Goal: Task Accomplishment & Management: Use online tool/utility

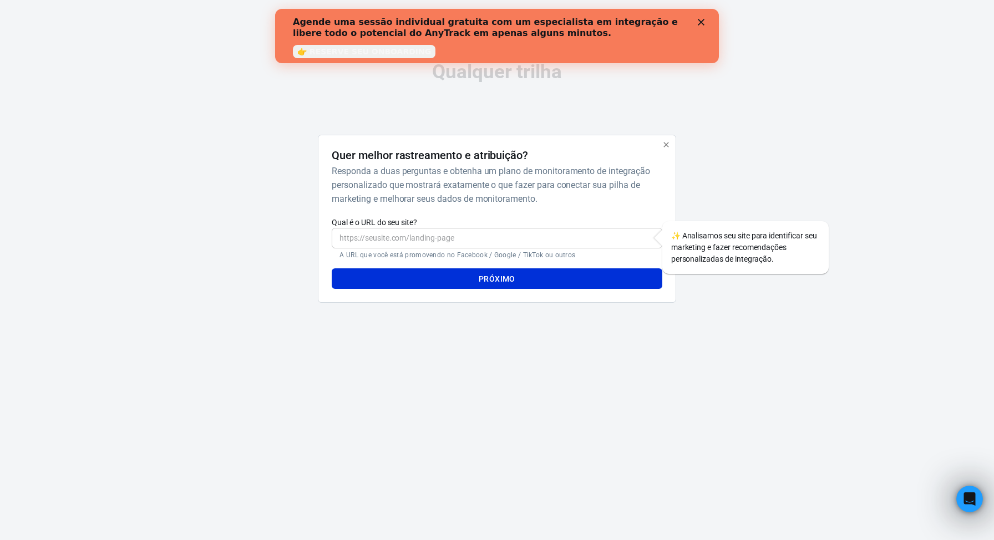
click at [391, 234] on input "Qual é o URL do seu site?" at bounding box center [497, 238] width 330 height 21
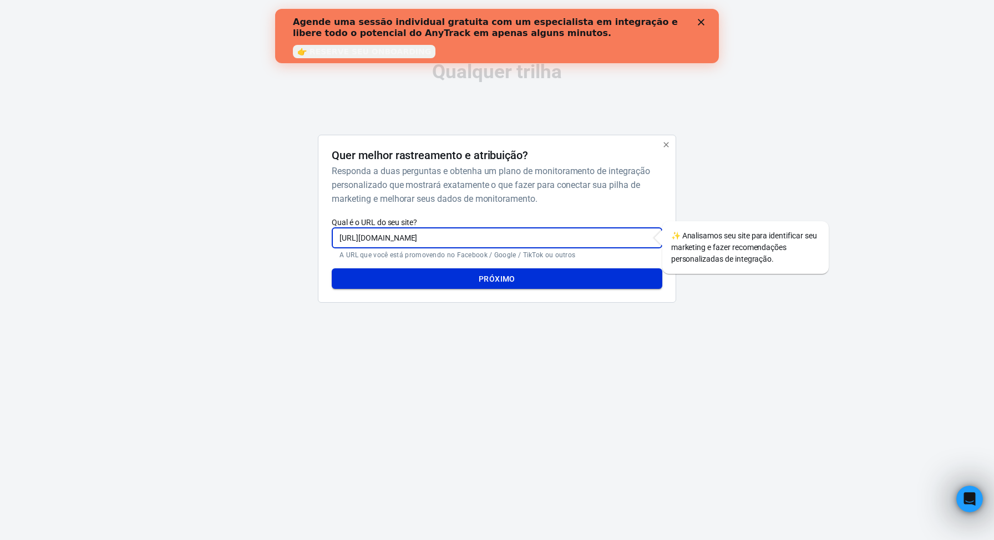
type input "https://institutoholistico.pt"
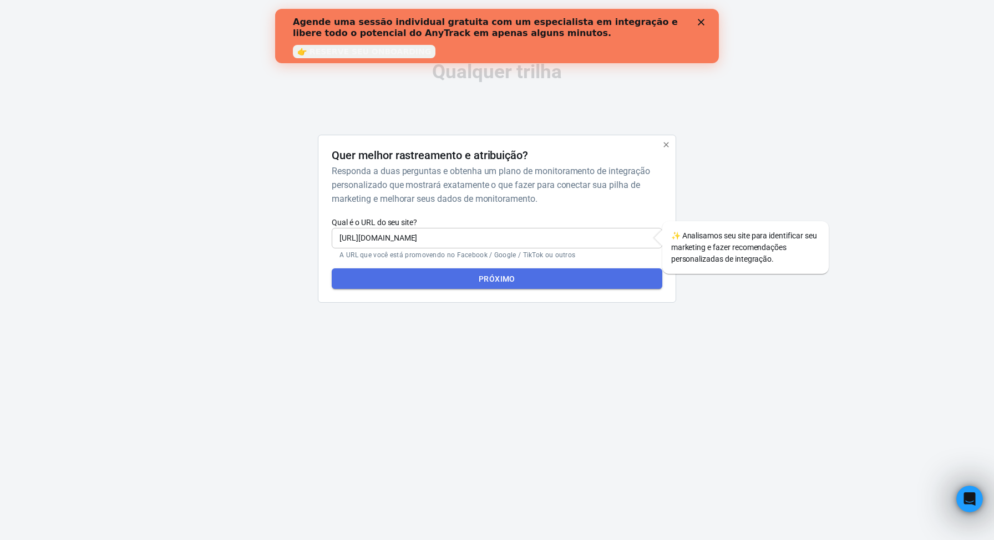
click at [470, 280] on button "Próximo" at bounding box center [497, 279] width 330 height 21
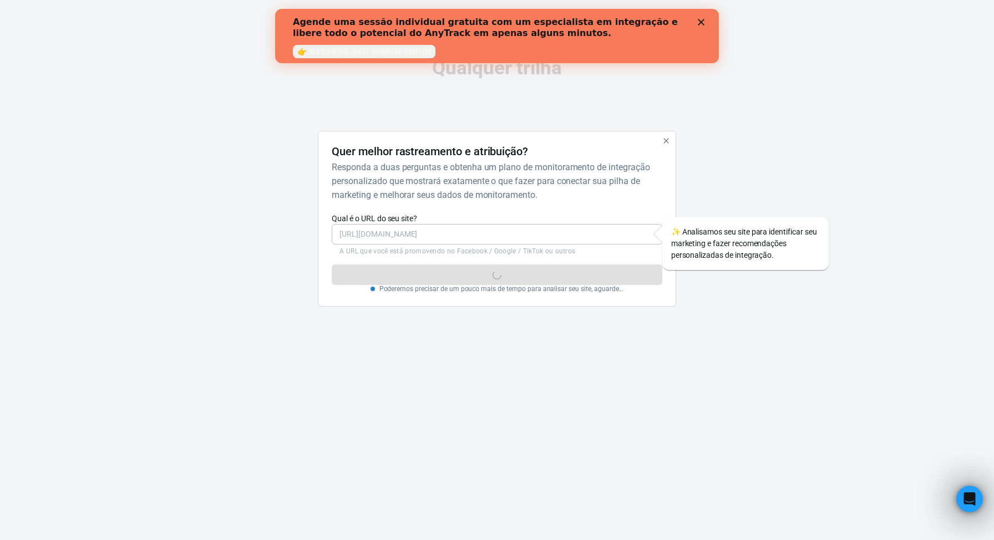
click at [703, 23] on icon "Fechar" at bounding box center [701, 22] width 7 height 7
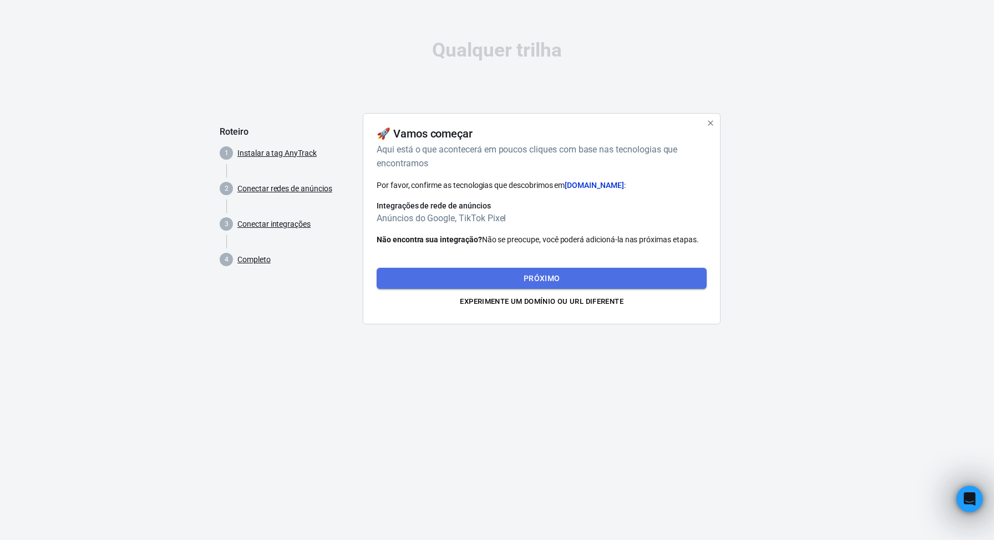
click at [548, 276] on font "Próximo" at bounding box center [542, 278] width 37 height 9
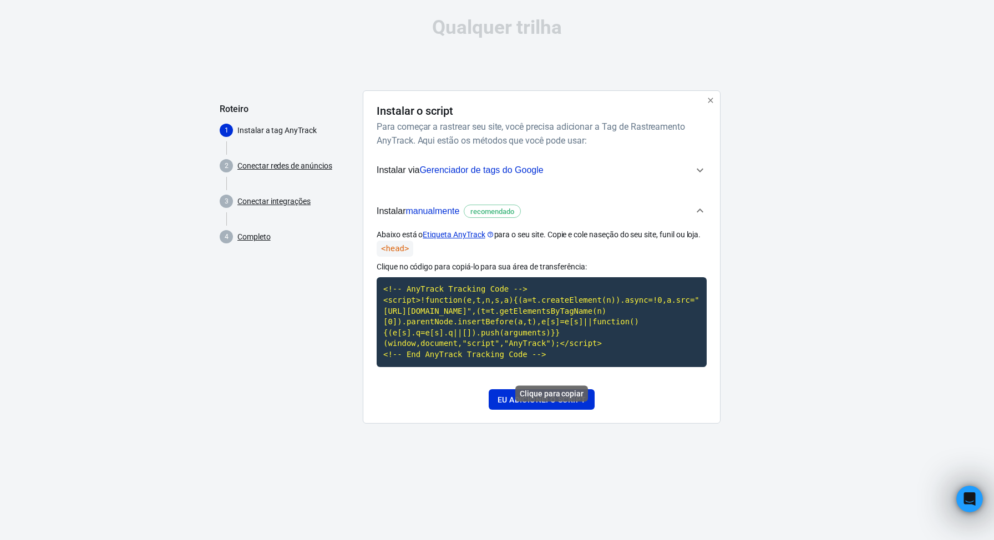
click at [537, 325] on code "<!-- AnyTrack Tracking Code --> <script>!function(e,t,n,s,a){(a=t.createElement…" at bounding box center [542, 321] width 330 height 89
click at [547, 405] on font "Eu adicionei o script" at bounding box center [542, 400] width 88 height 9
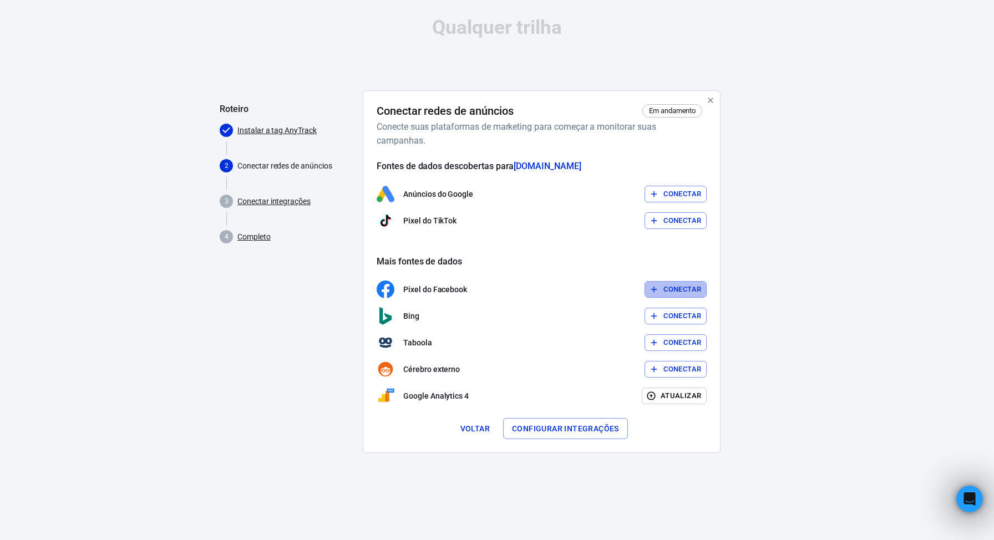
click at [681, 290] on font "Conectar" at bounding box center [683, 289] width 38 height 8
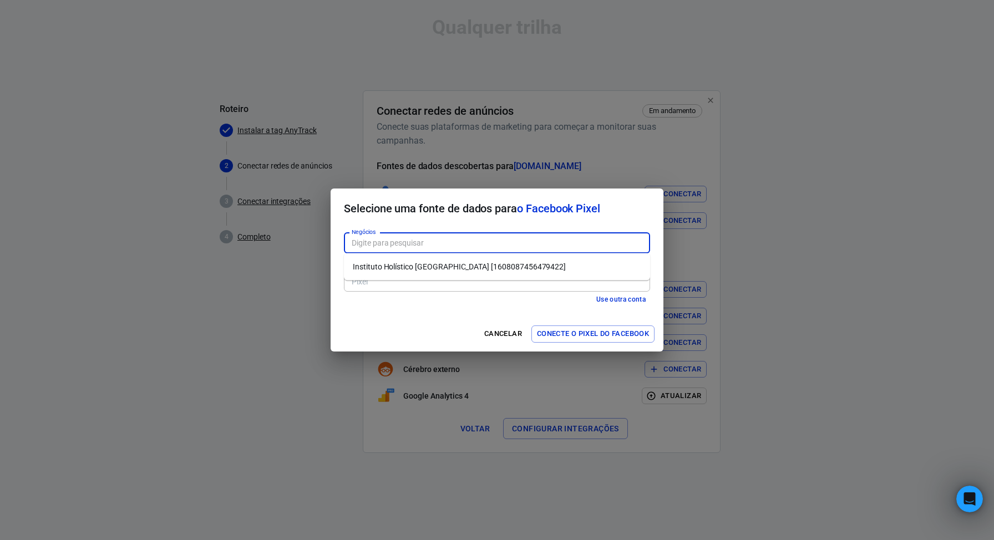
click at [425, 239] on input "Negócios" at bounding box center [496, 243] width 298 height 14
click at [420, 269] on font "Instituto Holístico Portugal [1608087456479422]" at bounding box center [459, 266] width 213 height 9
type input "Instituto Holístico Portugal [1608087456479422]"
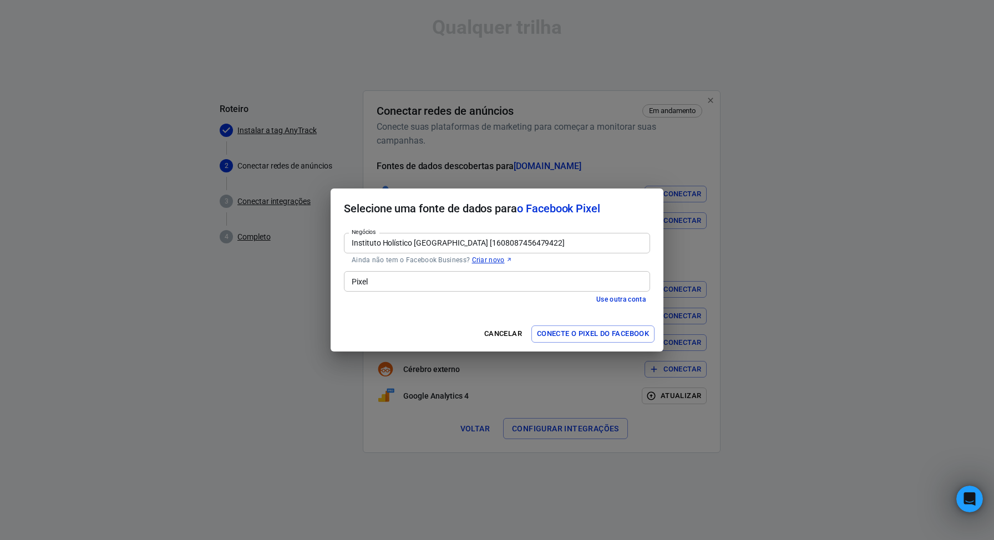
click at [403, 286] on input "Pixel" at bounding box center [496, 282] width 298 height 14
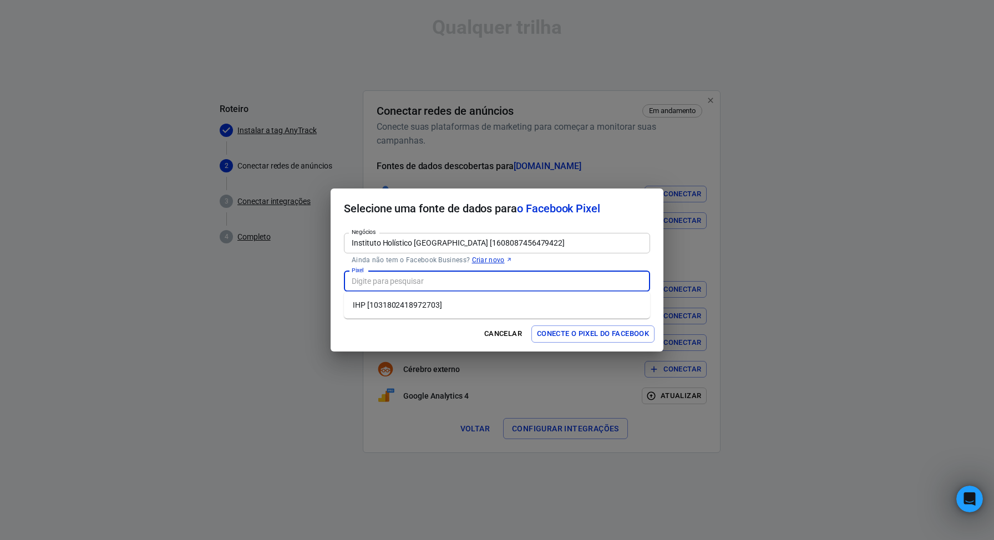
click at [400, 303] on font "IHP [1031802418972703]" at bounding box center [397, 305] width 89 height 9
type input "IHP [1031802418972703]"
click at [578, 336] on font "Conecte o Pixel do Facebook" at bounding box center [593, 334] width 112 height 8
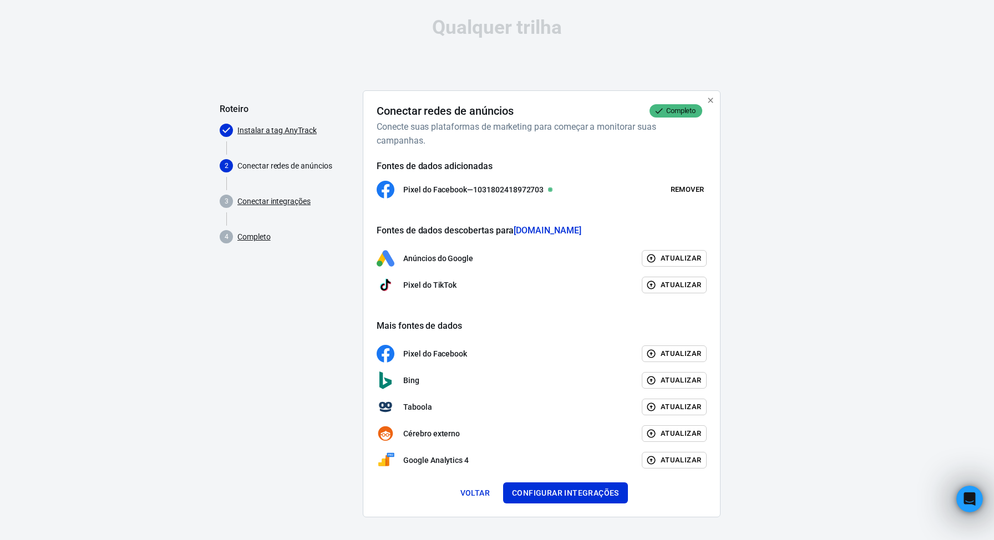
scroll to position [3, 0]
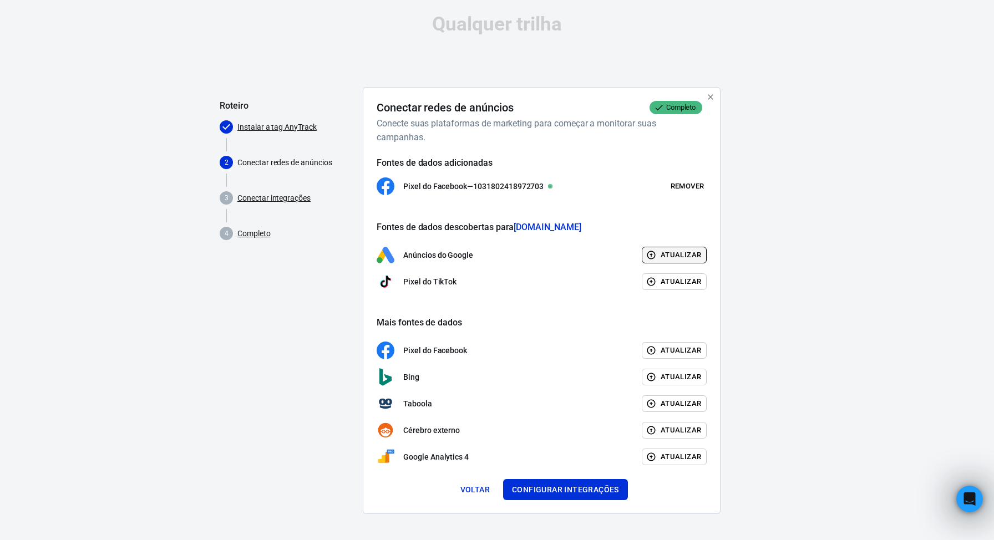
click at [673, 256] on font "Atualizar" at bounding box center [681, 255] width 41 height 8
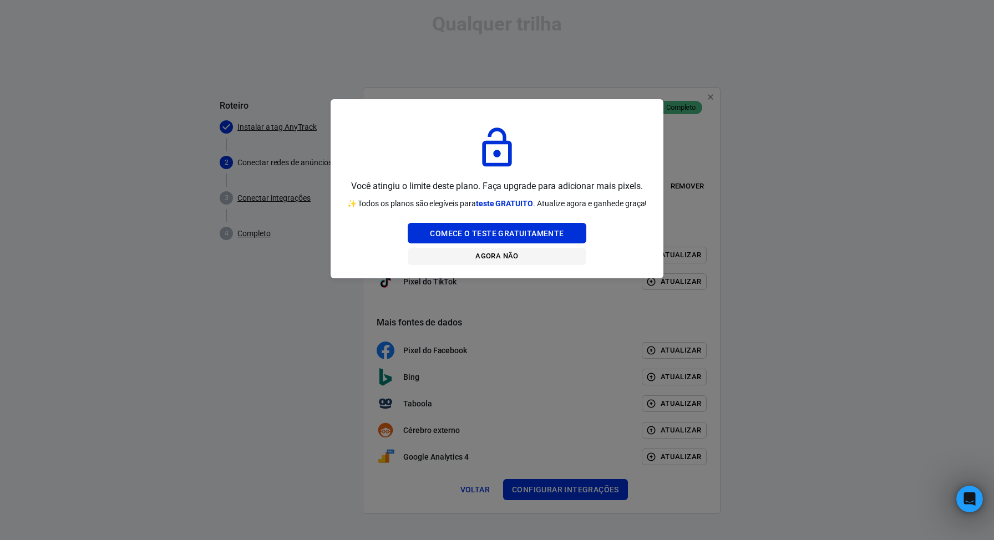
click at [499, 257] on font "Agora não" at bounding box center [497, 256] width 43 height 8
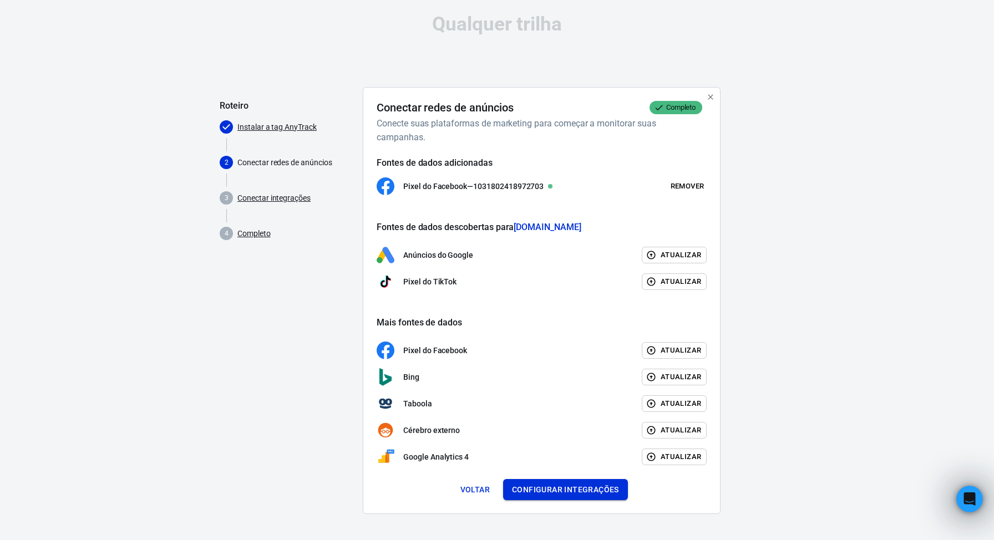
click at [555, 490] on font "Configurar integrações" at bounding box center [565, 490] width 107 height 9
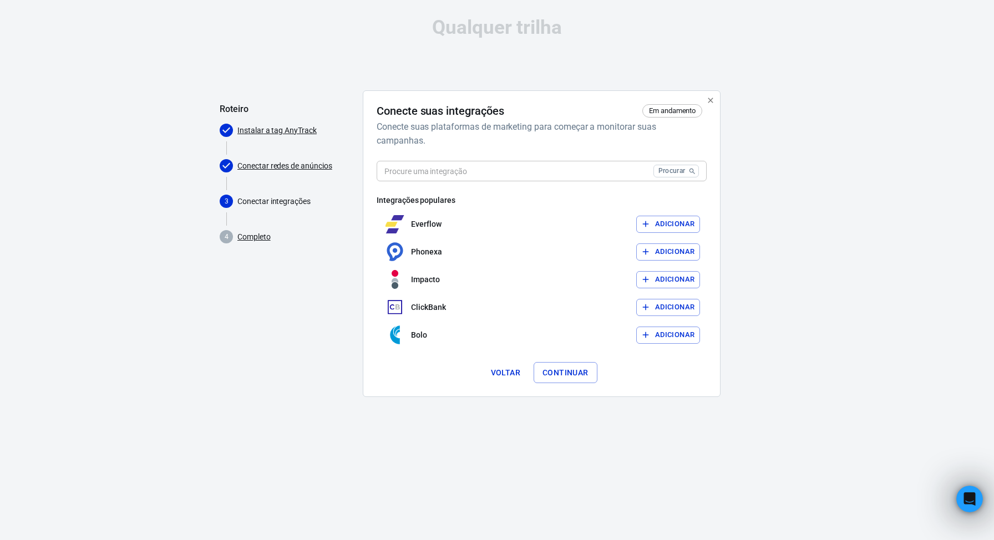
click at [488, 174] on input "text" at bounding box center [513, 171] width 272 height 21
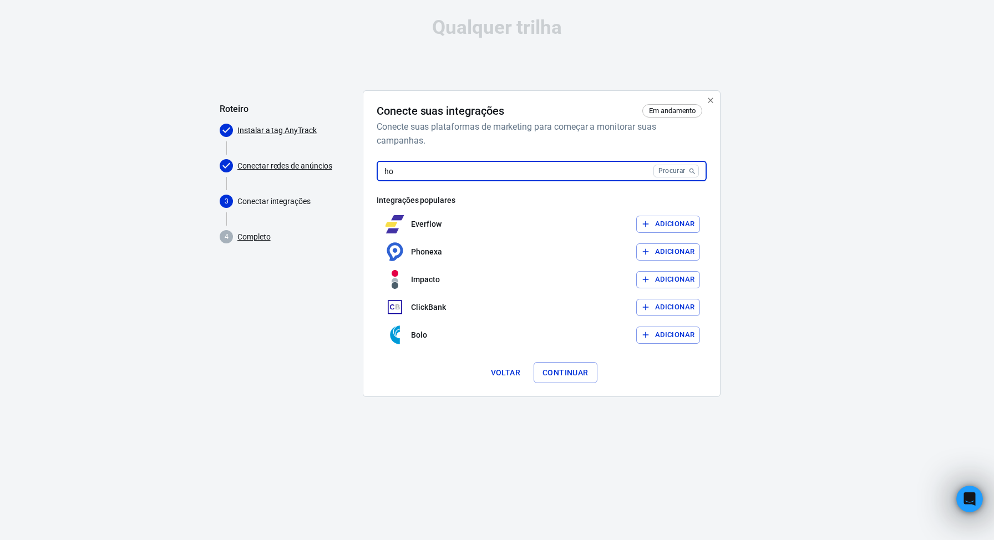
type input "hot"
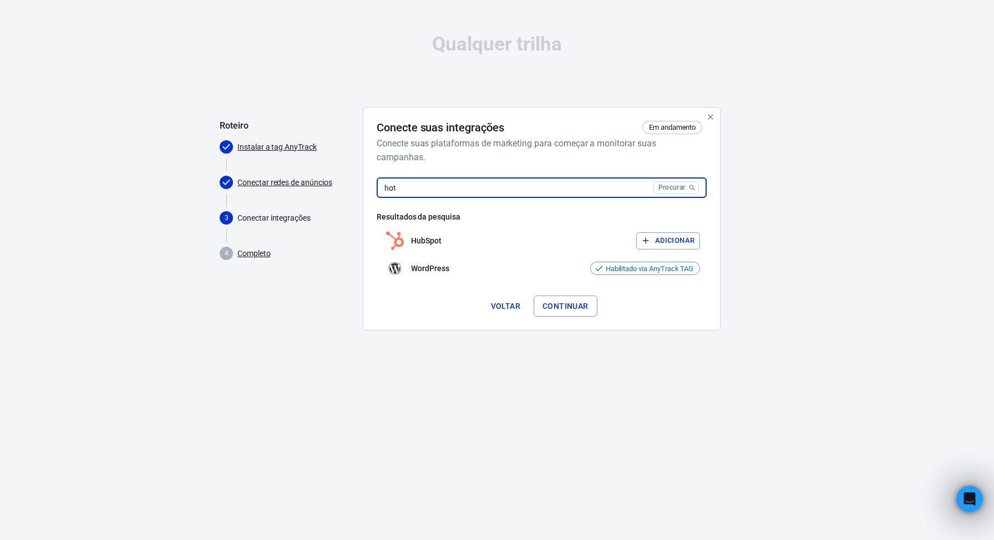
click at [498, 189] on input "hot" at bounding box center [513, 188] width 272 height 21
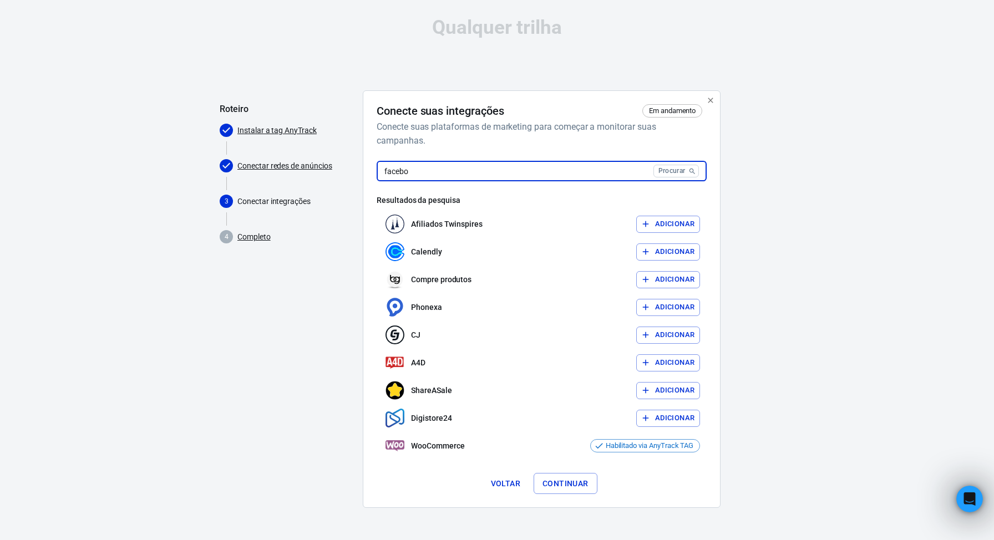
type input "faceboo"
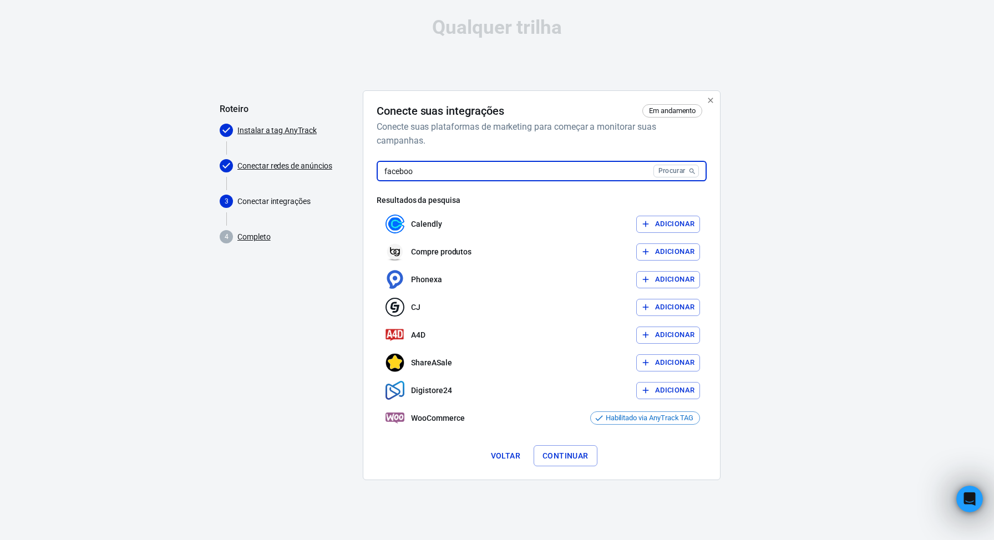
click at [557, 166] on input "faceboo" at bounding box center [513, 171] width 272 height 21
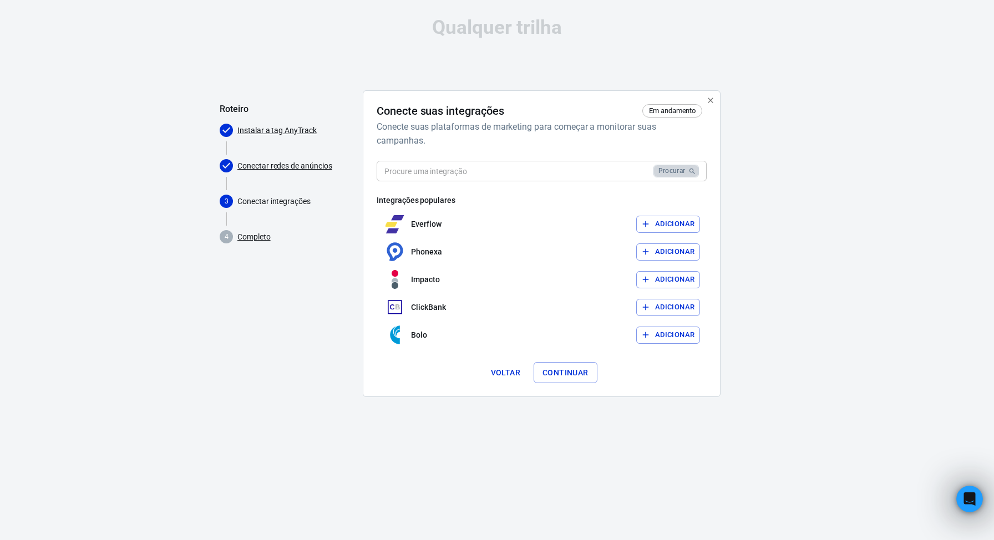
click at [667, 173] on font "Procurar" at bounding box center [672, 171] width 27 height 8
click at [617, 172] on input "text" at bounding box center [513, 171] width 272 height 21
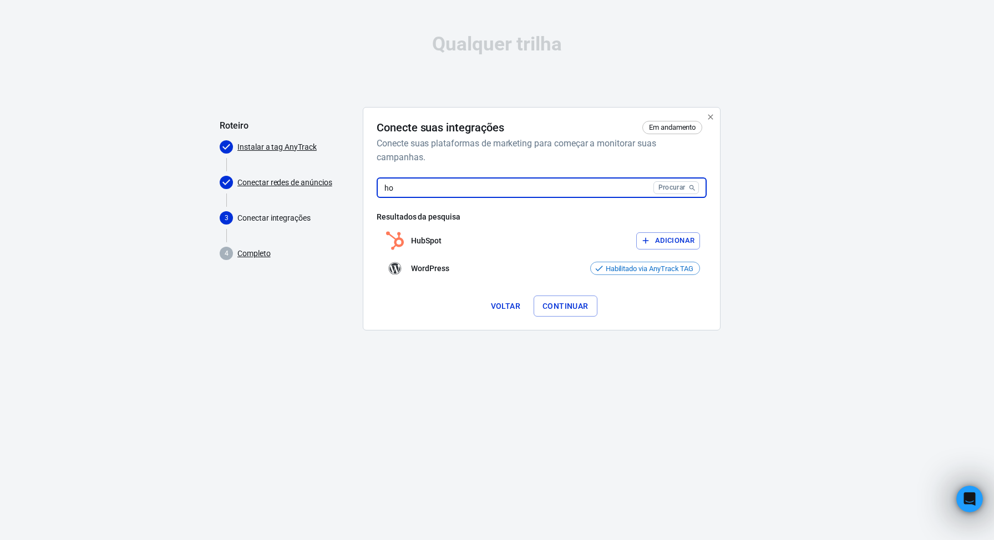
type input "h"
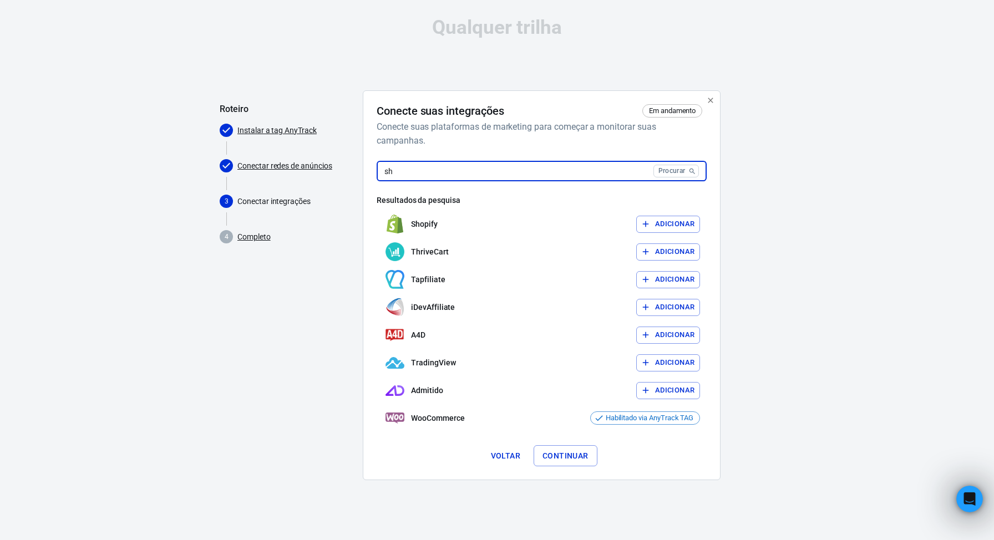
type input "s"
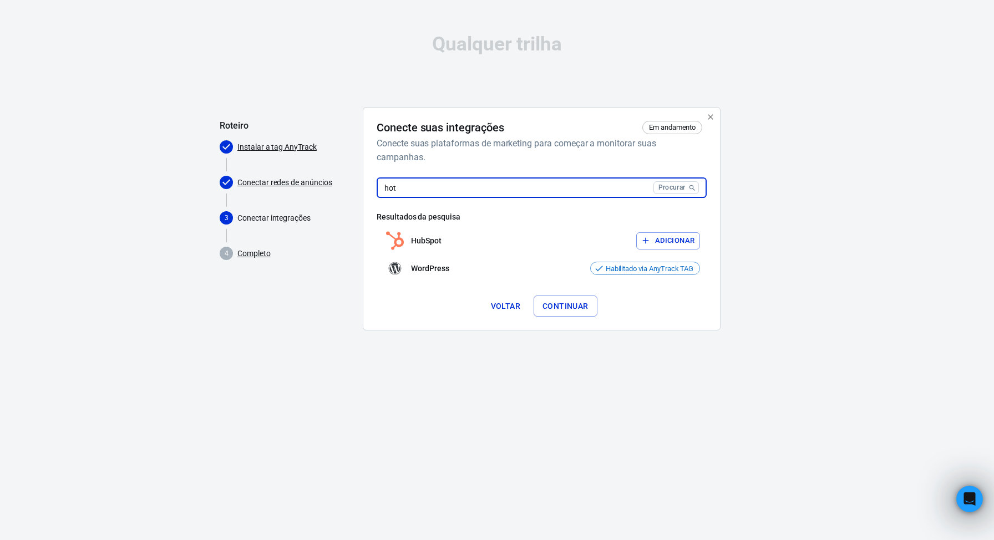
type input "hot"
click at [714, 116] on icon "button" at bounding box center [710, 117] width 9 height 9
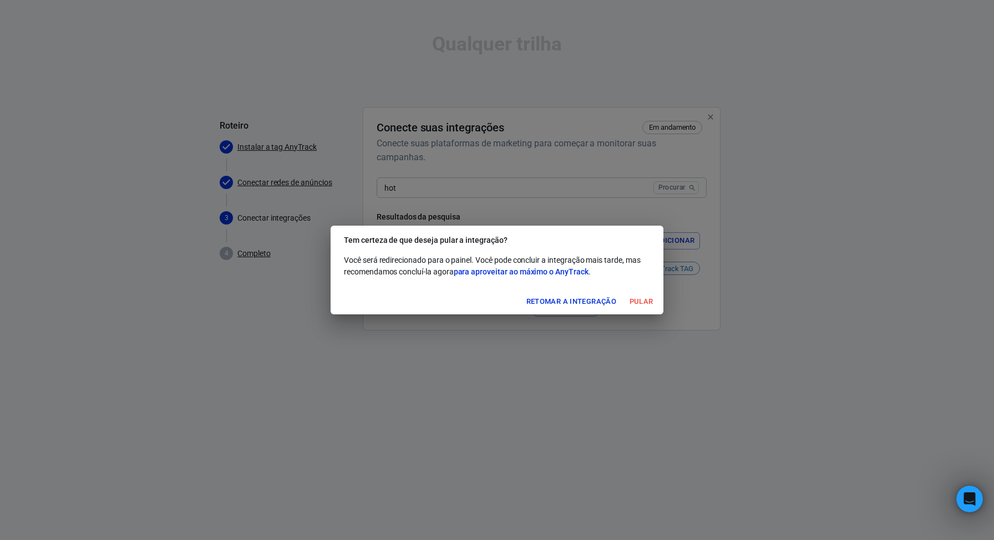
click at [639, 299] on font "Pular" at bounding box center [642, 301] width 24 height 8
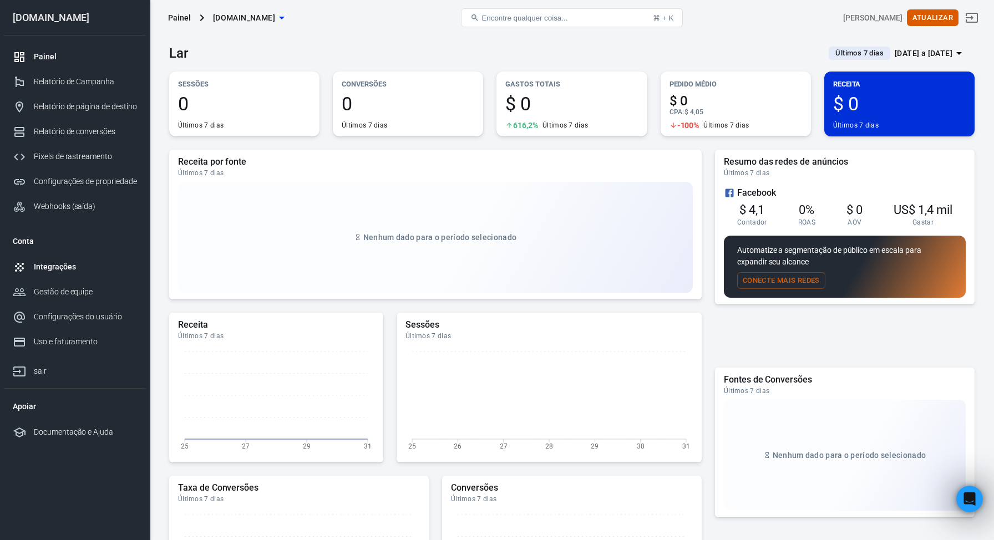
click at [57, 269] on font "Integrações" at bounding box center [55, 266] width 42 height 9
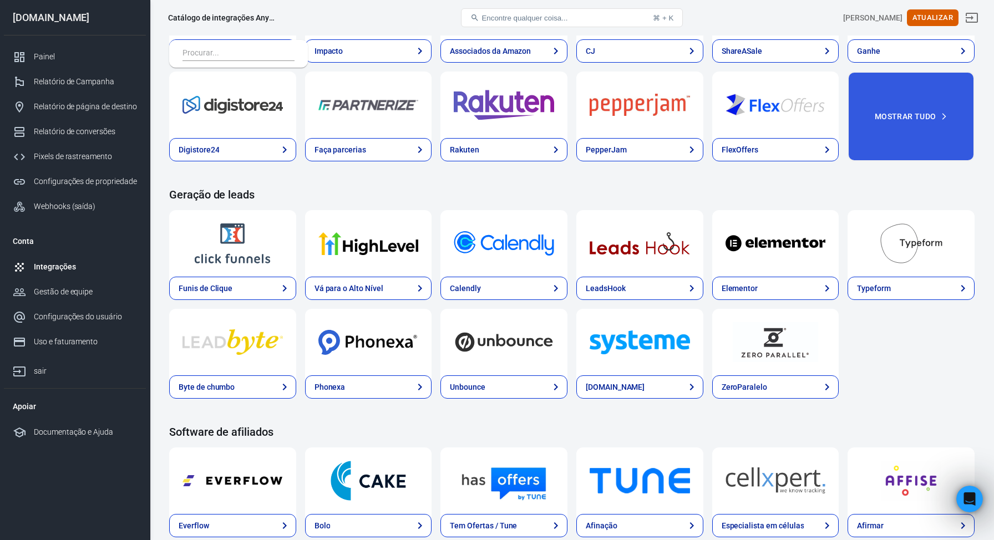
scroll to position [453, 0]
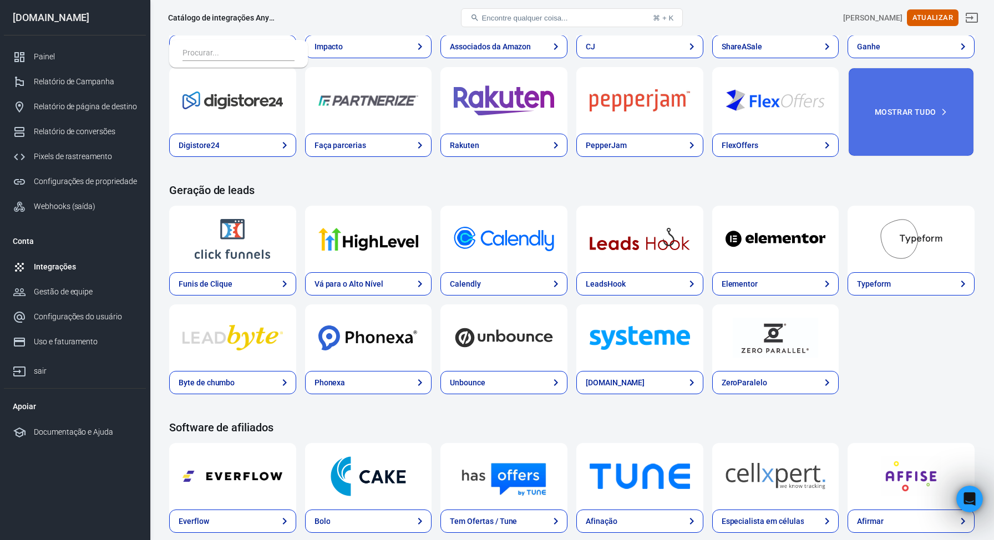
click at [922, 115] on font "Mostrar tudo" at bounding box center [906, 112] width 62 height 9
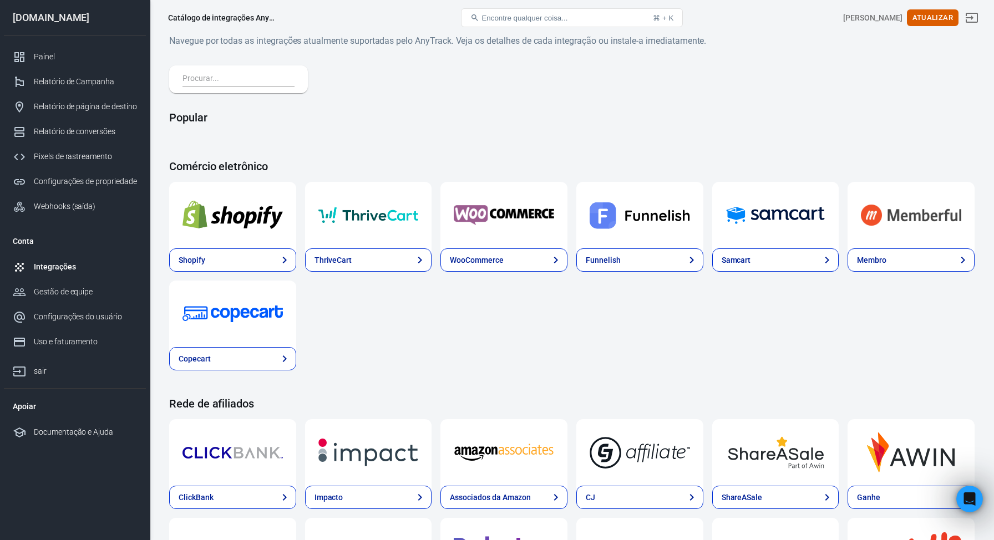
scroll to position [0, 0]
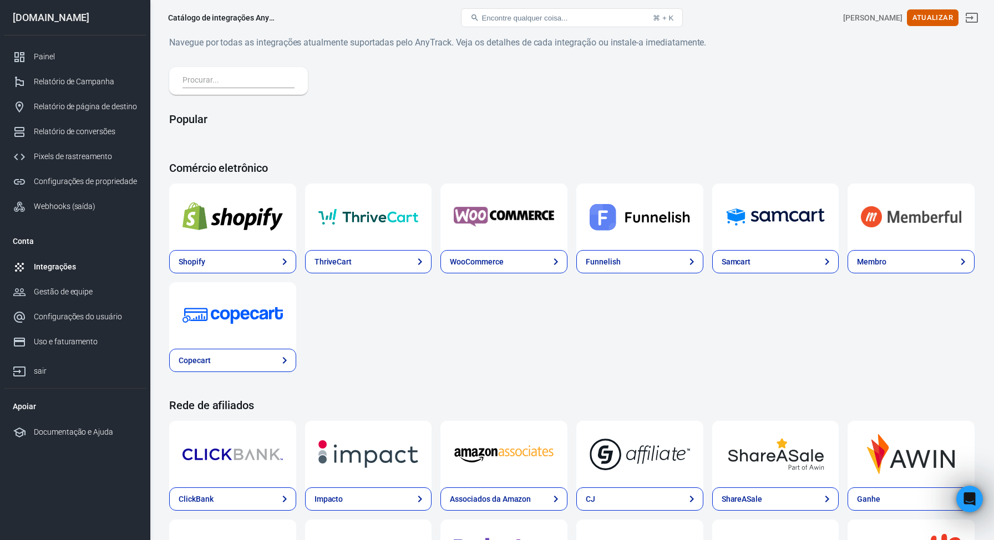
click at [254, 83] on input "text" at bounding box center [237, 81] width 108 height 14
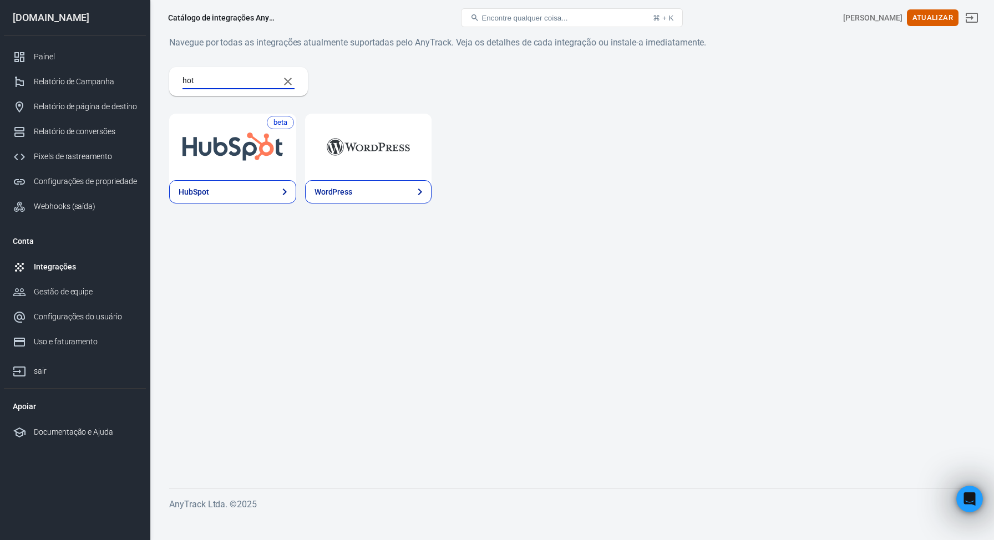
type input "hot"
click at [246, 85] on input "hot" at bounding box center [227, 81] width 88 height 14
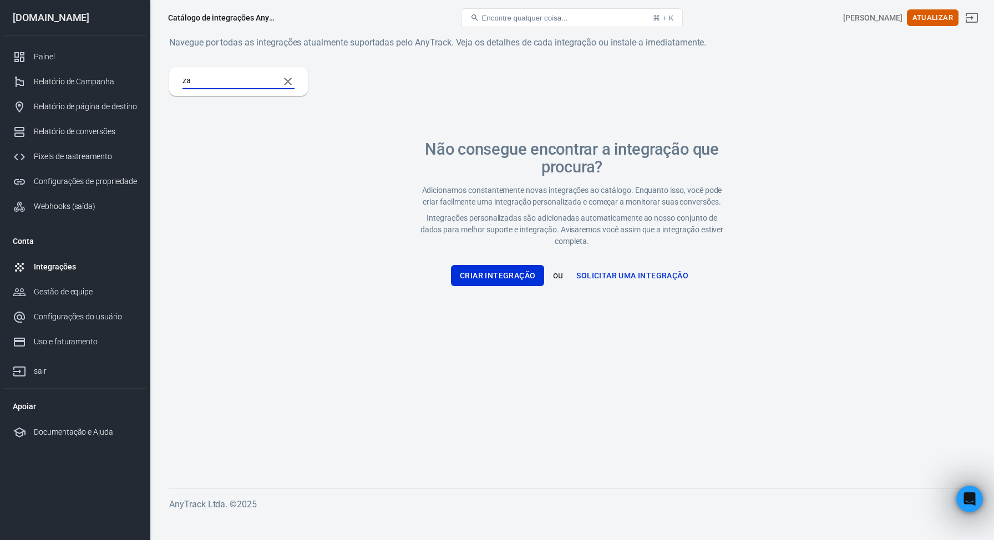
type input "z"
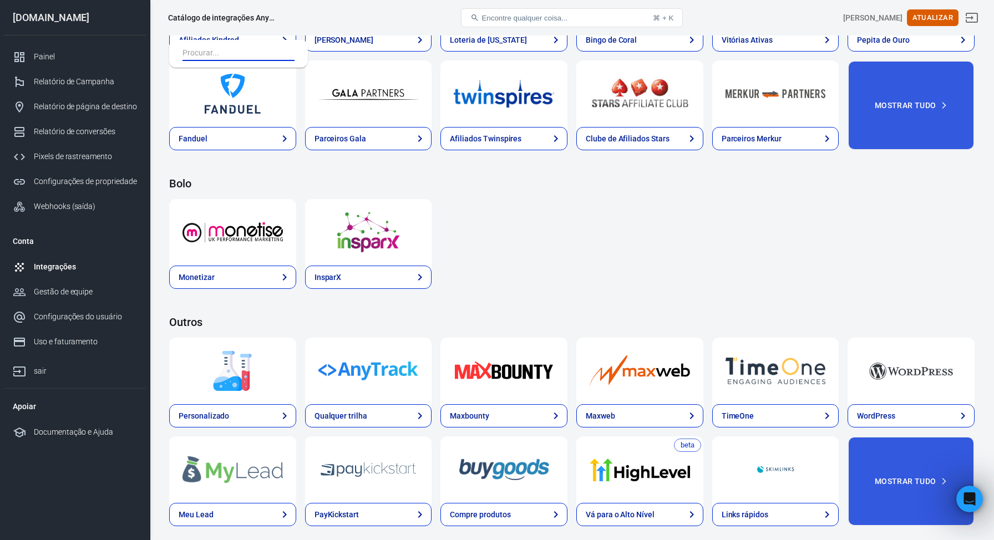
scroll to position [1878, 0]
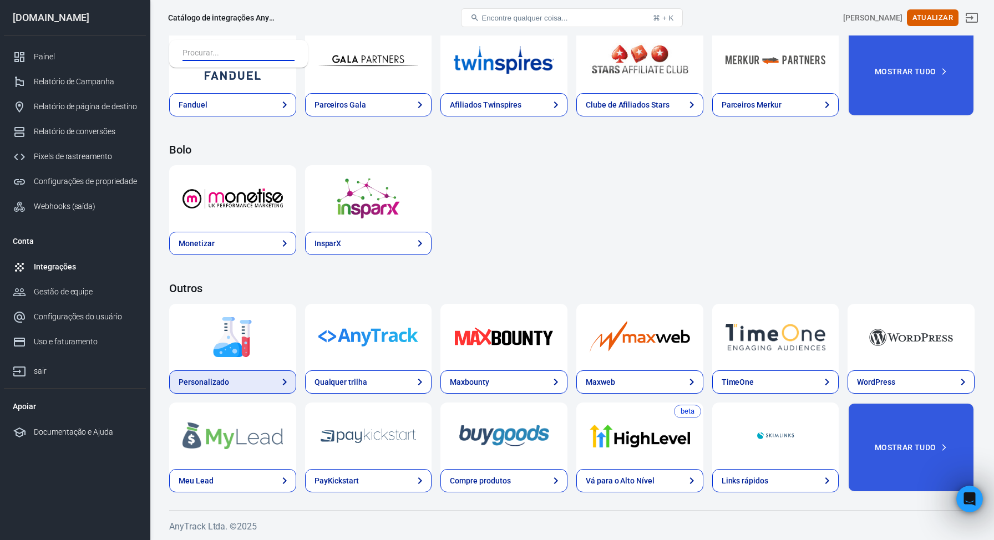
click at [260, 380] on link "Personalizado" at bounding box center [232, 382] width 127 height 23
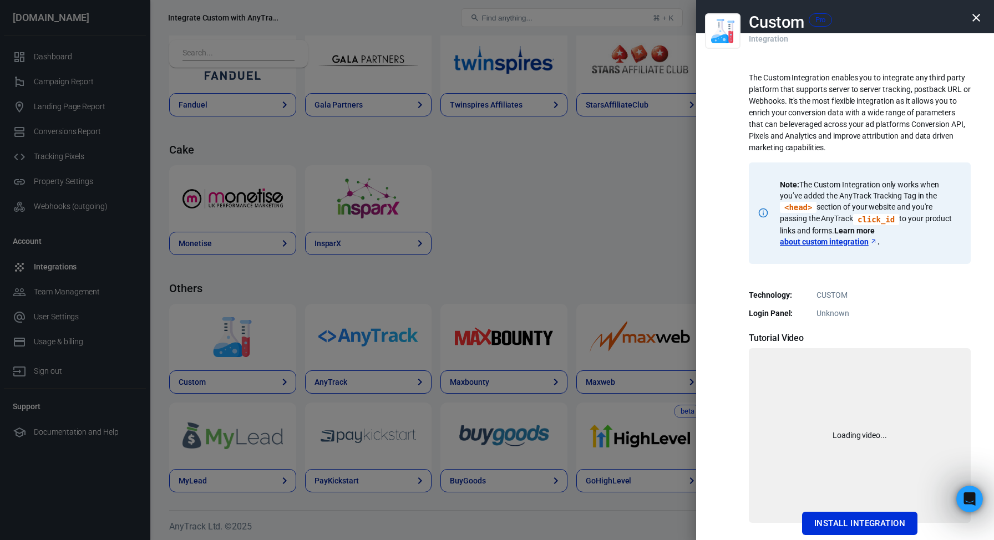
scroll to position [1582, 0]
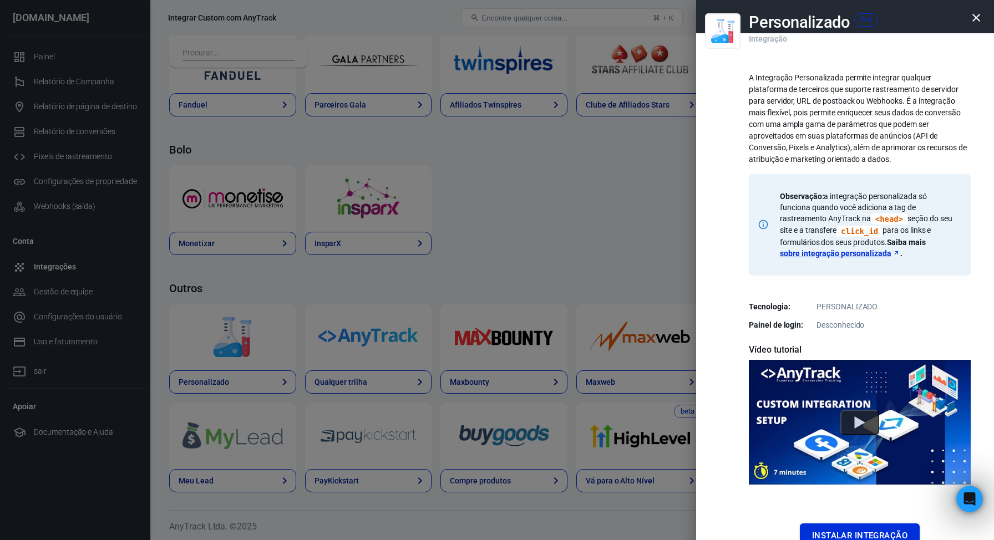
click at [863, 531] on font "Instalar integração" at bounding box center [859, 536] width 95 height 10
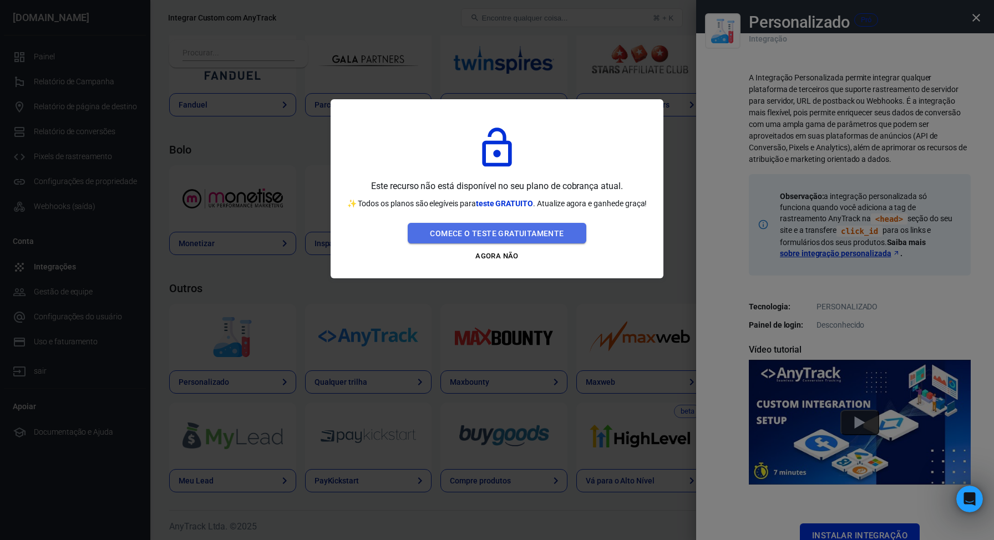
click at [494, 234] on font "Comece o teste gratuitamente" at bounding box center [497, 233] width 134 height 9
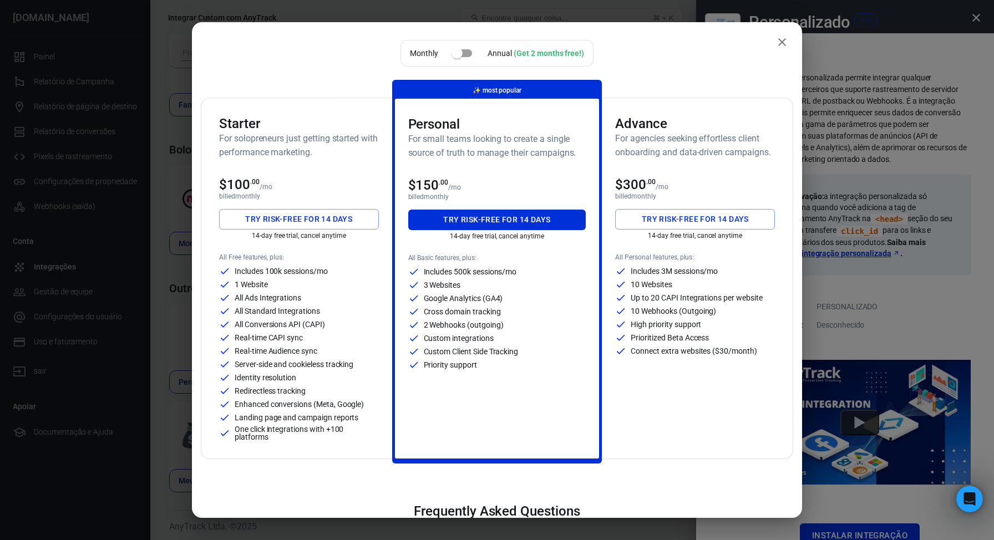
scroll to position [7, 0]
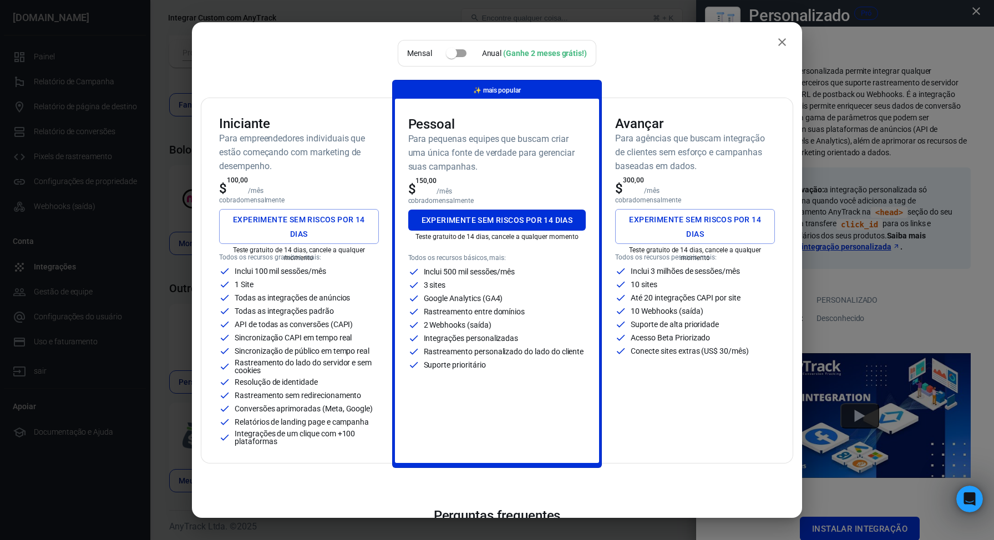
click at [306, 227] on font "Experimente sem riscos por 14 dias" at bounding box center [299, 227] width 142 height 28
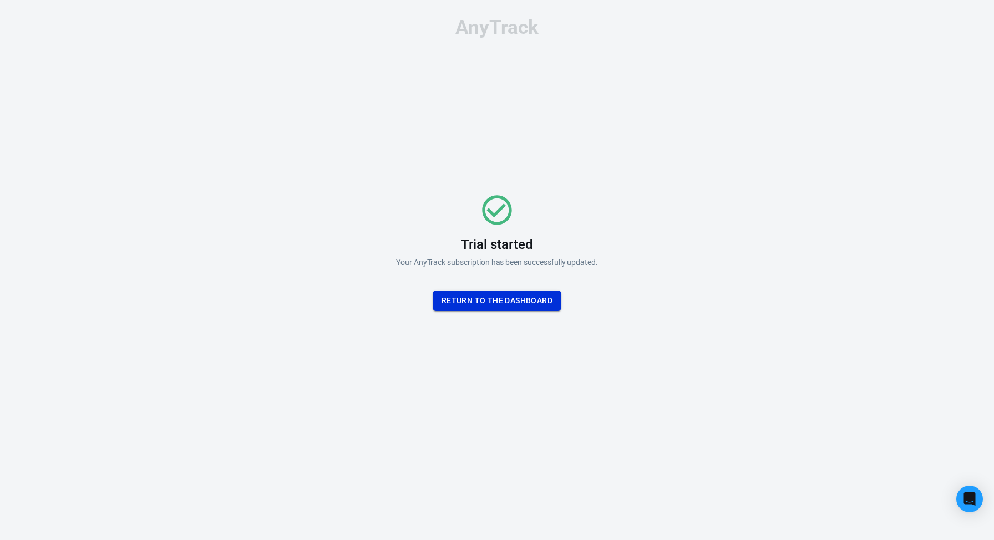
click at [511, 306] on button "Return To the dashboard" at bounding box center [497, 301] width 129 height 21
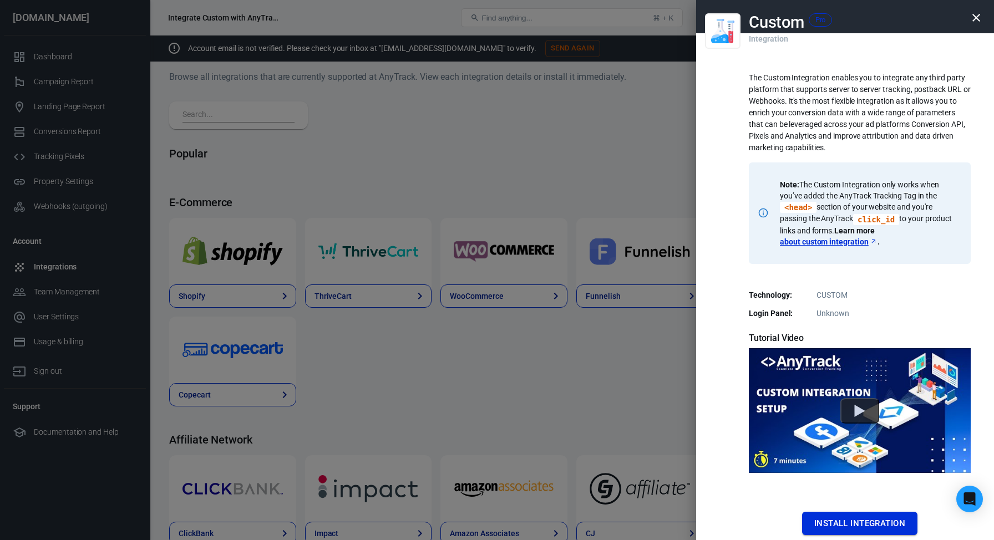
click at [857, 523] on button "Install Integration" at bounding box center [859, 523] width 115 height 23
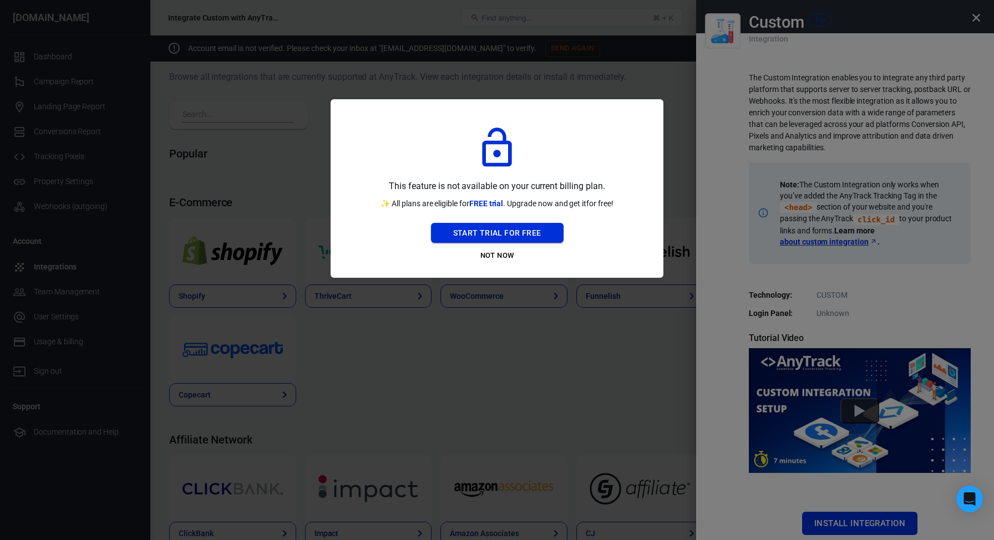
click at [506, 235] on button "Start Trial For Free" at bounding box center [497, 233] width 133 height 21
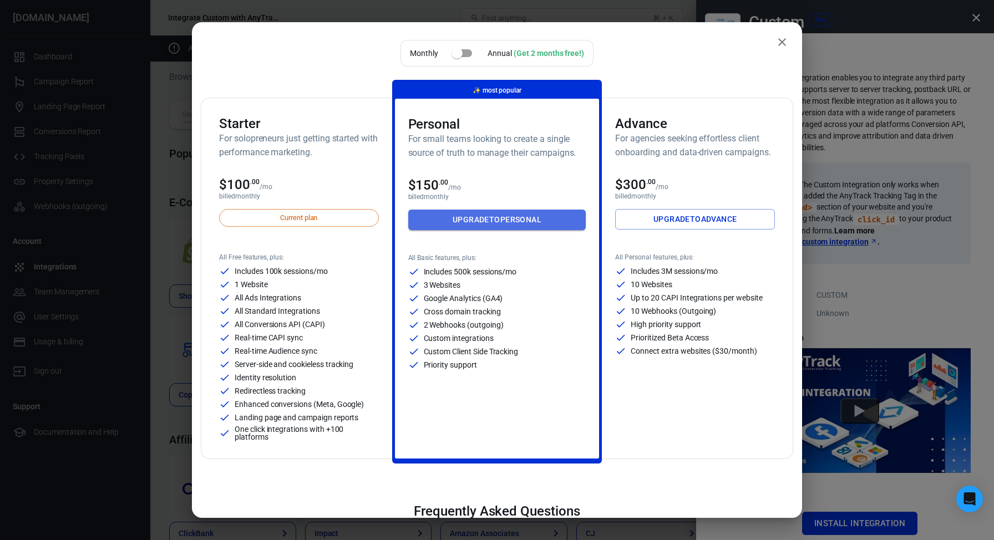
click at [500, 223] on link "Upgrade to Personal" at bounding box center [497, 220] width 178 height 21
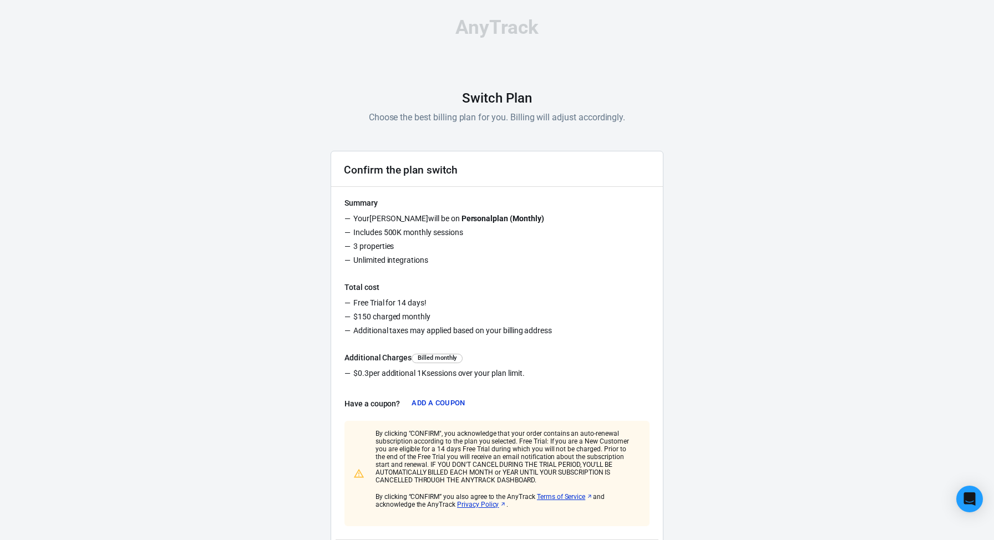
scroll to position [73, 0]
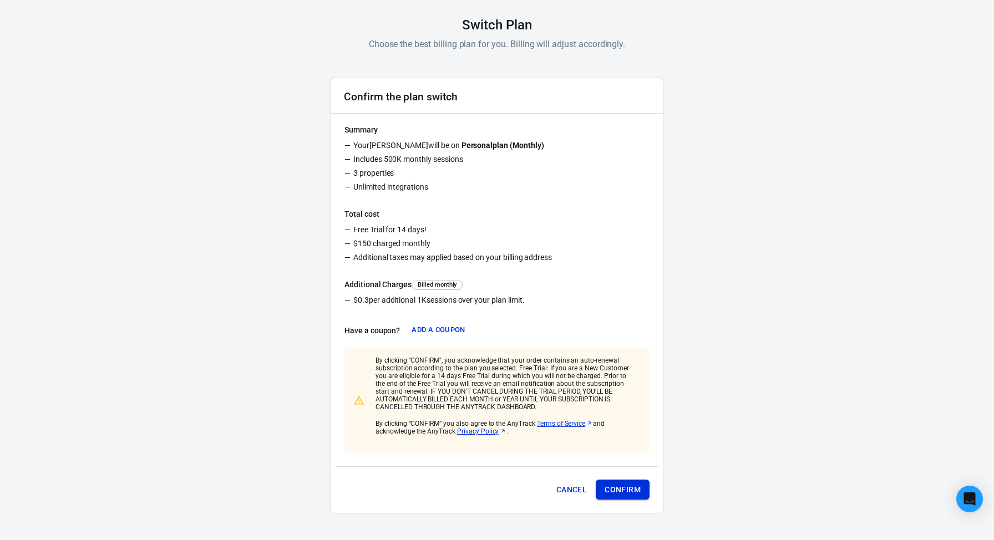
click at [623, 488] on button "Confirm" at bounding box center [623, 490] width 54 height 21
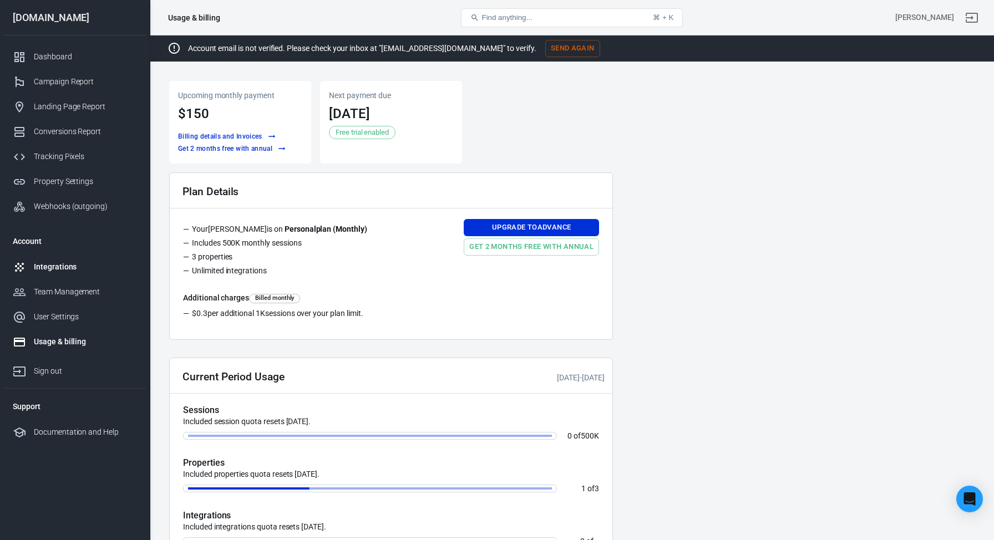
click at [67, 267] on div "Integrations" at bounding box center [85, 267] width 103 height 12
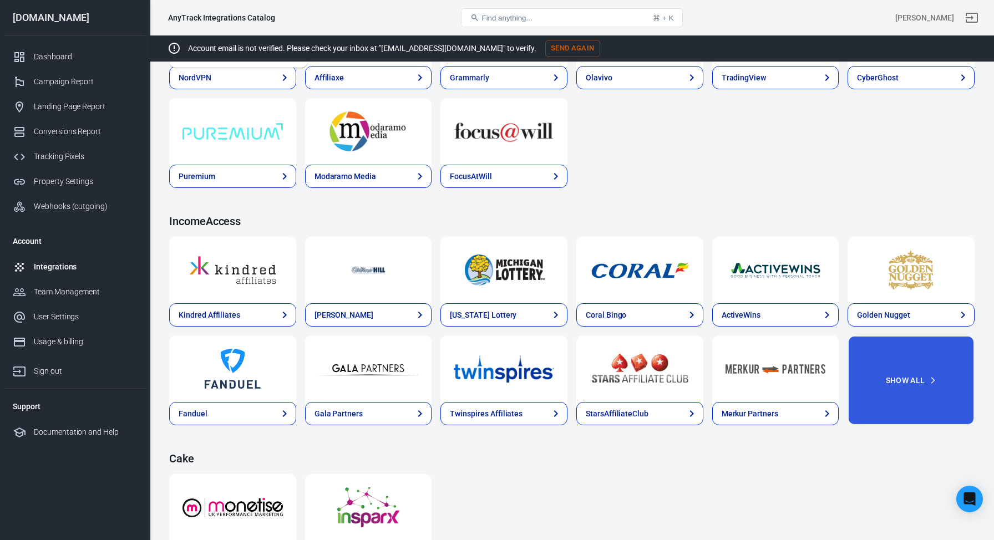
scroll to position [1616, 0]
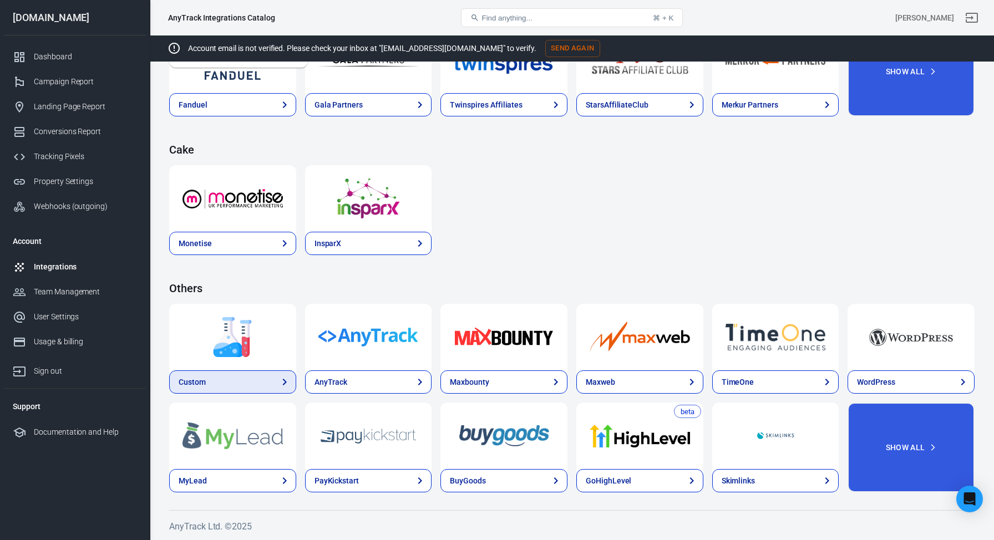
click at [211, 384] on link "Custom" at bounding box center [232, 382] width 127 height 23
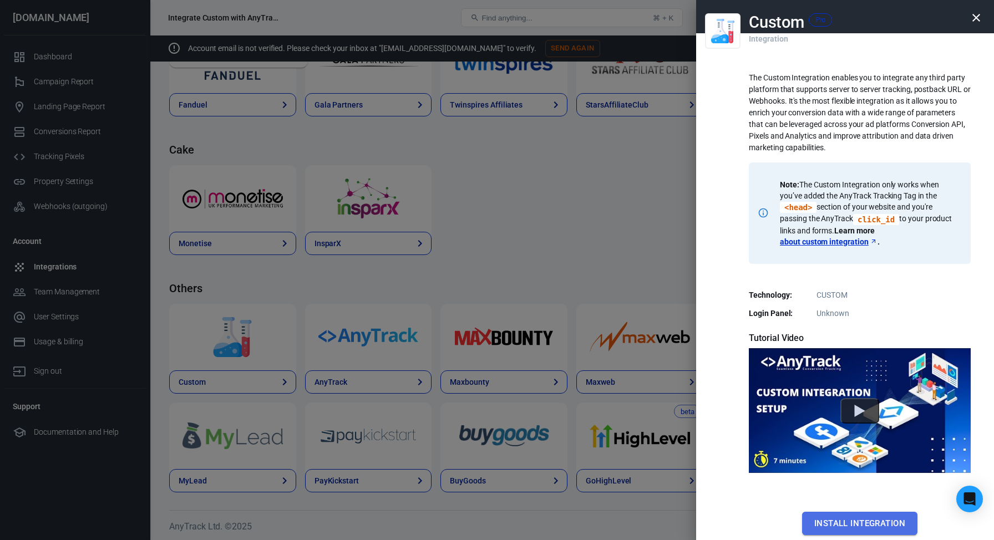
click at [866, 526] on button "Install Integration" at bounding box center [859, 523] width 115 height 23
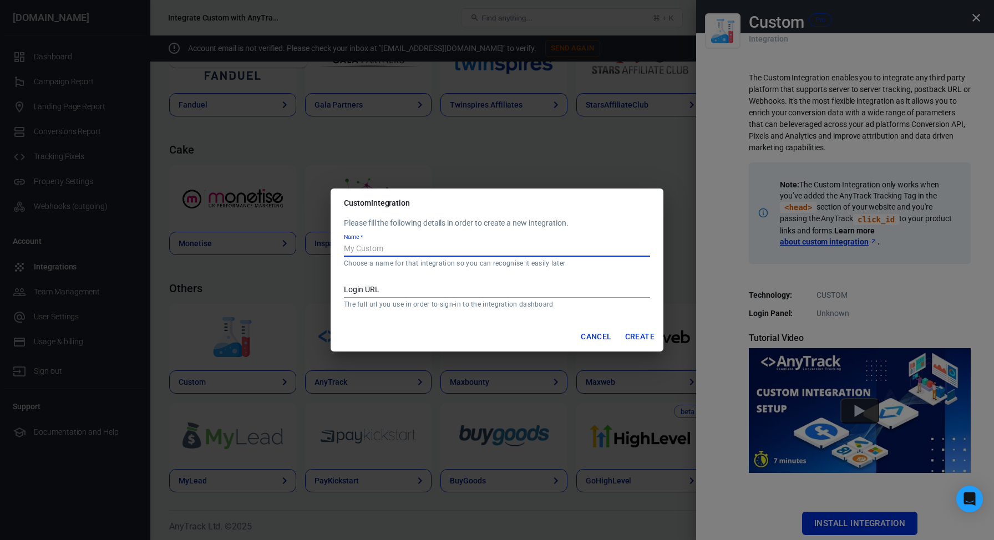
click at [455, 254] on input "Name   *" at bounding box center [497, 250] width 306 height 14
type input "HOTMART"
click at [417, 289] on input "Login URL" at bounding box center [497, 291] width 306 height 14
paste input "https://sso.hotmart.com/login"
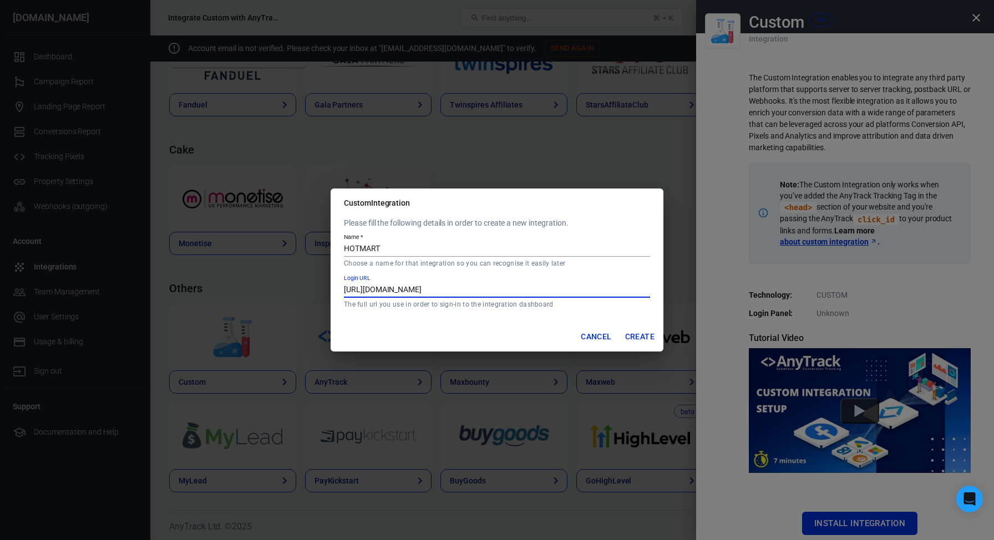
type input "https://sso.hotmart.com/login"
click at [639, 336] on button "Create" at bounding box center [640, 337] width 38 height 21
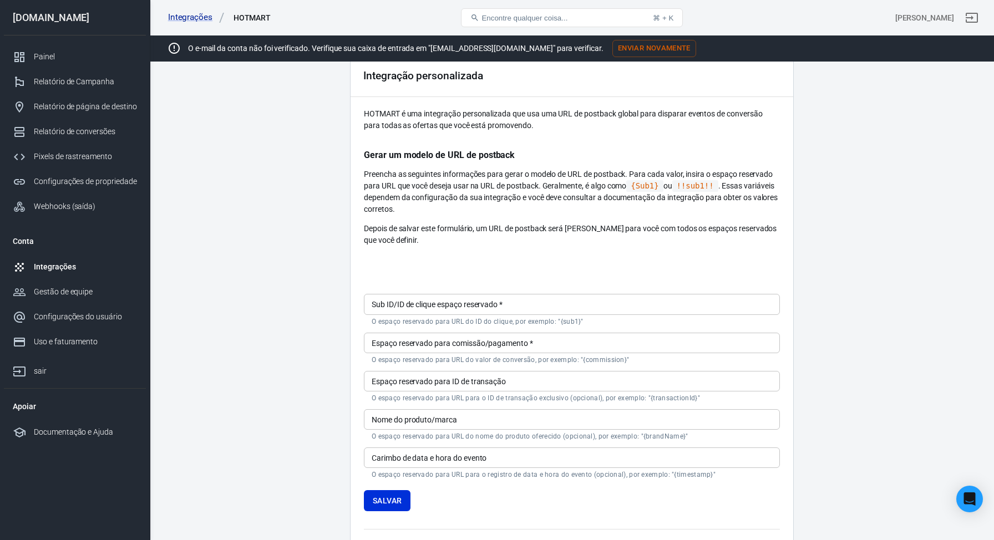
scroll to position [48, 0]
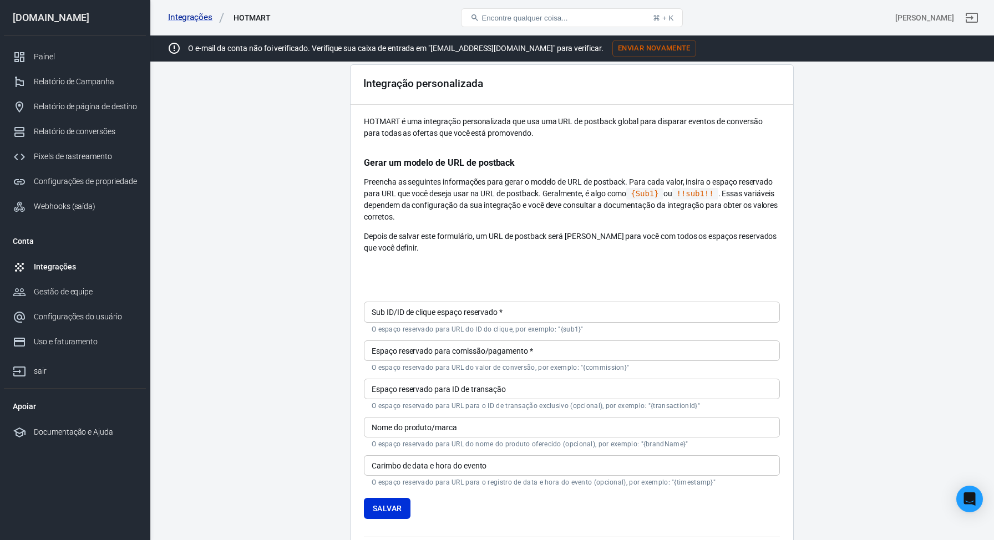
click at [521, 312] on input "Sub ID/ID de clique espaço reservado   *" at bounding box center [572, 312] width 416 height 21
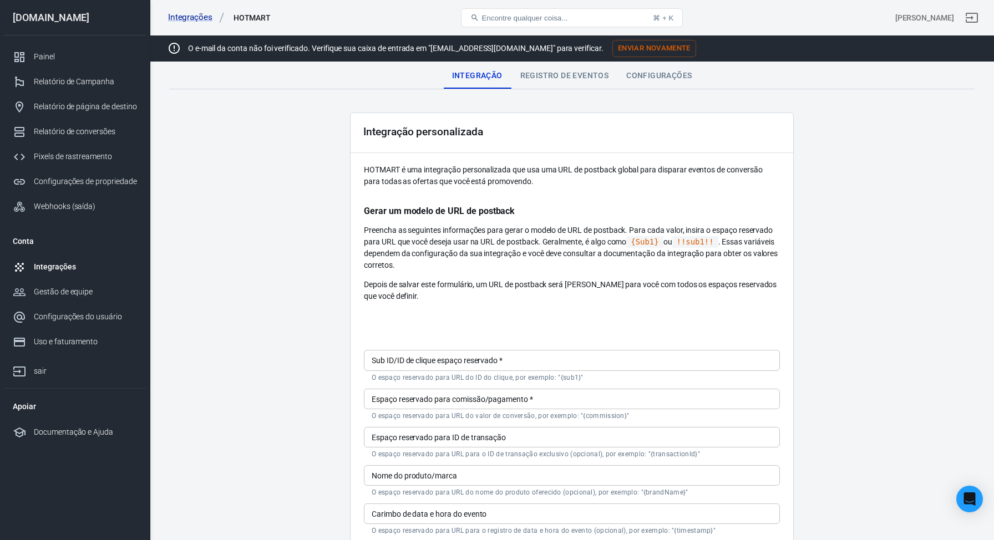
scroll to position [153, 0]
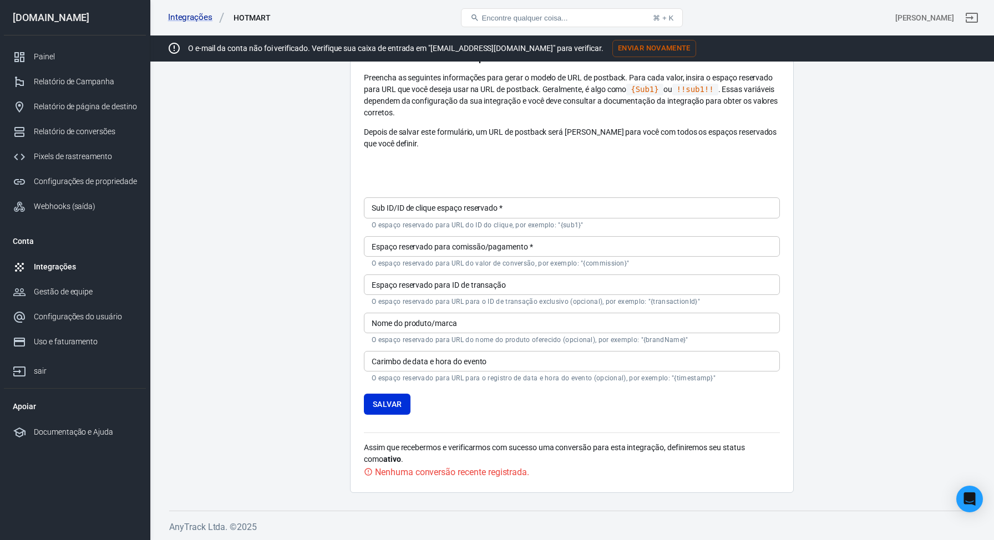
click at [73, 265] on font "Integrações" at bounding box center [55, 266] width 42 height 9
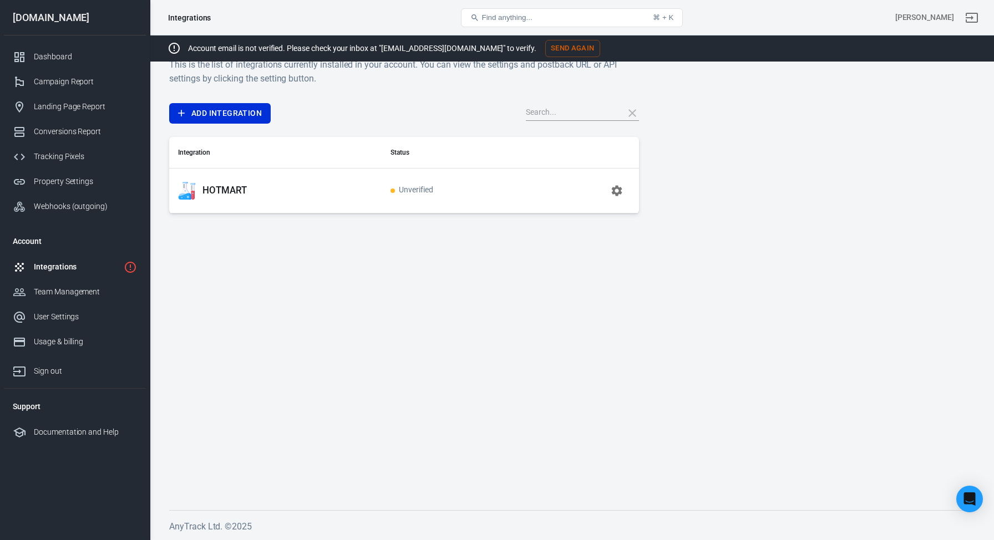
scroll to position [23, 0]
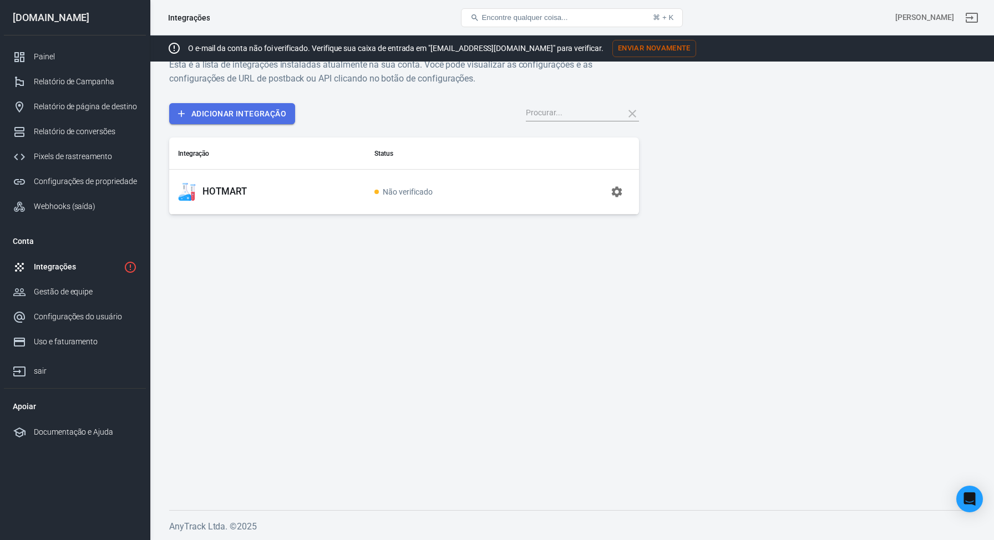
click at [234, 112] on font "Adicionar integração" at bounding box center [238, 113] width 95 height 9
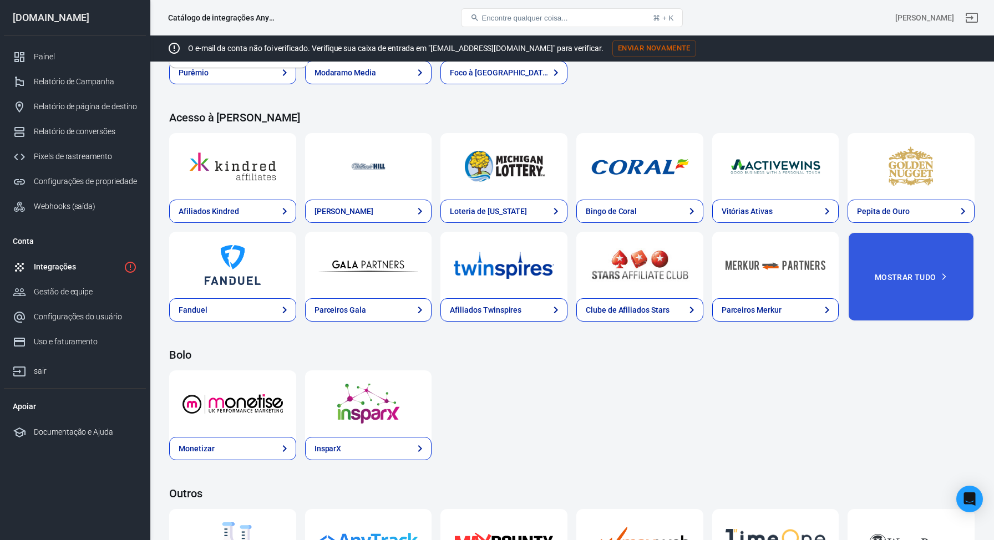
scroll to position [1616, 0]
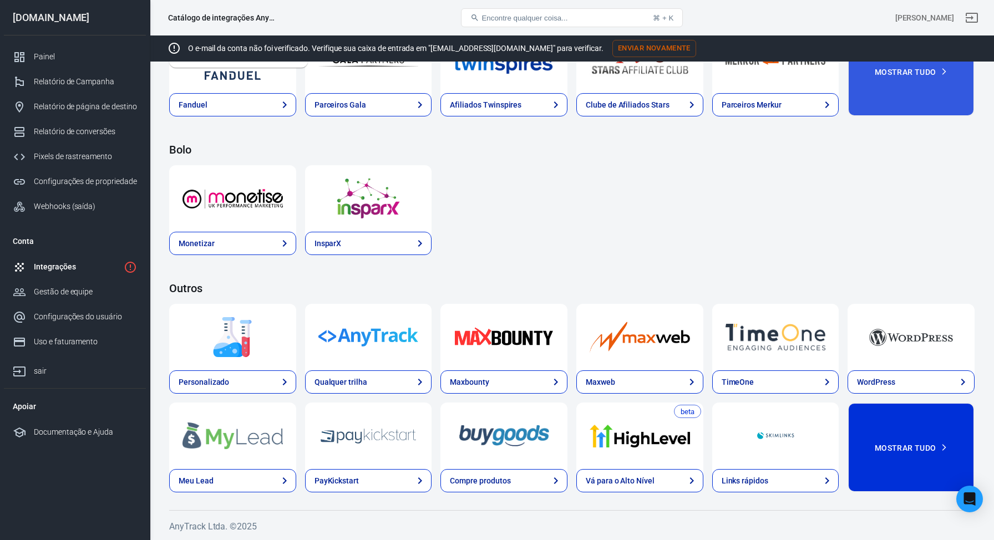
click at [927, 432] on button "Mostrar tudo" at bounding box center [911, 448] width 127 height 90
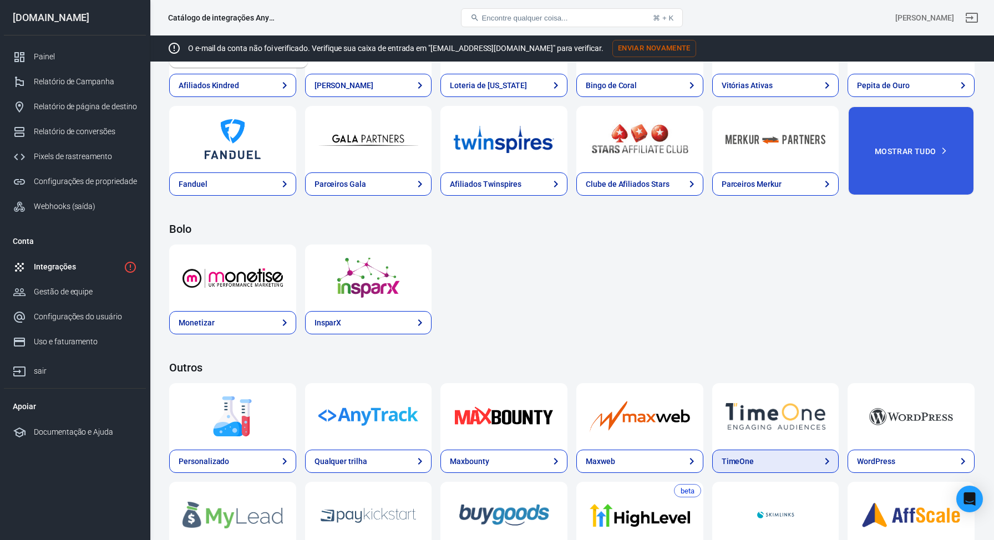
scroll to position [1537, 0]
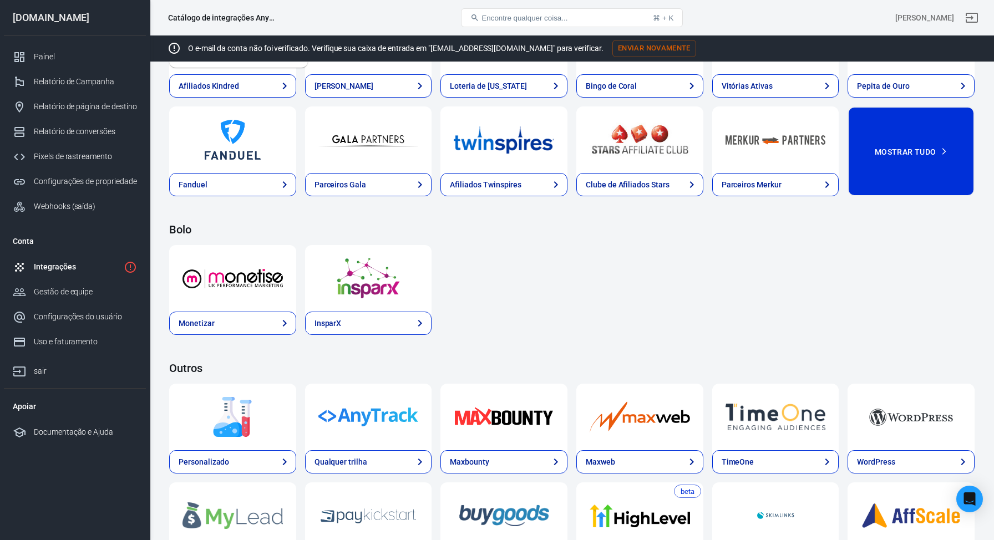
click at [910, 155] on font "Mostrar tudo" at bounding box center [906, 152] width 62 height 9
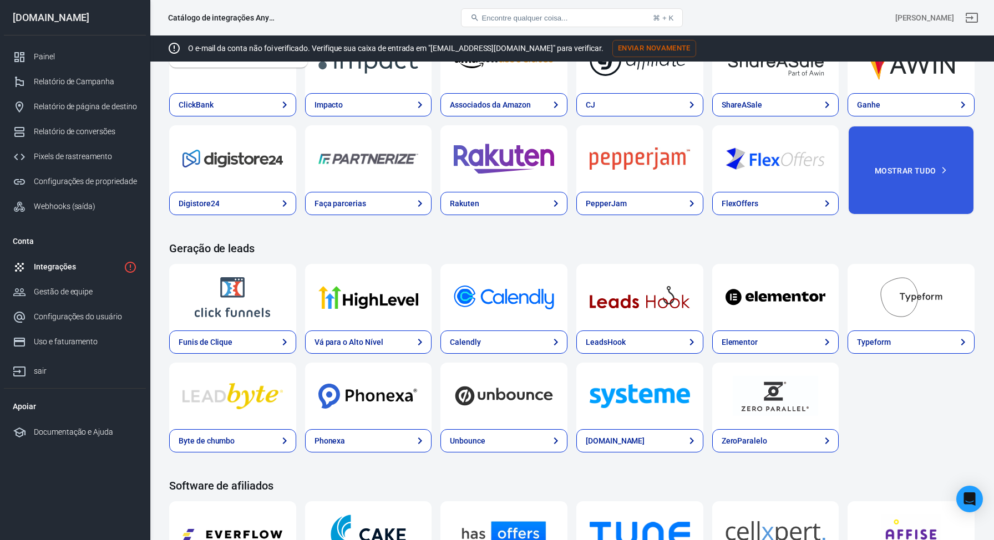
scroll to position [417, 0]
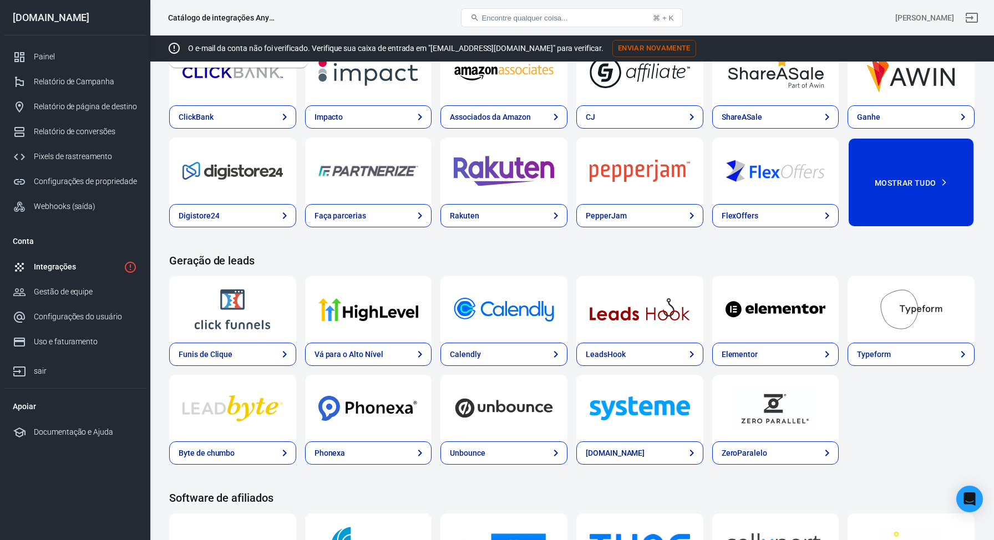
click at [923, 159] on button "Mostrar tudo" at bounding box center [911, 183] width 127 height 90
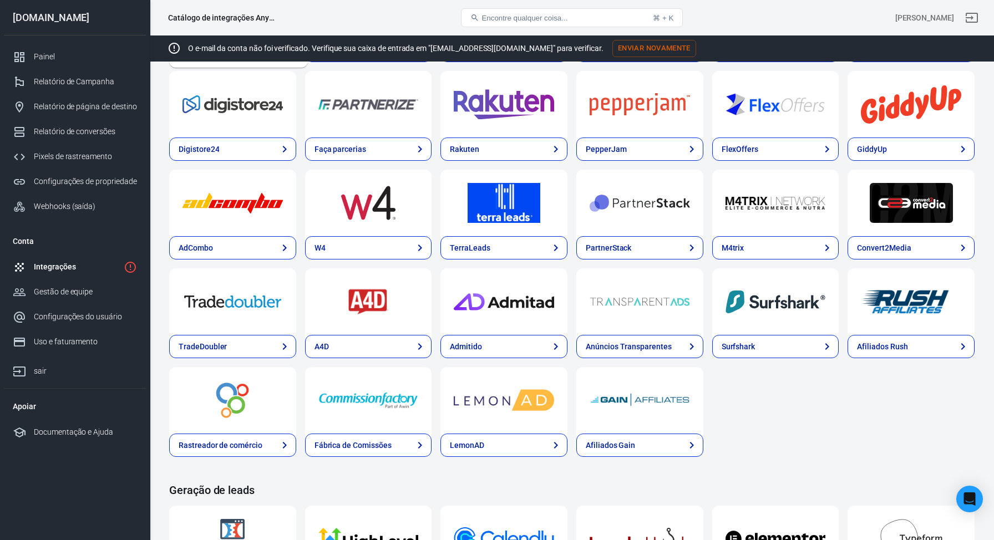
scroll to position [484, 0]
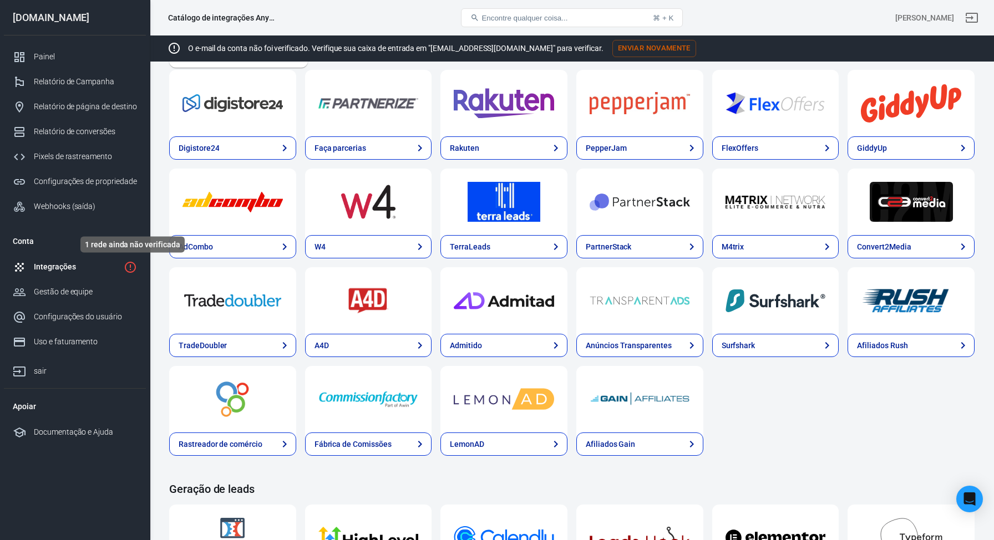
click at [135, 269] on icon "1 rede ainda não verificada" at bounding box center [130, 267] width 11 height 11
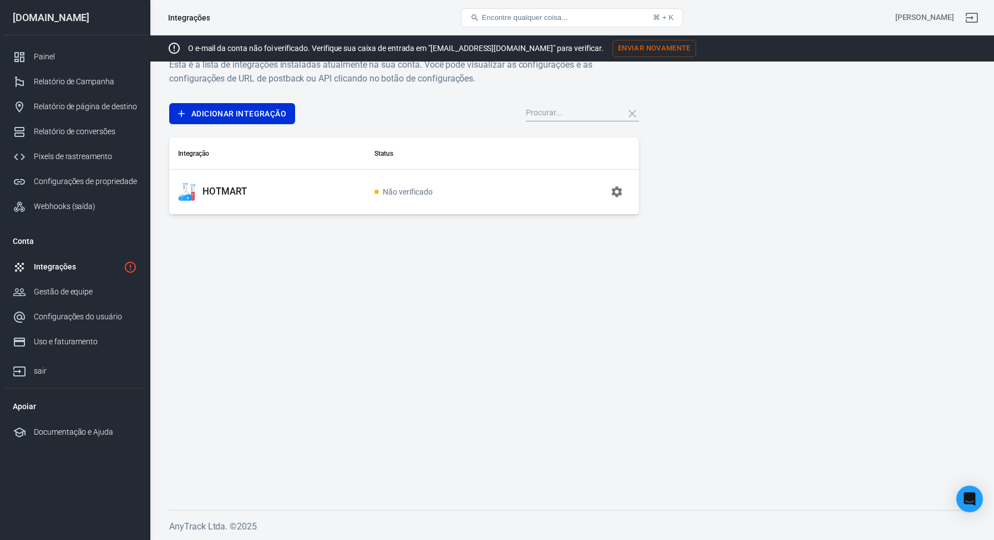
click at [621, 194] on icon "button" at bounding box center [617, 191] width 11 height 11
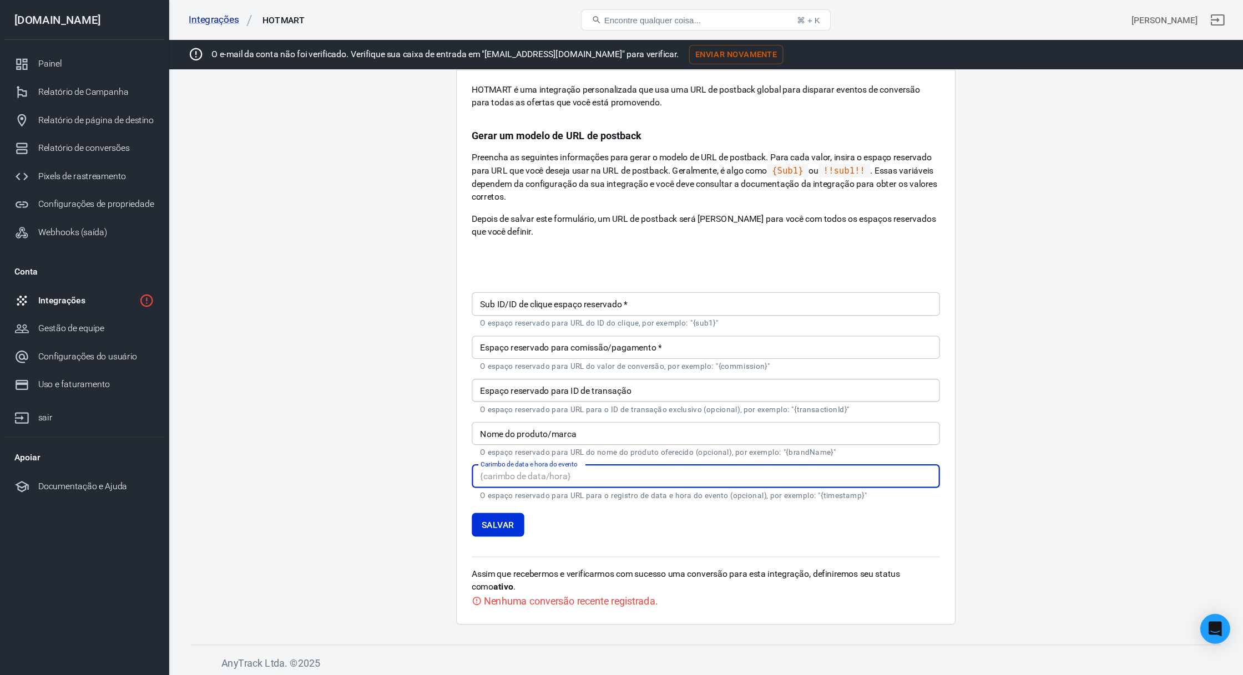
scroll to position [16, 0]
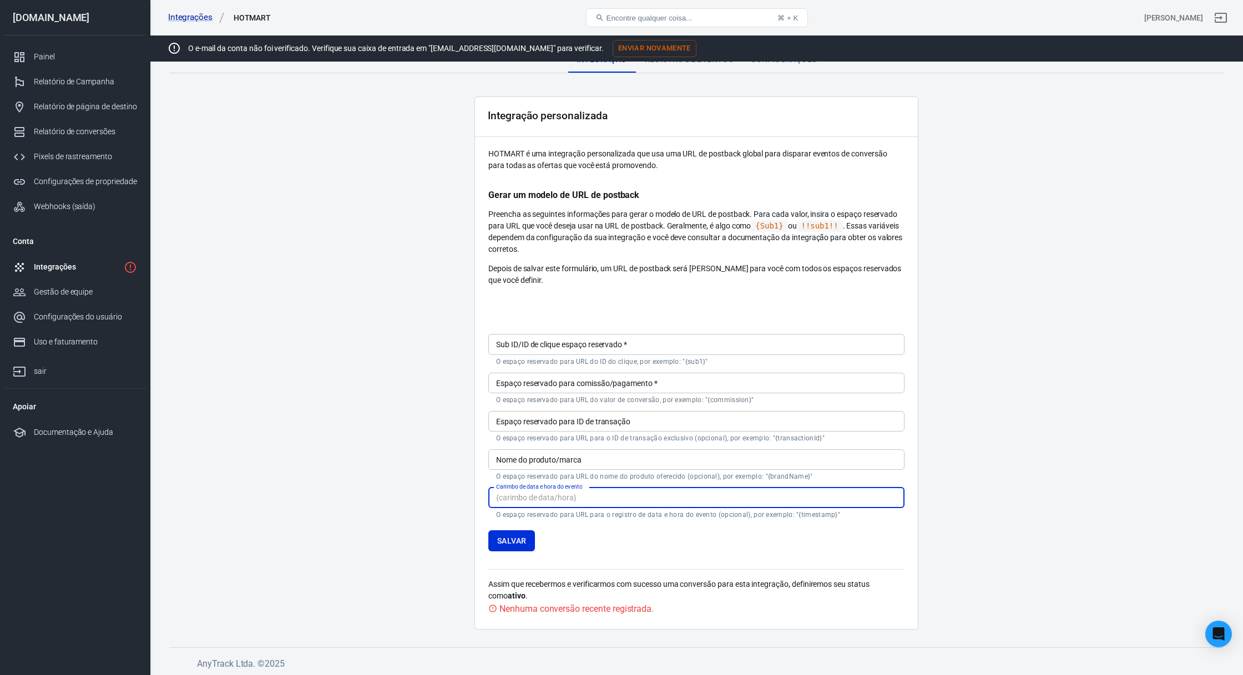
click at [607, 351] on input "Sub ID/ID de clique espaço reservado   *" at bounding box center [696, 344] width 416 height 21
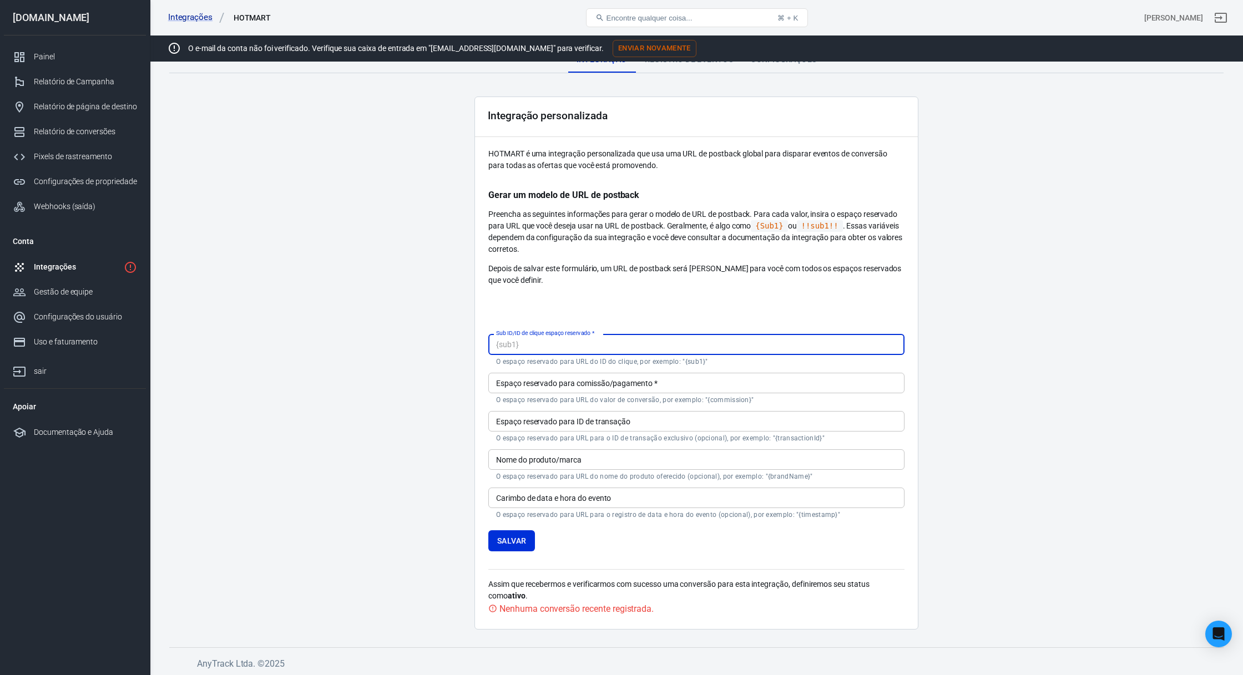
click at [706, 252] on p "Preencha as seguintes informações para gerar o modelo de URL de postback. Para …" at bounding box center [696, 232] width 416 height 47
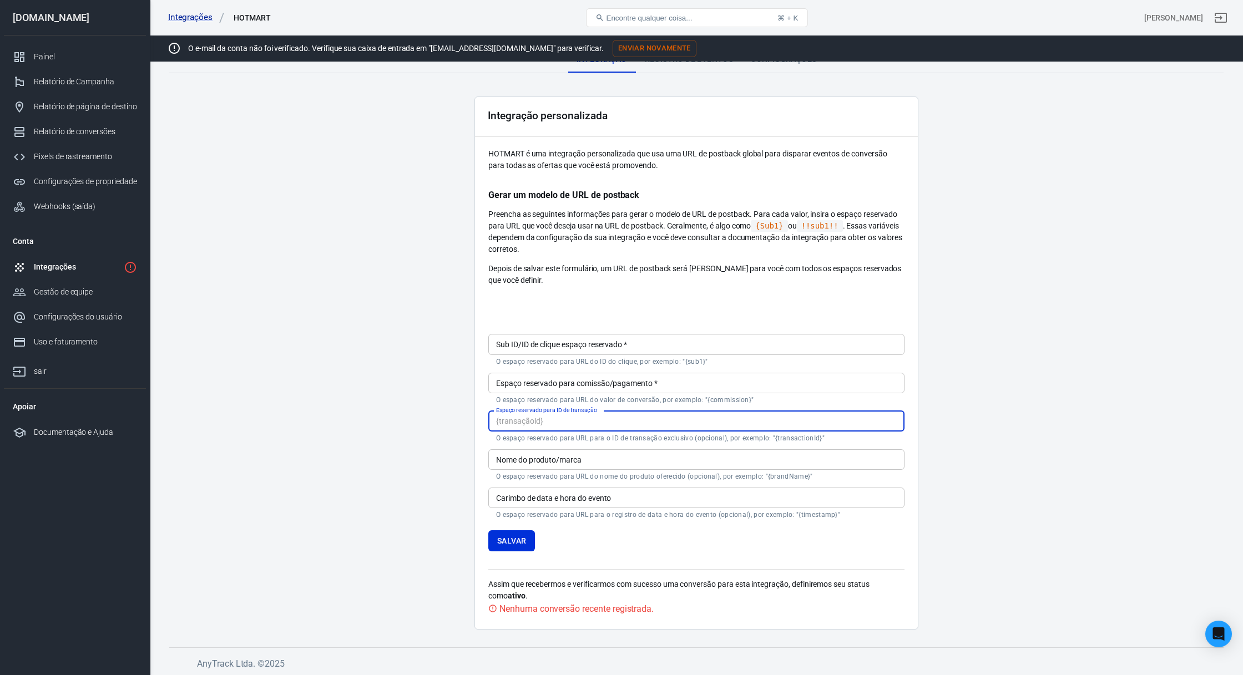
click at [624, 414] on input "Espaço reservado para ID de transação" at bounding box center [696, 421] width 416 height 21
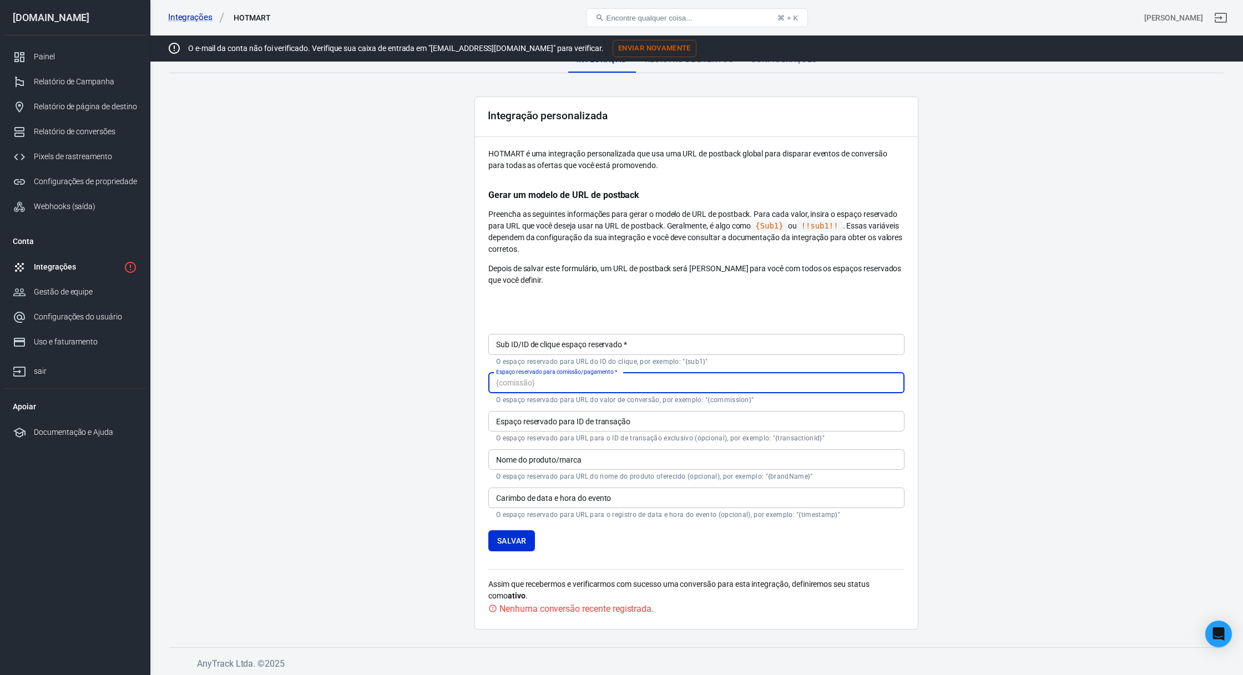
click at [617, 390] on input "Espaço reservado para comissão/pagamento   *" at bounding box center [696, 383] width 416 height 21
click at [616, 442] on form "Sub ID/ID de clique espaço reservado   * Sub ID/ID de clique espaço reservado  …" at bounding box center [696, 440] width 416 height 221
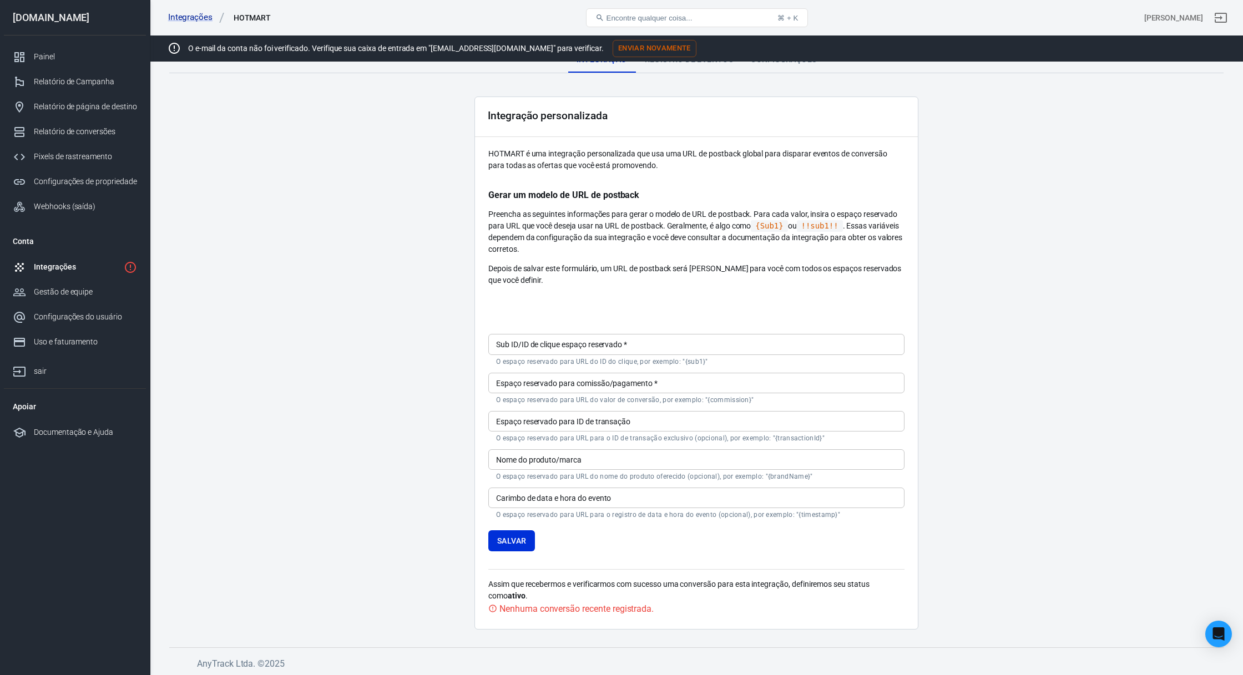
click at [617, 462] on input "Nome do produto/marca" at bounding box center [696, 459] width 416 height 21
click at [579, 158] on p "HOTMART é uma integração personalizada que usa uma URL de postback global para …" at bounding box center [696, 159] width 416 height 23
click at [509, 155] on font "HOTMART é uma integração personalizada que usa uma URL de postback global para …" at bounding box center [687, 159] width 399 height 21
click at [537, 170] on p "HOTMART é uma integração personalizada que usa uma URL de postback global para …" at bounding box center [696, 159] width 416 height 23
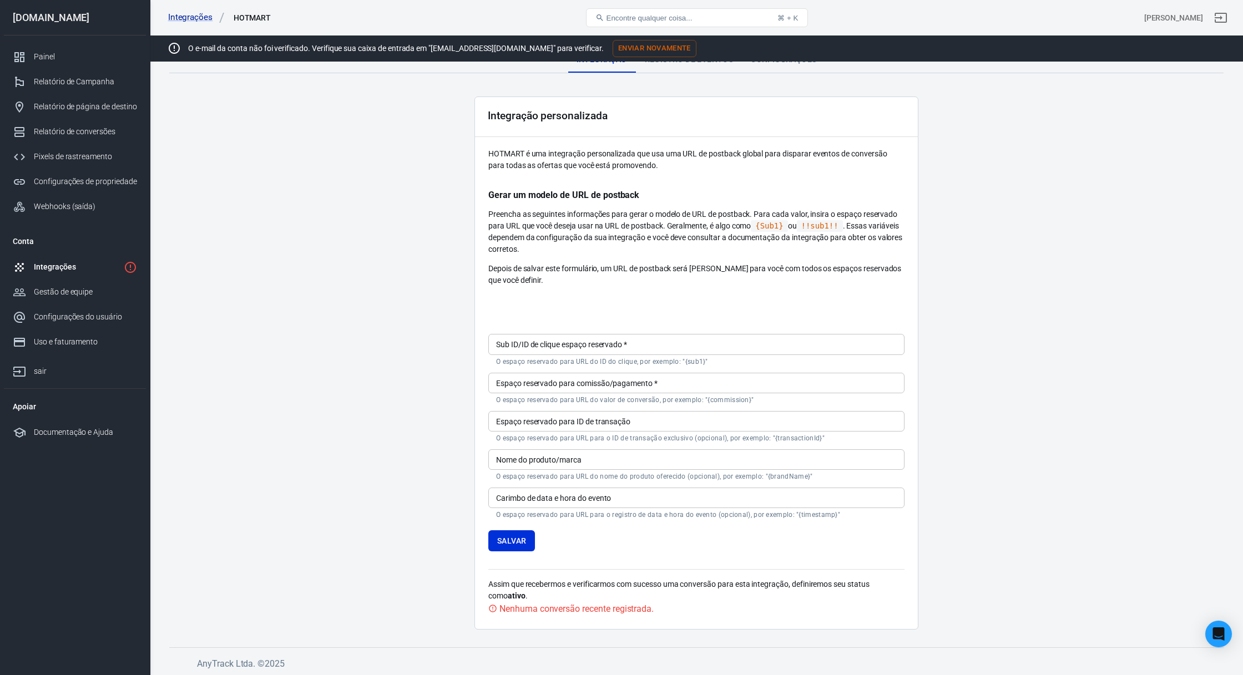
scroll to position [0, 0]
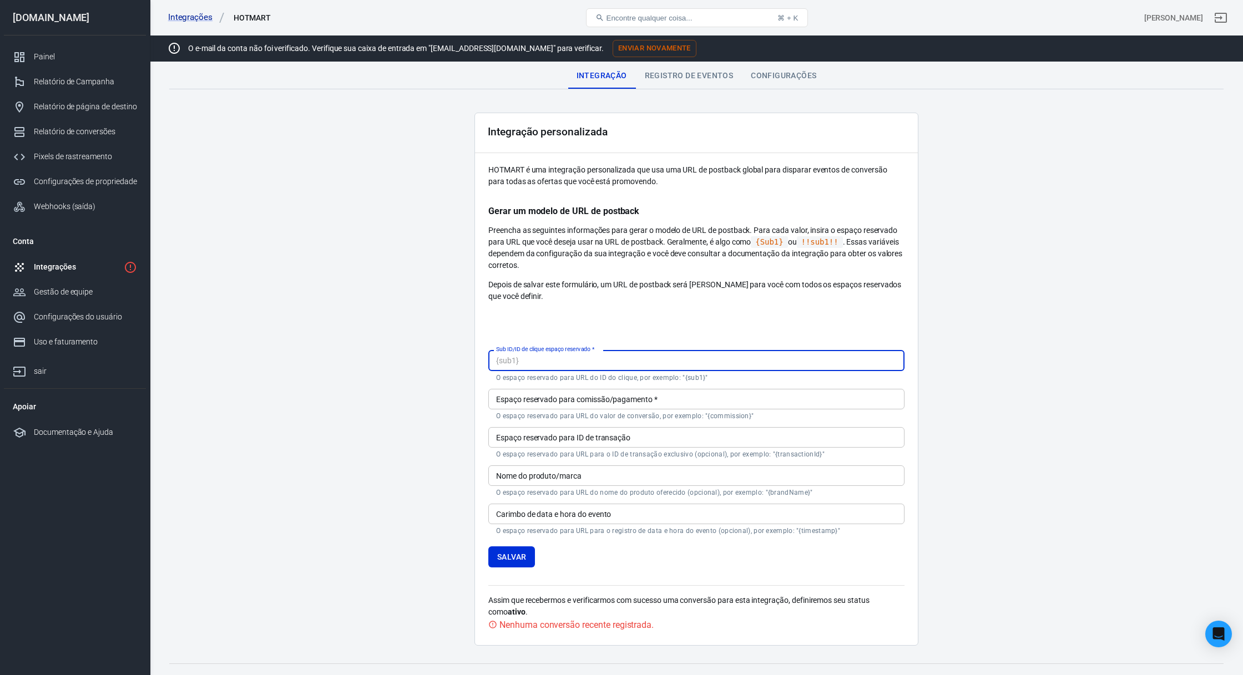
click at [598, 357] on input "Sub ID/ID de clique espaço reservado   *" at bounding box center [696, 360] width 416 height 21
paste input "!sck!"
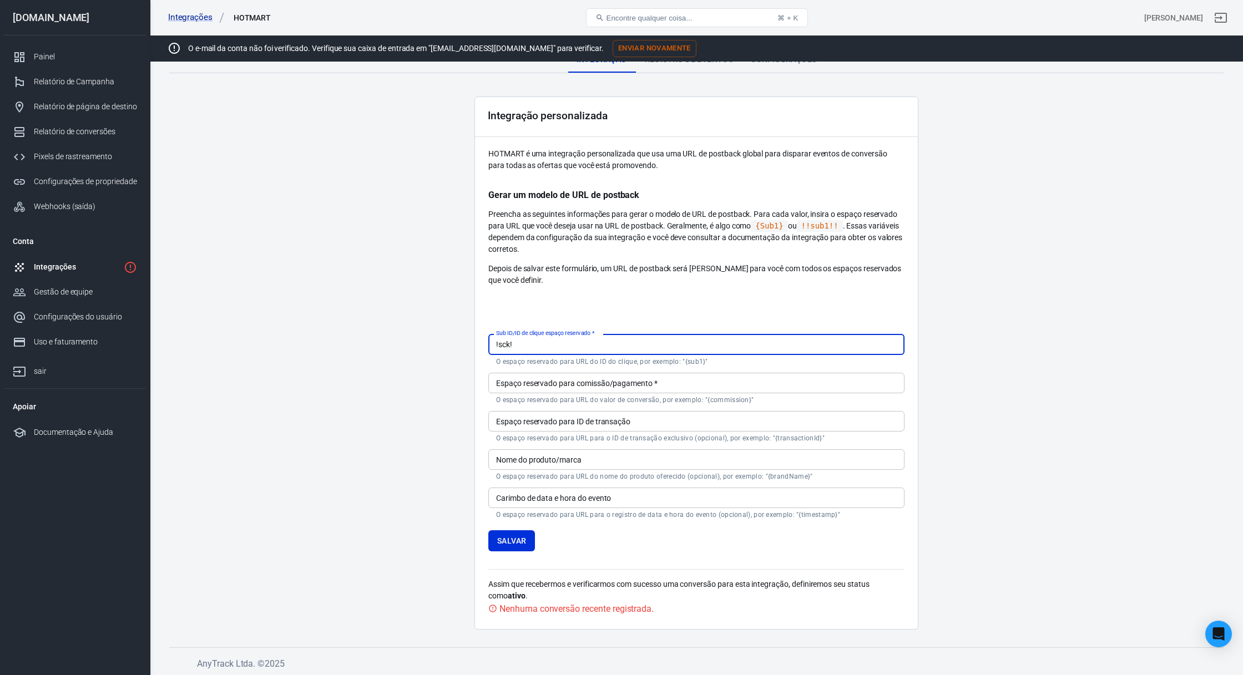
type input "!sck!"
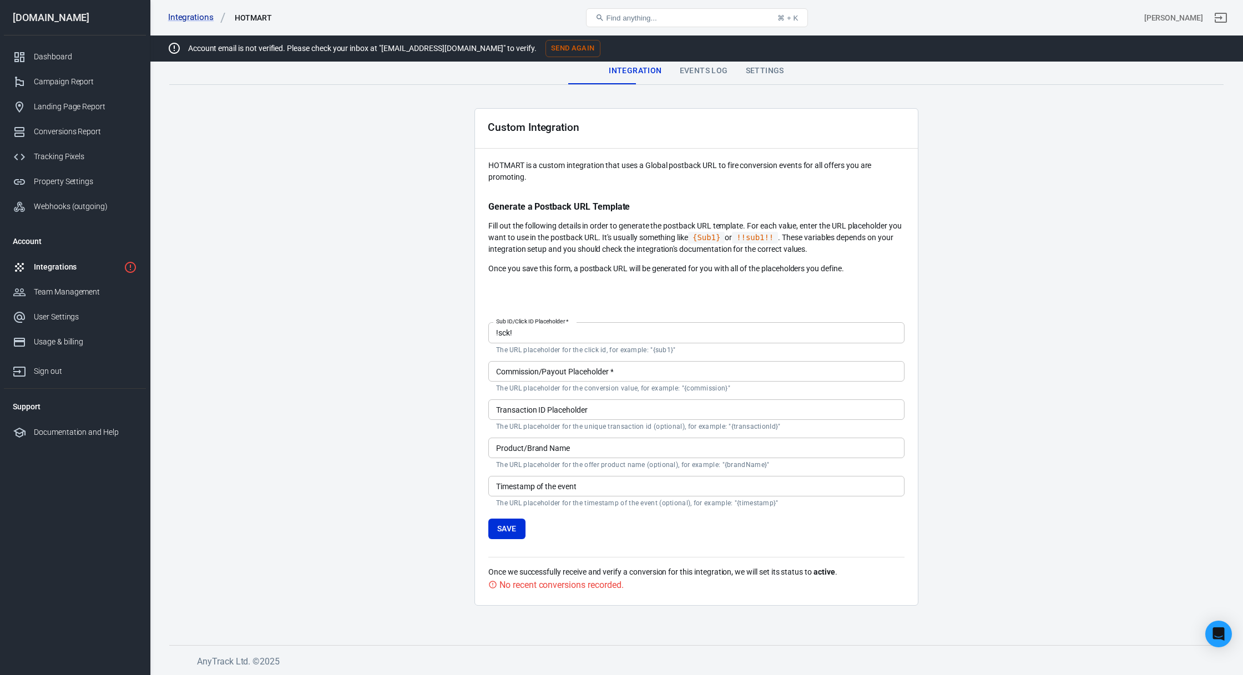
scroll to position [4, 0]
click at [922, 241] on main "Integration Events Log Settings Custom Integration HOTMART is a custom integrat…" at bounding box center [696, 343] width 1054 height 570
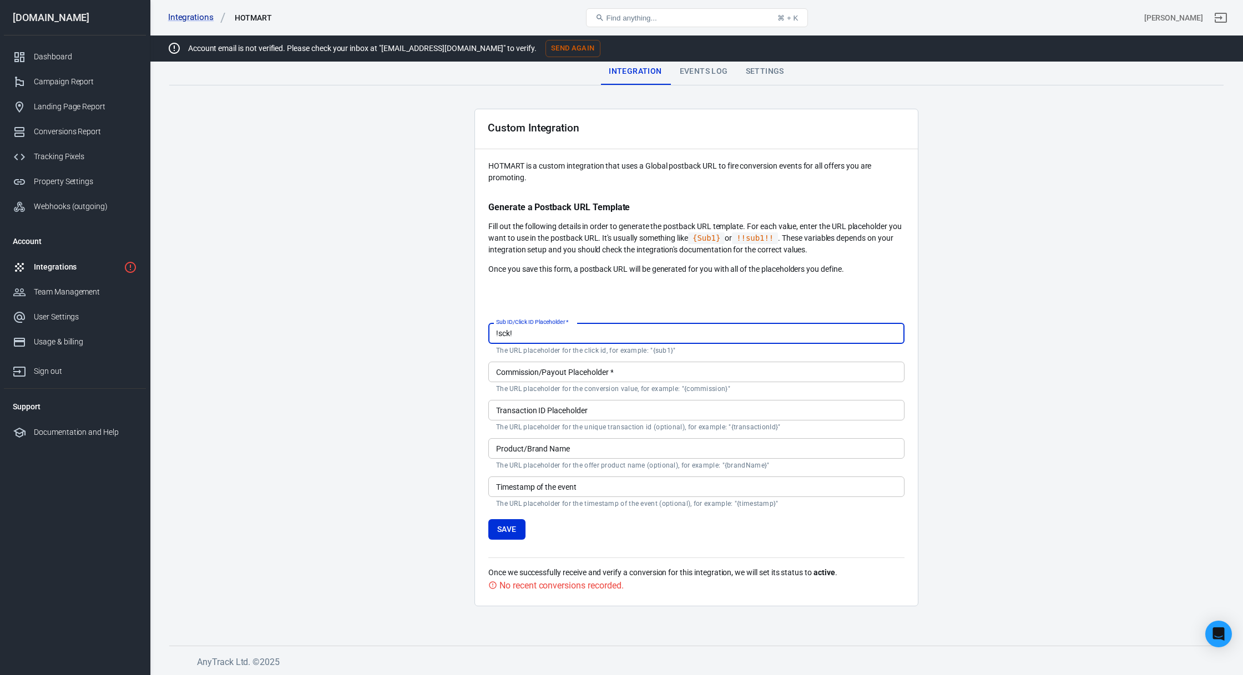
click at [547, 332] on input "!sck!" at bounding box center [696, 333] width 416 height 21
click at [537, 378] on input "Commission/Payout Placeholder   *" at bounding box center [696, 372] width 416 height 21
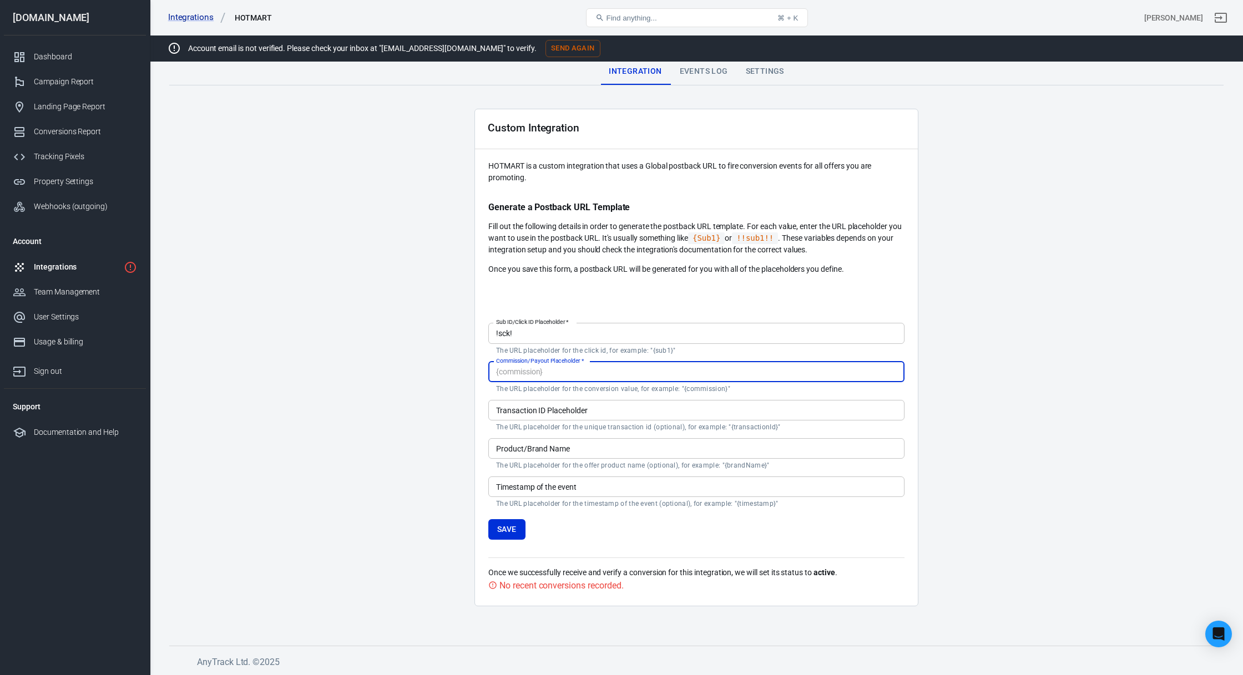
click at [537, 378] on input "Commission/Payout Placeholder   *" at bounding box center [696, 372] width 416 height 21
paste input "!vlrRecebido!"
type input "!vlrRecebido!"
click at [509, 336] on input "!sck!" at bounding box center [696, 333] width 416 height 21
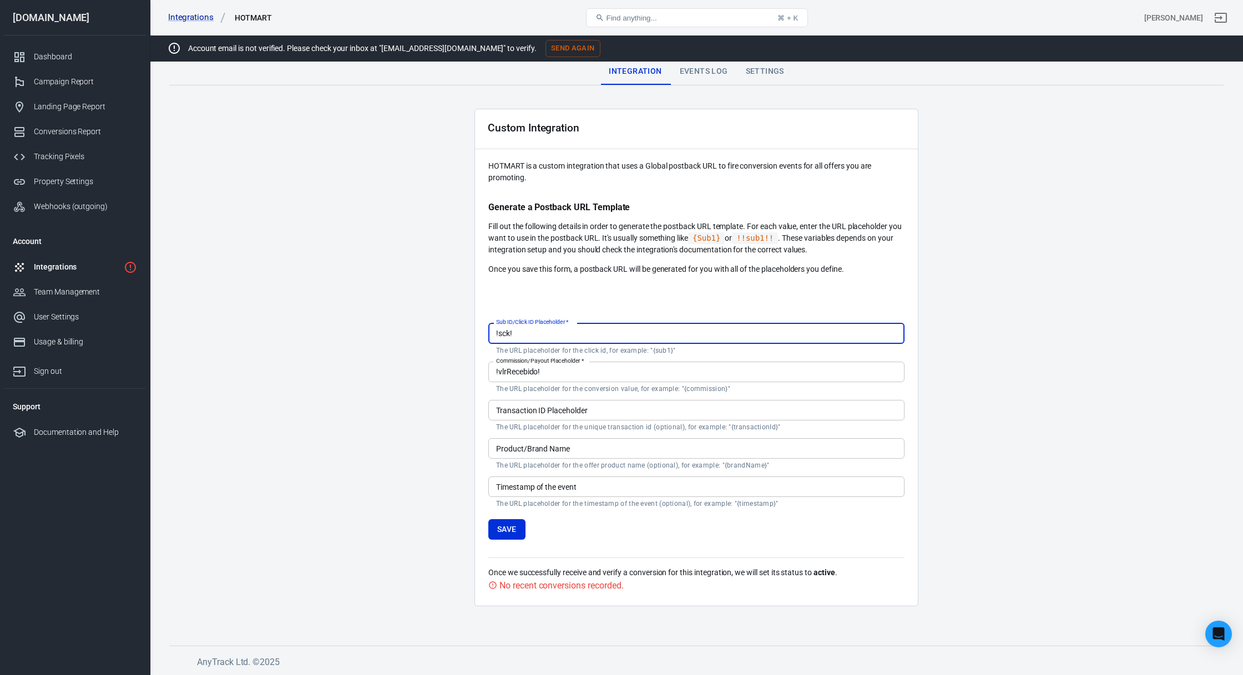
click at [509, 336] on input "!sck!" at bounding box center [696, 333] width 416 height 21
click at [559, 410] on input "Transaction ID Placeholder" at bounding box center [696, 410] width 416 height 21
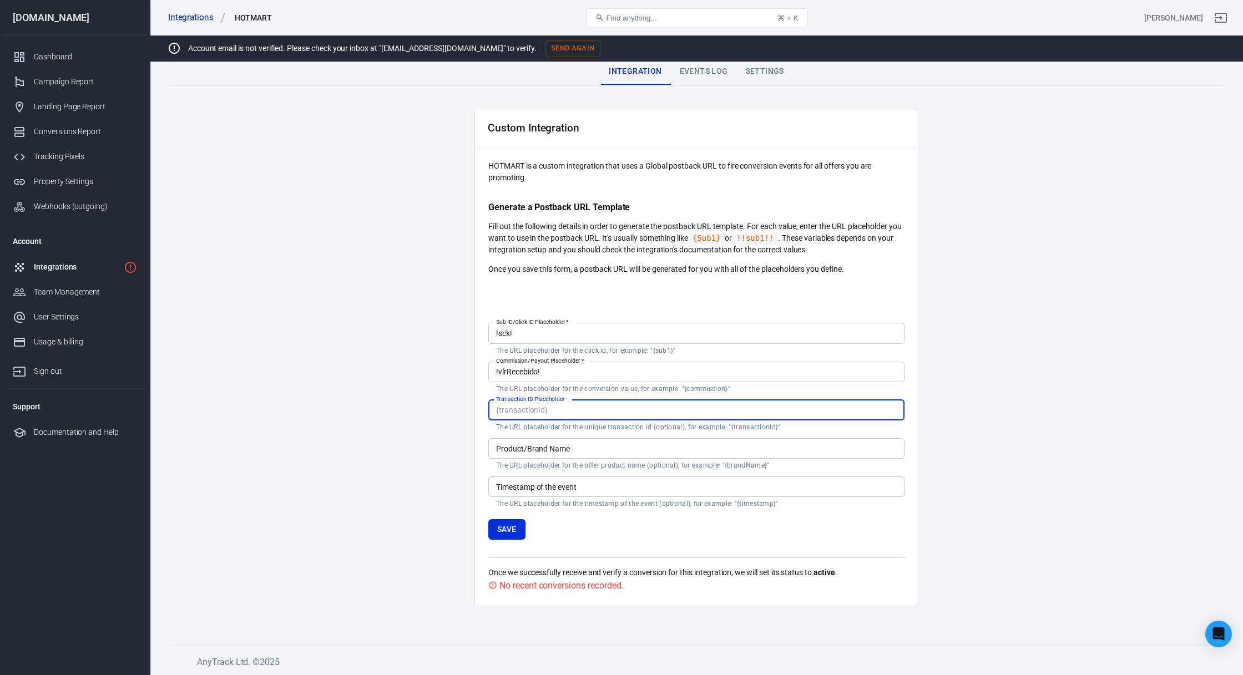
paste input "!transacao!"
type input "!transacao!"
click at [537, 450] on input "Product/Brand Name" at bounding box center [696, 448] width 416 height 21
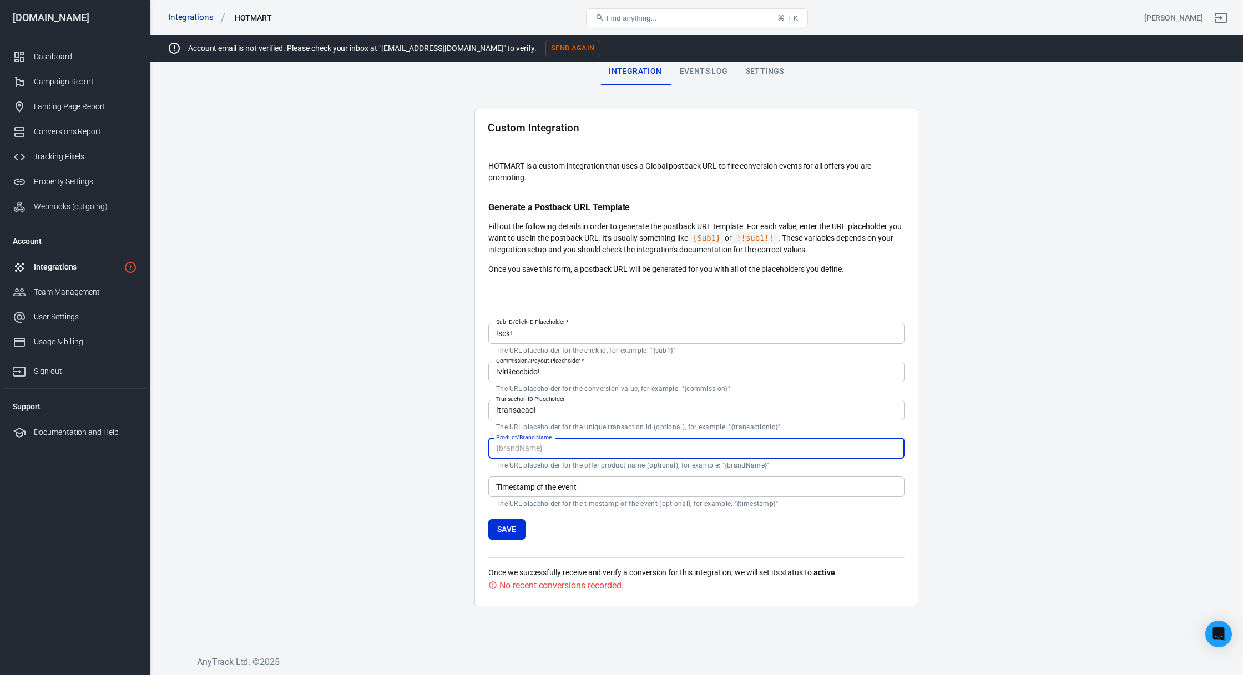
paste input "!prod!"
type input "!prod!"
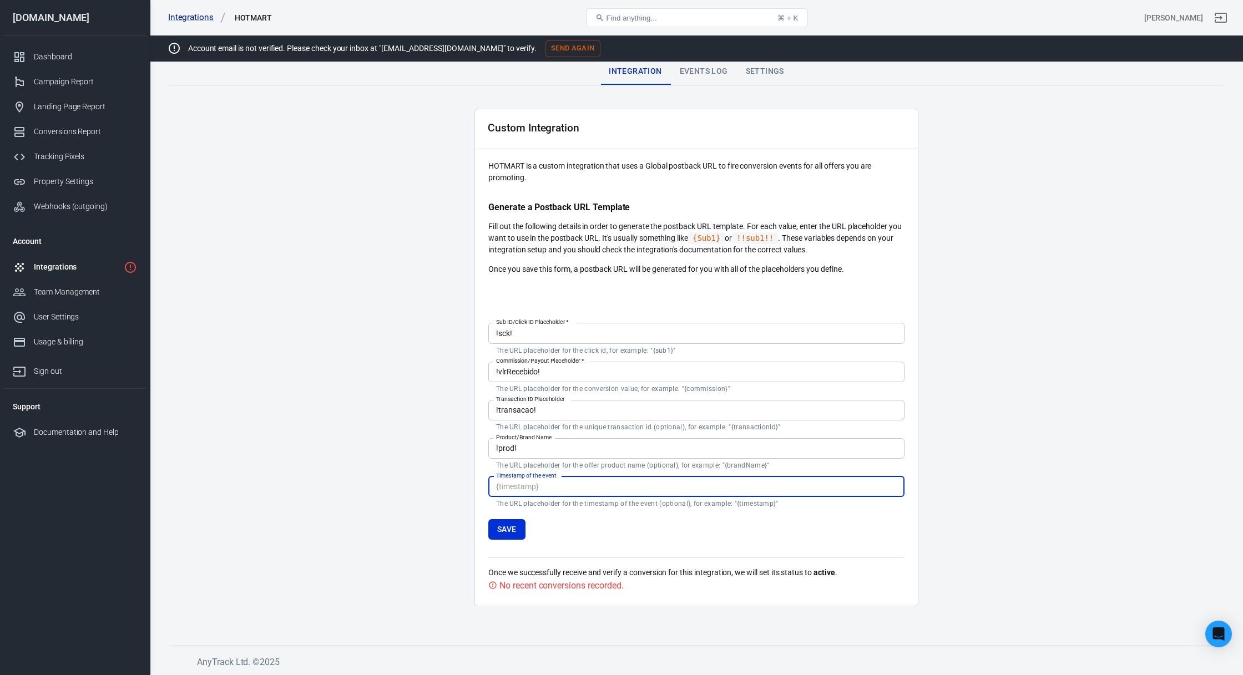
click at [552, 489] on input "Timestamp of the event" at bounding box center [696, 487] width 416 height 21
paste input "!data!"
type input "!data!"
click at [560, 506] on p "The URL placeholder for the timestamp of the event (optional), for example: "{t…" at bounding box center [696, 503] width 401 height 9
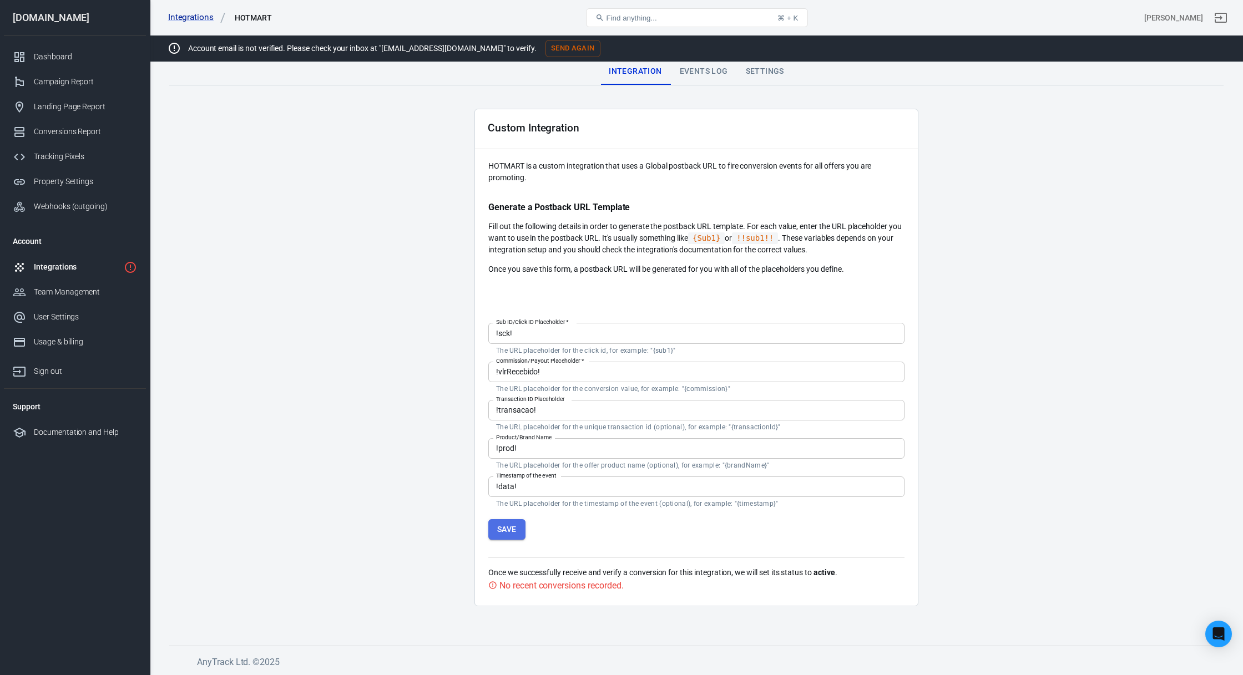
click at [512, 528] on button "Save" at bounding box center [506, 529] width 37 height 21
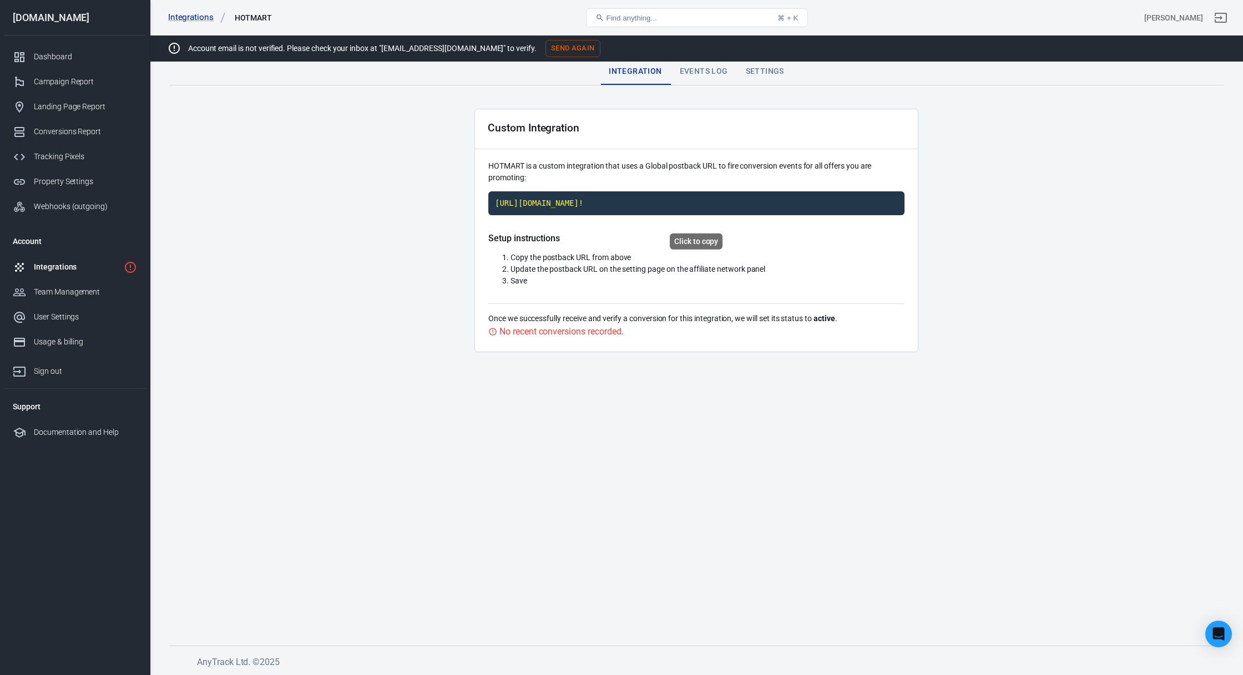
click at [573, 214] on code "https://t1.anytrack.io/j4UnkfMf/collect/custom-hotmart?click_id=!sck!&commissio…" at bounding box center [696, 203] width 416 height 24
click at [627, 211] on code "https://t1.anytrack.io/j4UnkfMf/collect/custom-hotmart?click_id=!sck!&commissio…" at bounding box center [696, 203] width 416 height 24
click at [710, 72] on div "Events Log" at bounding box center [704, 71] width 66 height 27
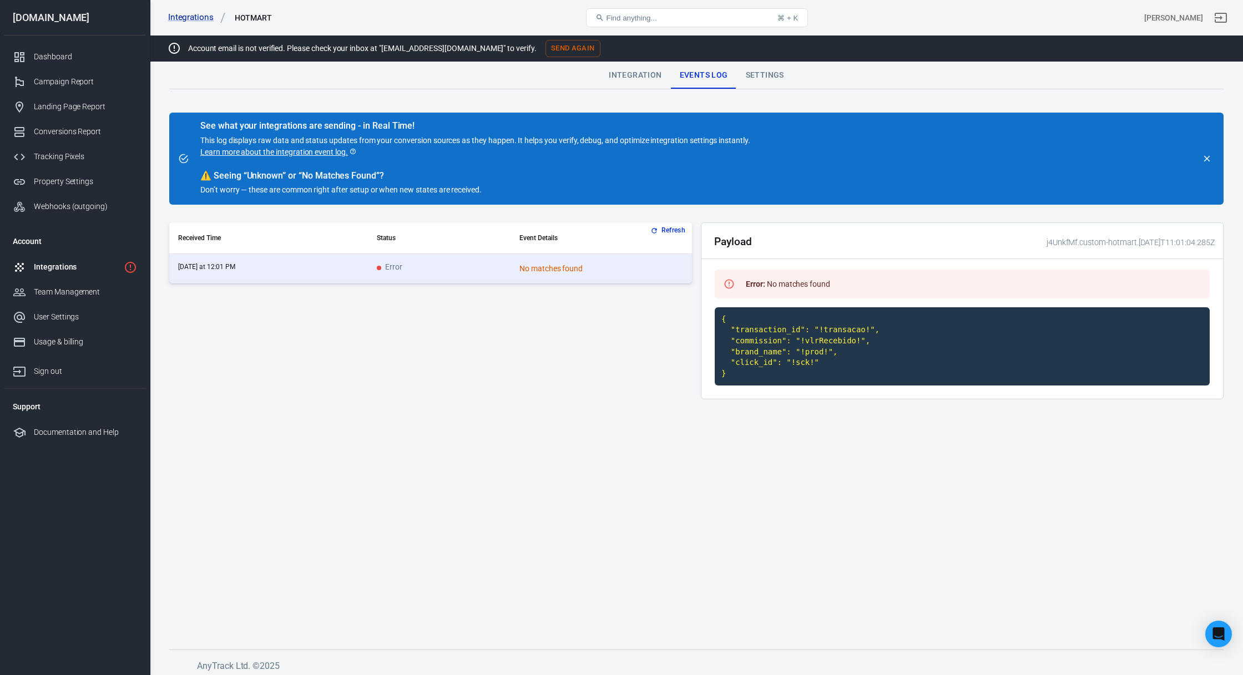
click at [671, 228] on button "Refresh" at bounding box center [669, 231] width 42 height 12
click at [764, 75] on div "Settings" at bounding box center [765, 75] width 56 height 27
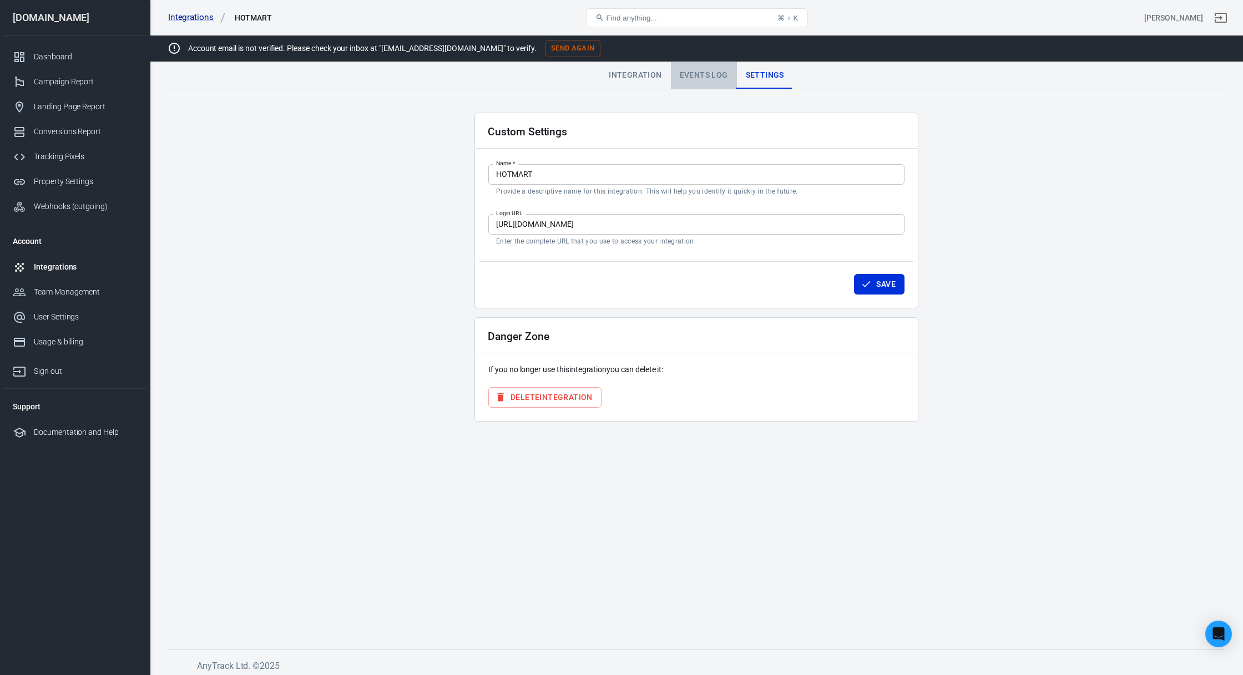
click at [715, 83] on div "Events Log" at bounding box center [704, 75] width 66 height 27
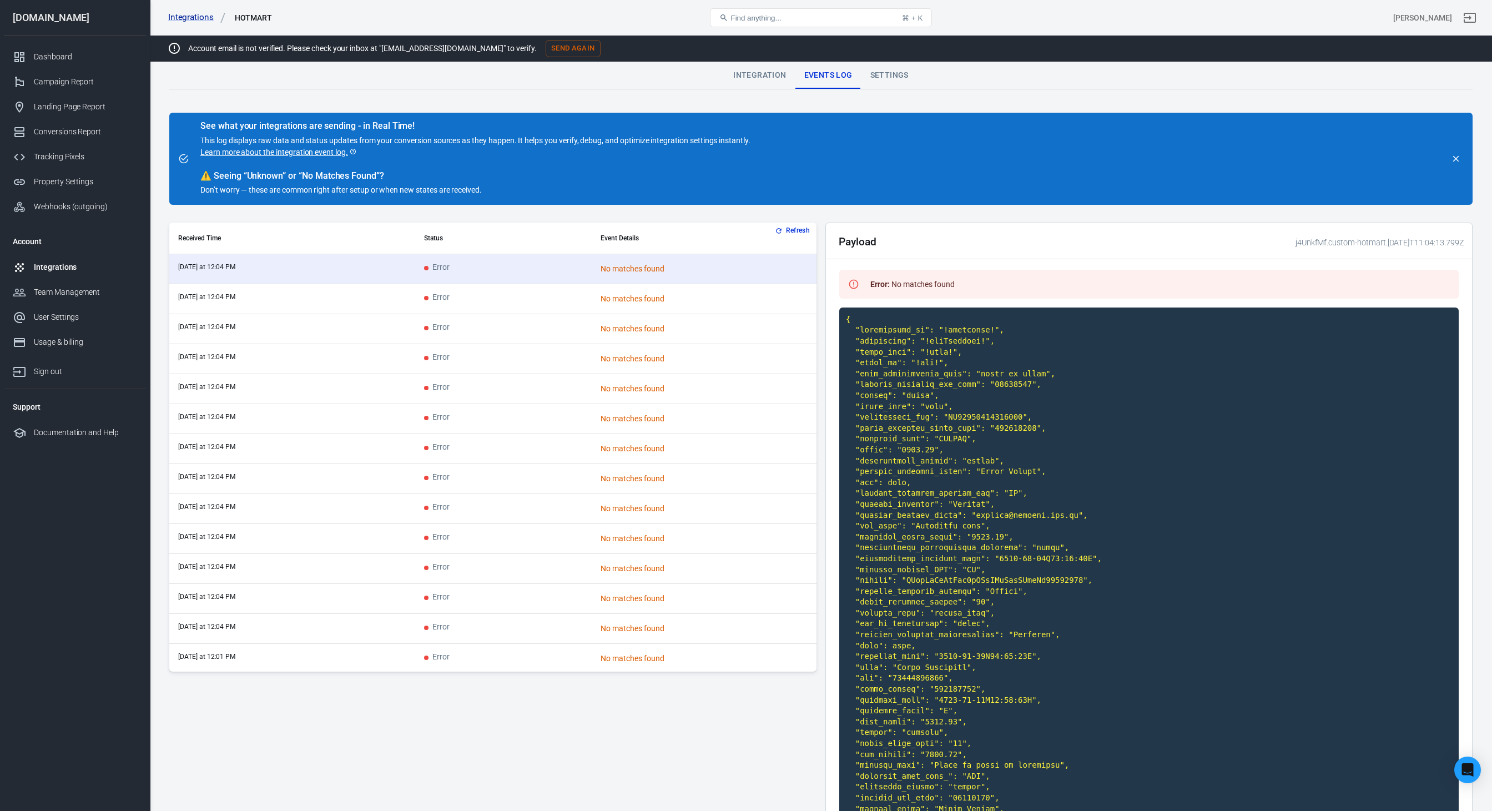
click at [982, 413] on code at bounding box center [1148, 732] width 619 height 851
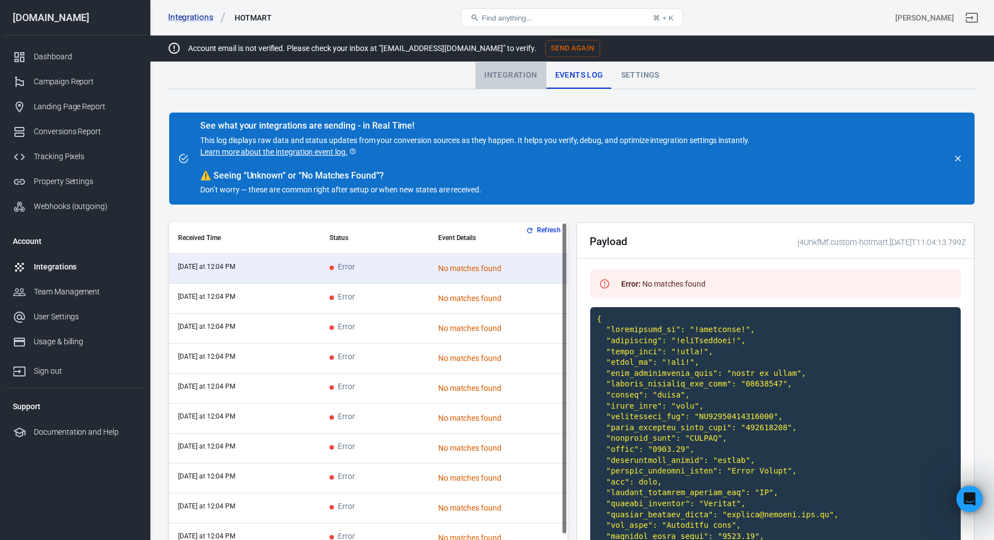
click at [513, 79] on div "Integration" at bounding box center [511, 75] width 70 height 27
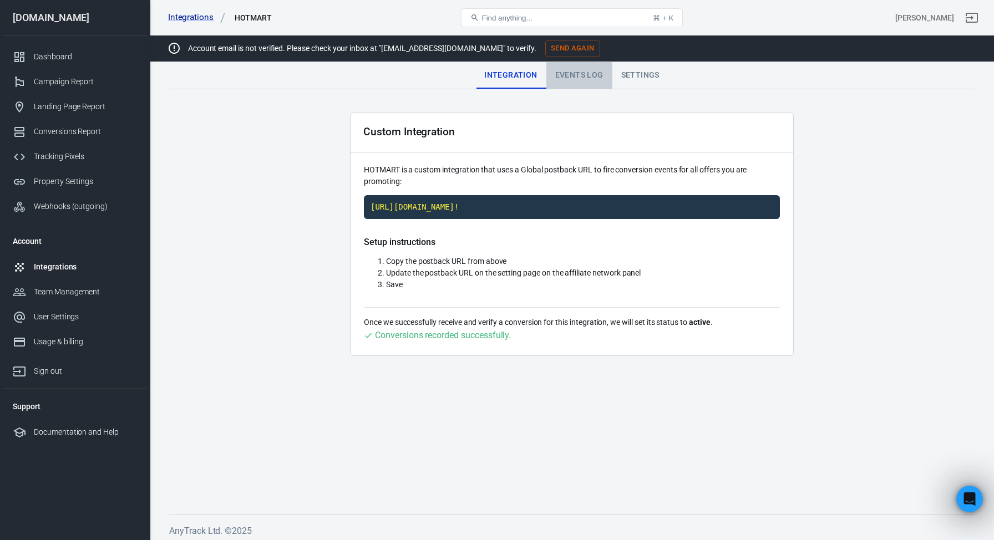
click at [571, 77] on div "Events Log" at bounding box center [580, 75] width 66 height 27
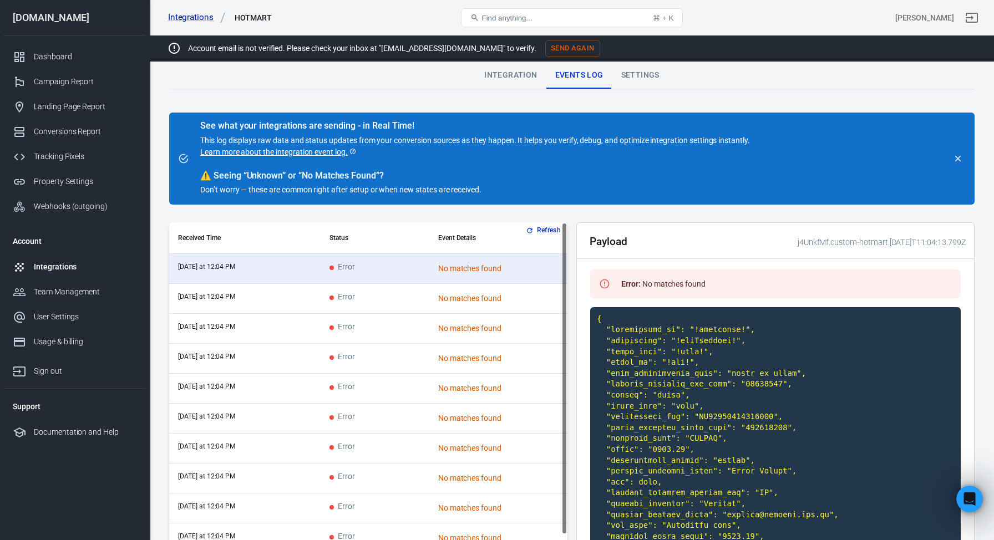
click at [549, 231] on button "Refresh" at bounding box center [545, 231] width 42 height 12
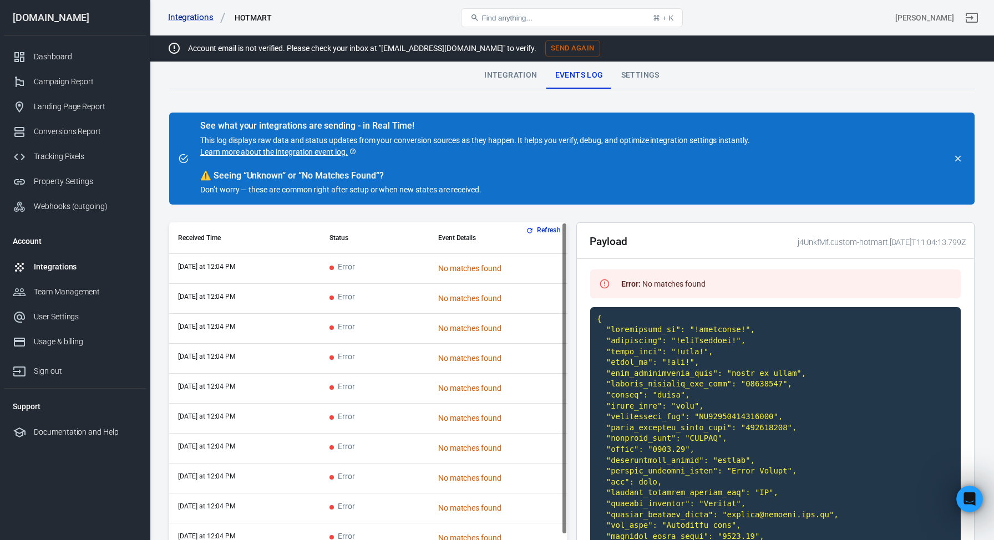
click at [549, 231] on button "Refresh" at bounding box center [545, 231] width 42 height 12
click at [544, 230] on button "Refresh" at bounding box center [545, 231] width 42 height 12
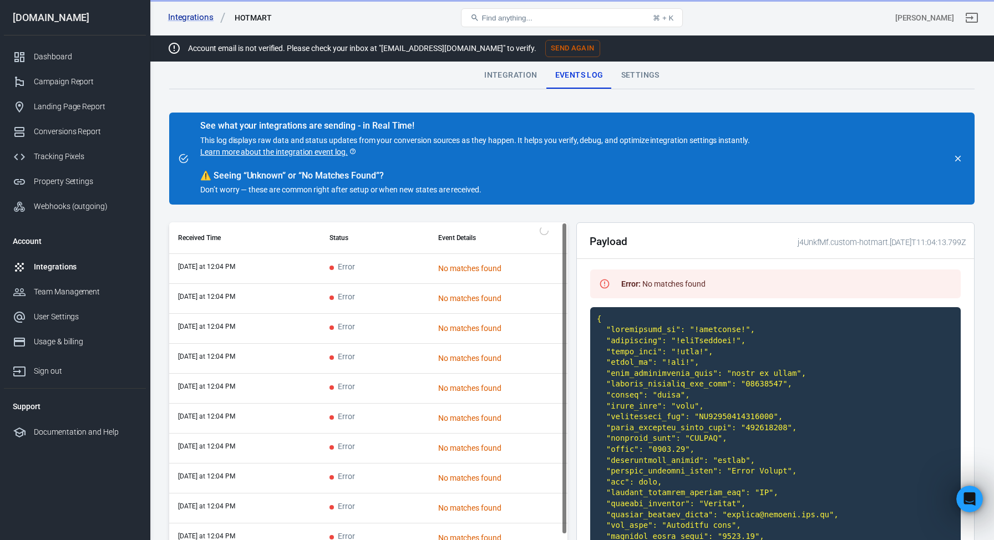
click at [544, 230] on th "Event Details" at bounding box center [499, 239] width 138 height 32
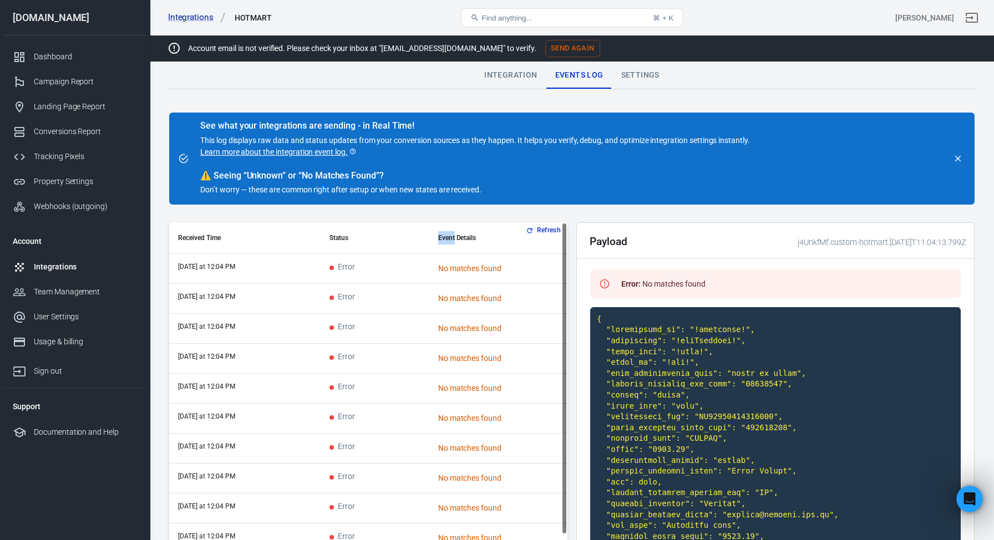
click at [544, 230] on button "Refresh" at bounding box center [545, 231] width 42 height 12
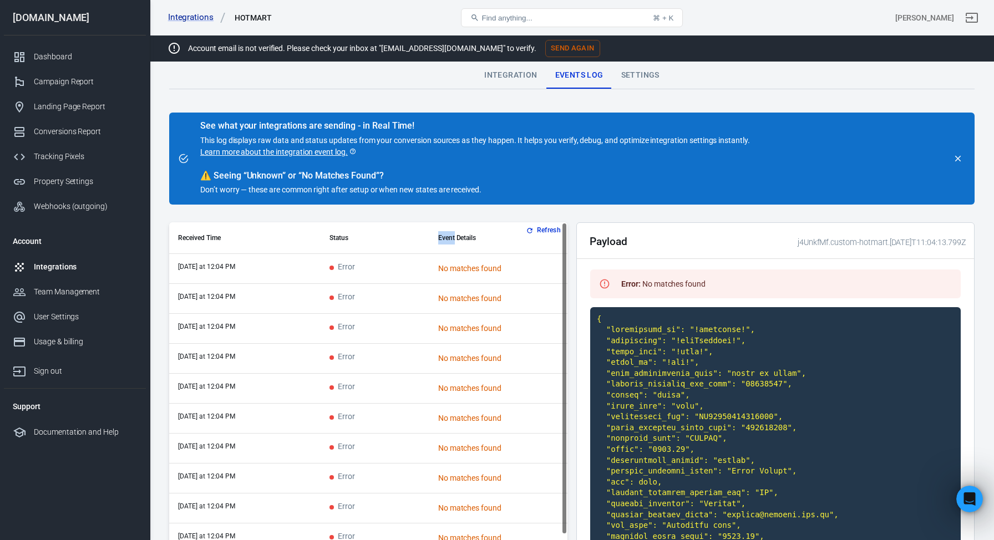
click at [544, 230] on button "Refresh" at bounding box center [545, 231] width 42 height 12
click at [643, 78] on div "Settings" at bounding box center [641, 75] width 56 height 27
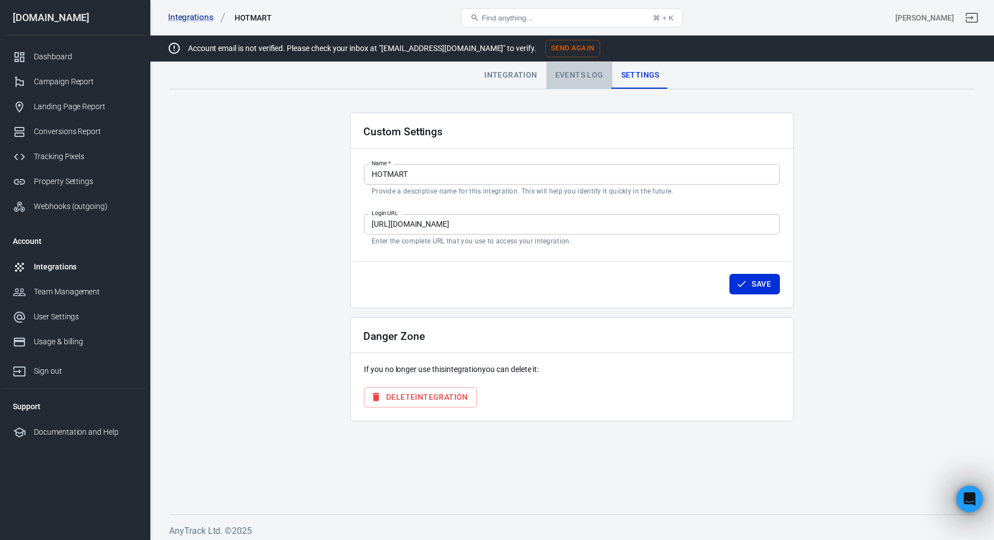
click at [590, 76] on div "Events Log" at bounding box center [580, 75] width 66 height 27
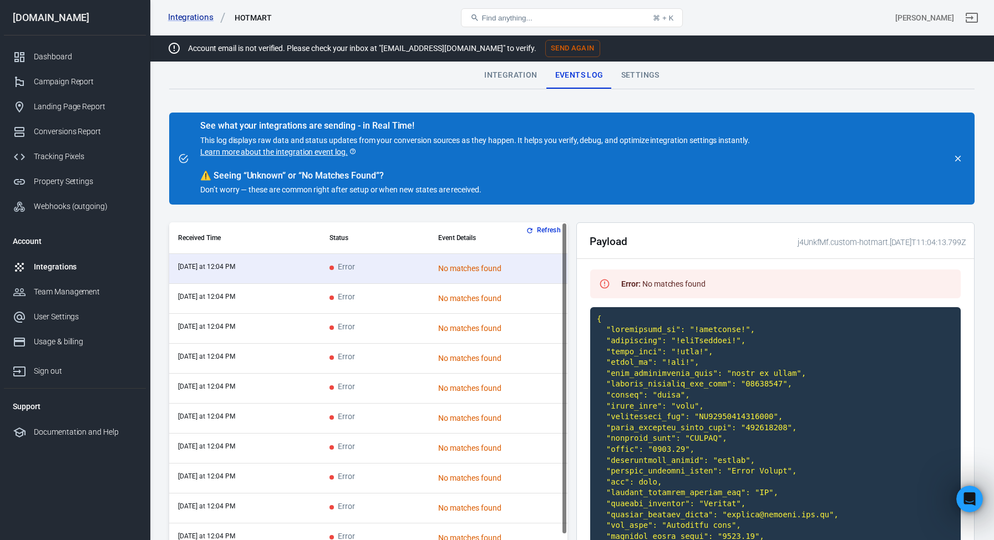
click at [539, 230] on button "Refresh" at bounding box center [545, 231] width 42 height 12
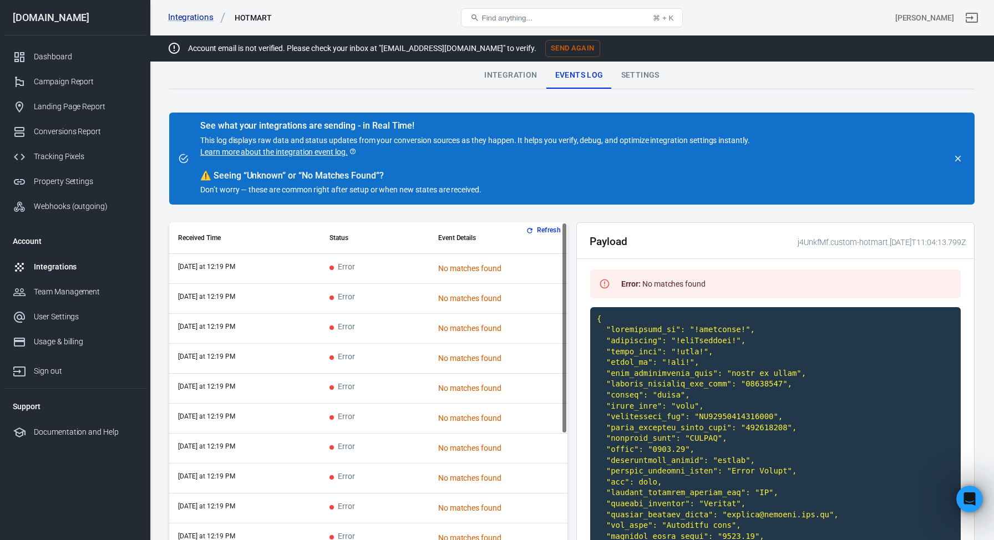
click at [545, 230] on button "Refresh" at bounding box center [545, 231] width 42 height 12
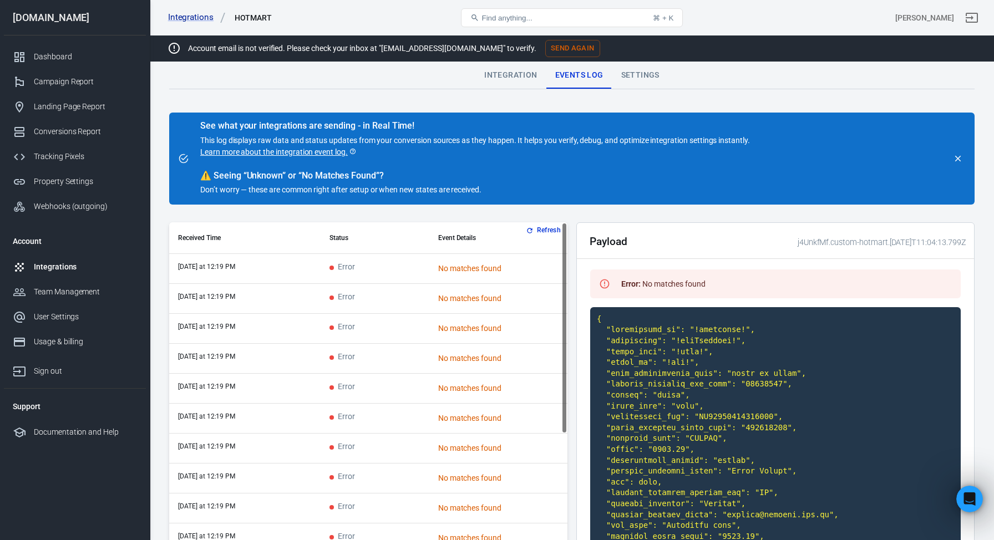
click at [545, 230] on th "Event Details" at bounding box center [499, 239] width 138 height 32
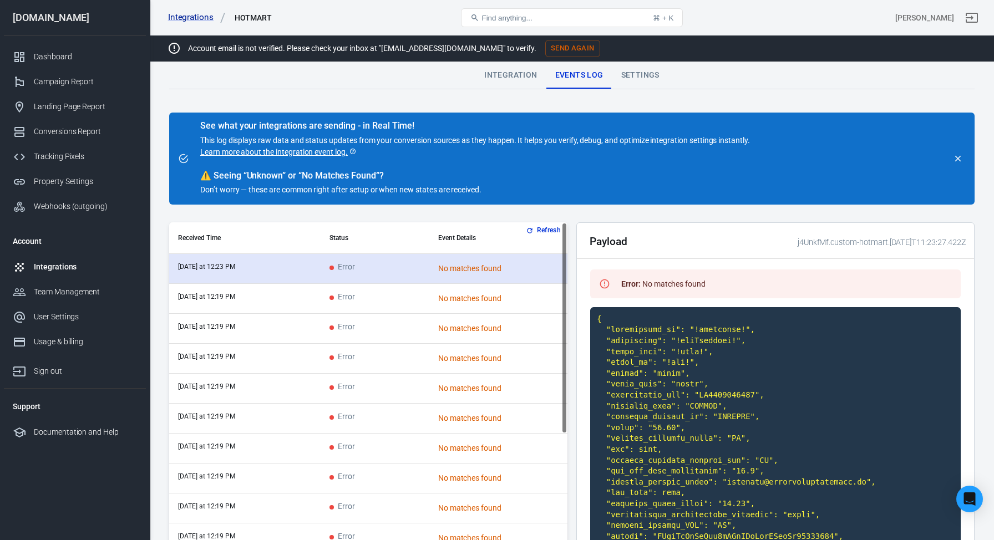
click at [385, 272] on td "Error" at bounding box center [375, 269] width 109 height 30
click at [213, 269] on time "[DATE] at 12:23 PM" at bounding box center [206, 267] width 57 height 8
click at [413, 271] on td "Error" at bounding box center [375, 269] width 109 height 30
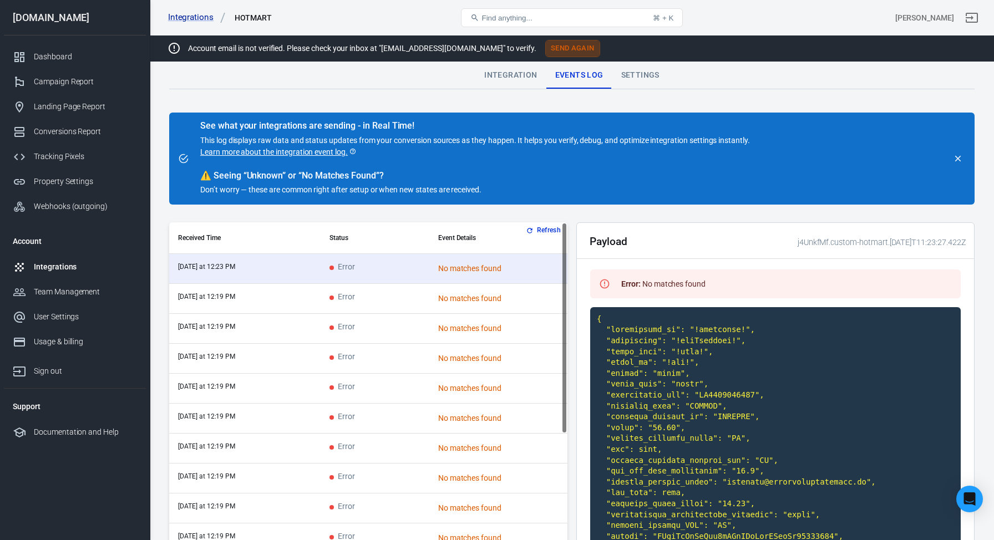
click at [562, 48] on button "Send Again" at bounding box center [572, 48] width 55 height 17
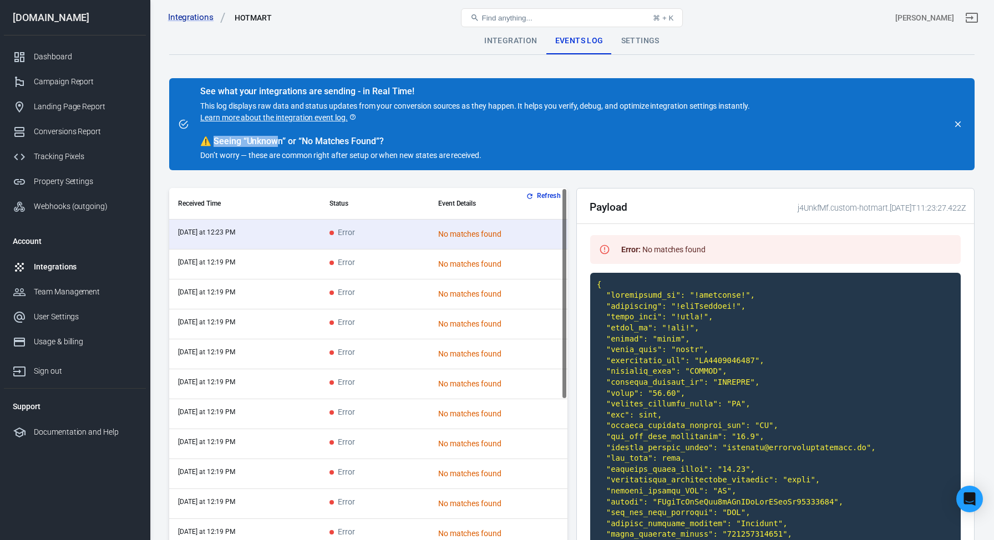
drag, startPoint x: 212, startPoint y: 140, endPoint x: 273, endPoint y: 142, distance: 61.1
click at [273, 142] on div "⚠️ Seeing “Unknown” or “No Matches Found”?" at bounding box center [475, 141] width 550 height 11
click at [548, 196] on button "Refresh" at bounding box center [545, 196] width 42 height 12
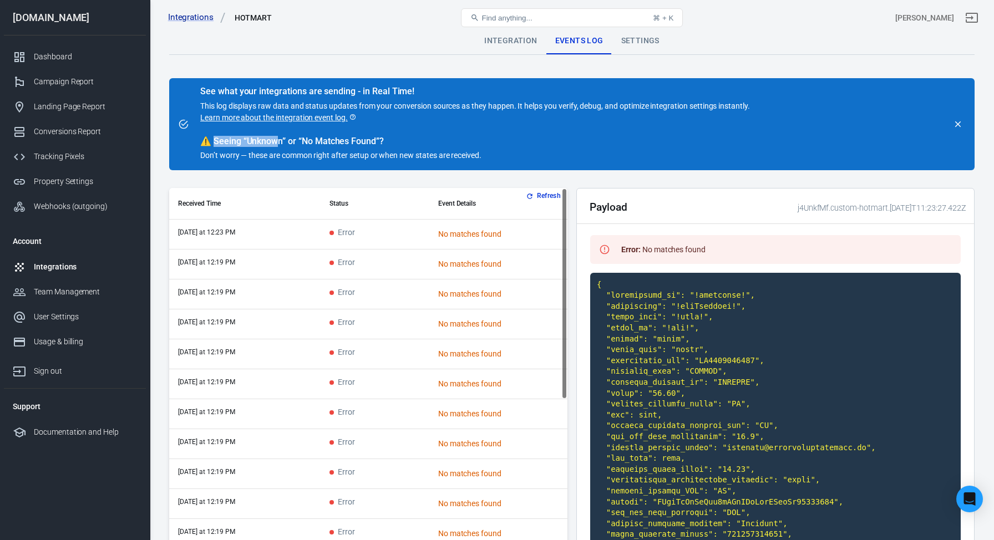
click at [548, 196] on button "Refresh" at bounding box center [545, 196] width 42 height 12
click at [545, 196] on button "Refresh" at bounding box center [545, 196] width 42 height 12
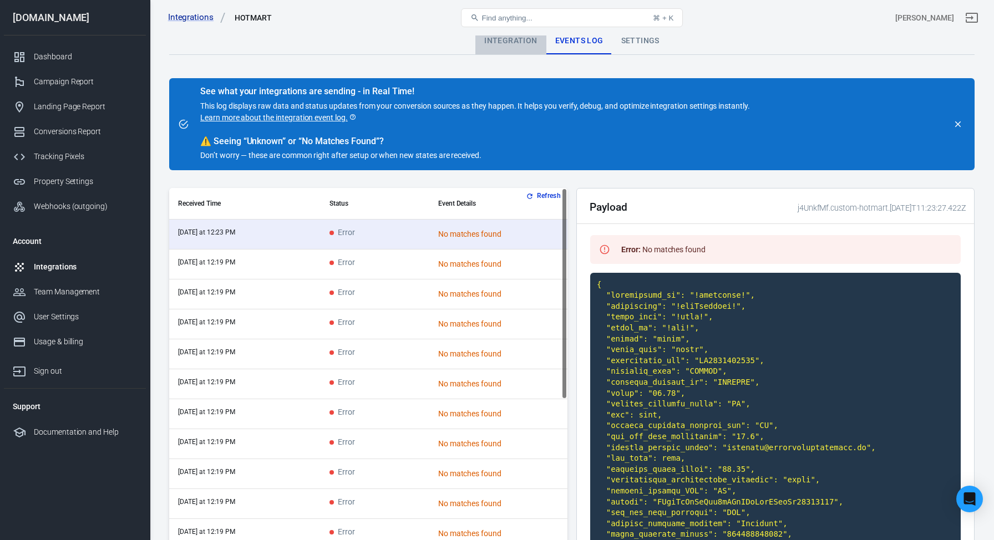
click at [517, 40] on div "Integration" at bounding box center [511, 41] width 70 height 27
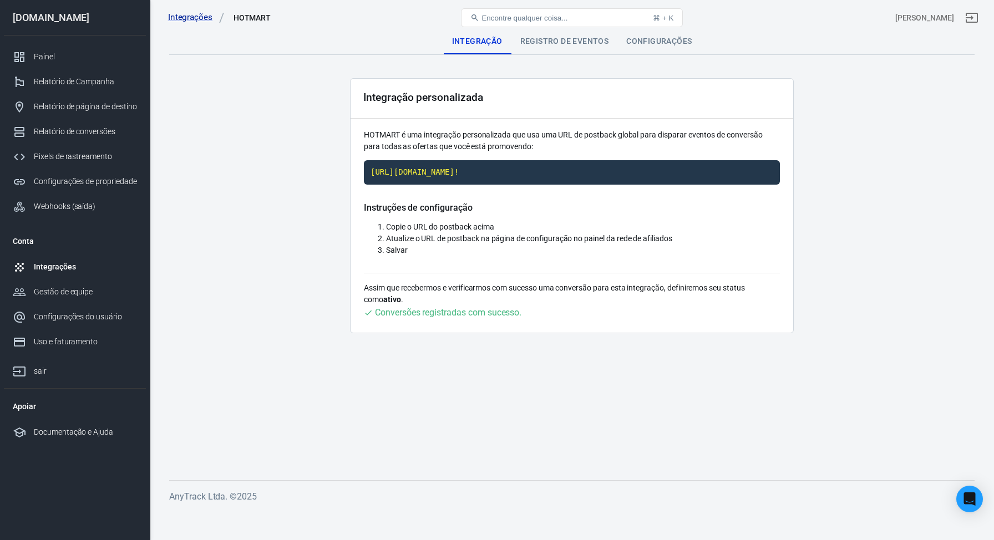
click at [571, 41] on font "Registro de eventos" at bounding box center [565, 41] width 89 height 9
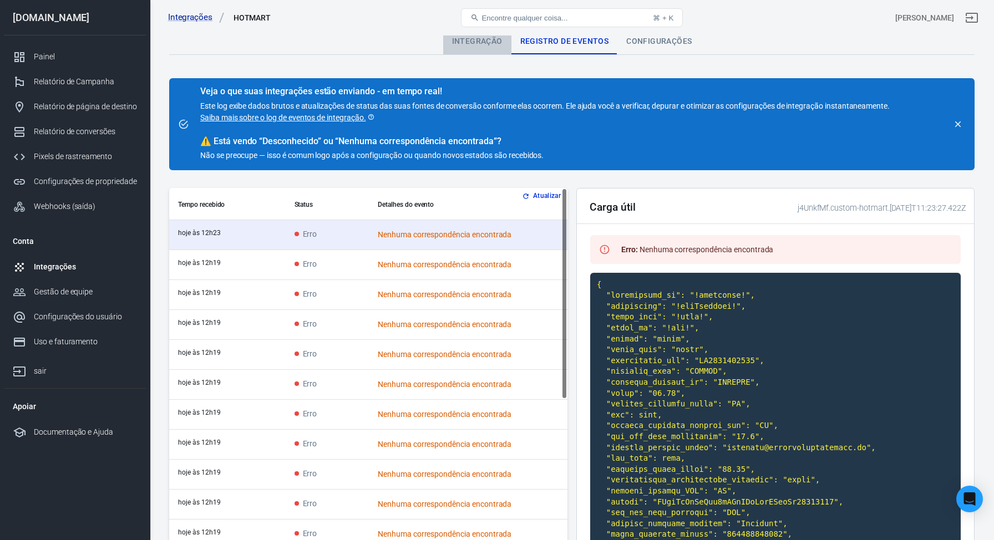
click at [484, 42] on font "Integração" at bounding box center [477, 41] width 50 height 9
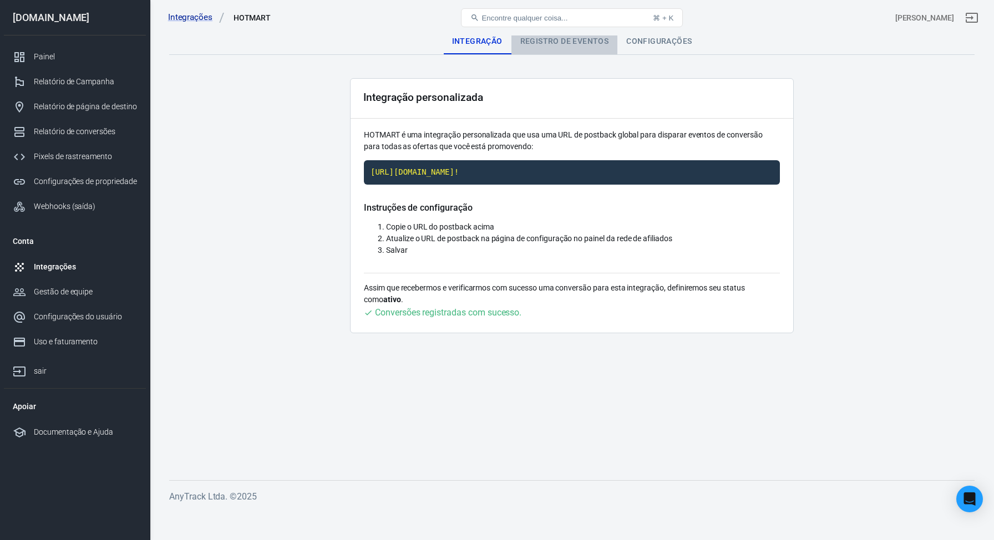
click at [556, 44] on font "Registro de eventos" at bounding box center [565, 41] width 89 height 9
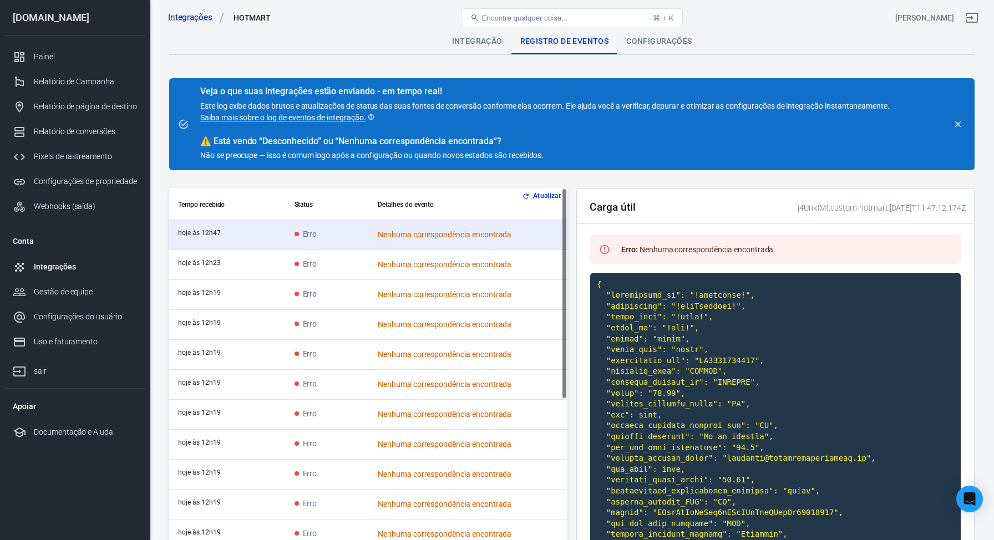
click at [541, 197] on font "Atualizar" at bounding box center [547, 197] width 28 height 8
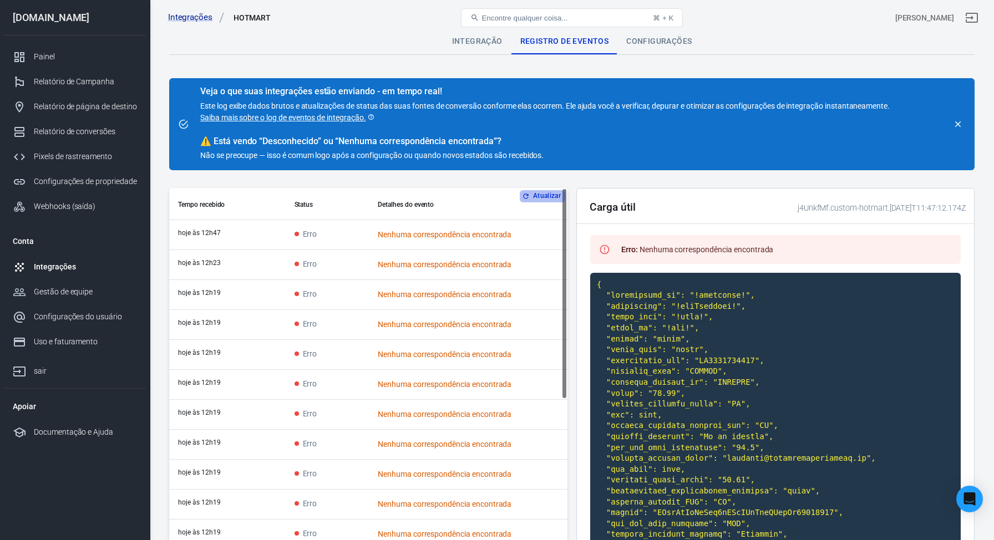
click at [542, 198] on font "Atualizar" at bounding box center [547, 197] width 28 height 8
click at [345, 236] on td "Erro" at bounding box center [328, 235] width 84 height 30
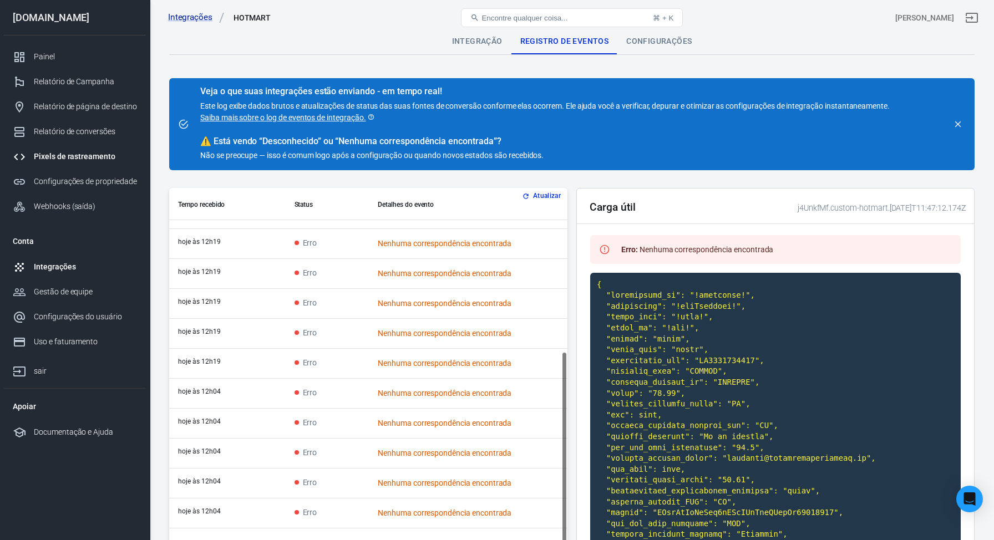
click at [66, 158] on font "Pixels de rastreamento" at bounding box center [75, 156] width 82 height 9
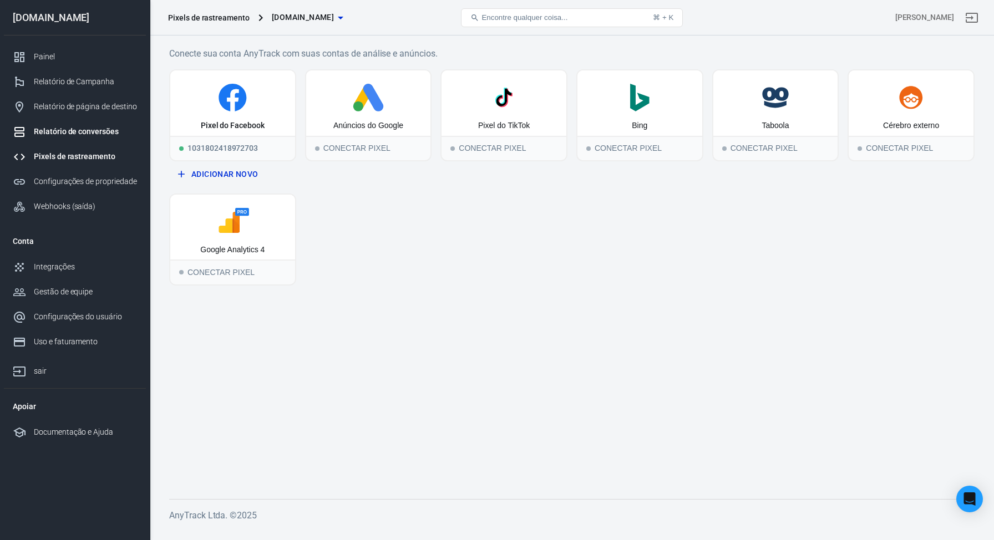
click at [80, 134] on font "Relatório de conversões" at bounding box center [76, 131] width 85 height 9
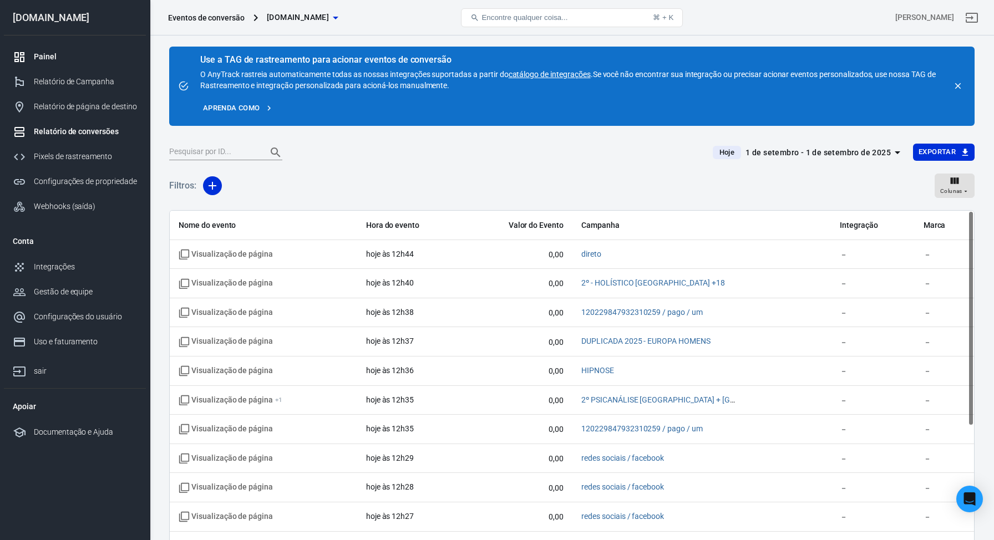
click at [48, 48] on link "Painel" at bounding box center [75, 56] width 142 height 25
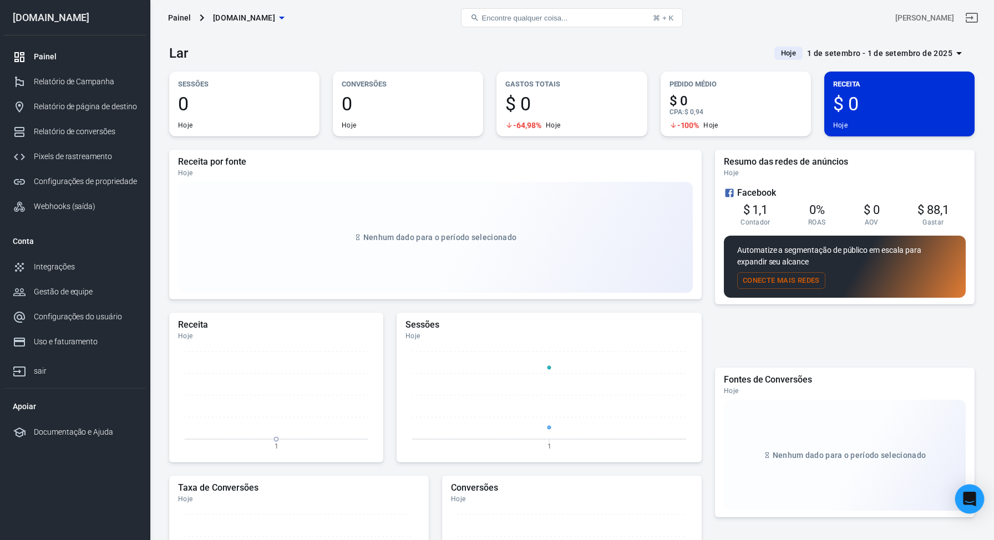
click at [971, 491] on div "Abra o Intercom Messenger" at bounding box center [970, 499] width 29 height 29
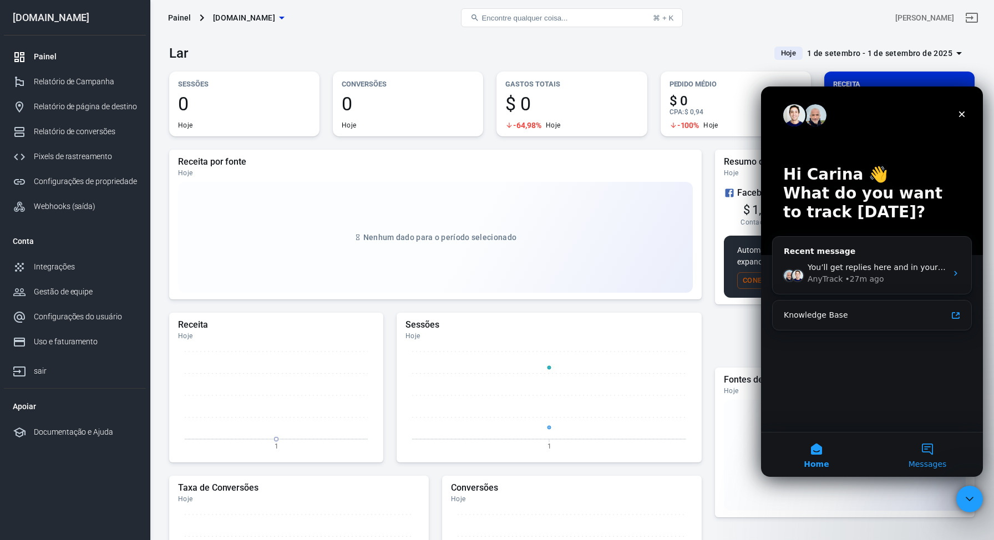
click at [921, 462] on span "Messages" at bounding box center [928, 465] width 38 height 8
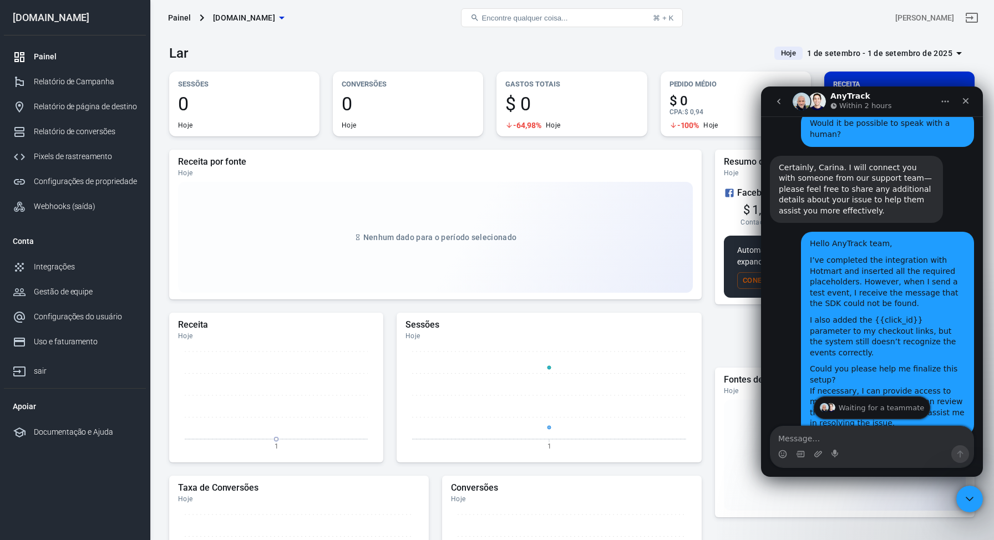
scroll to position [1695, 0]
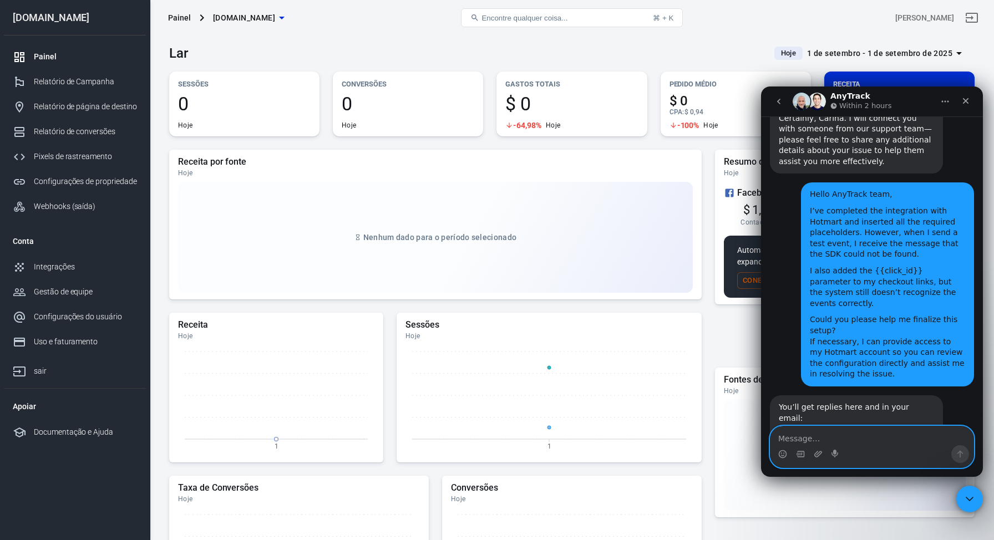
click at [825, 441] on textarea "Message…" at bounding box center [872, 436] width 203 height 19
paste textarea "I made some changes and kindly ask you to verify if everything is correct and i…"
type textarea "I made some changes and kindly ask you to verify if everything is correct and i…"
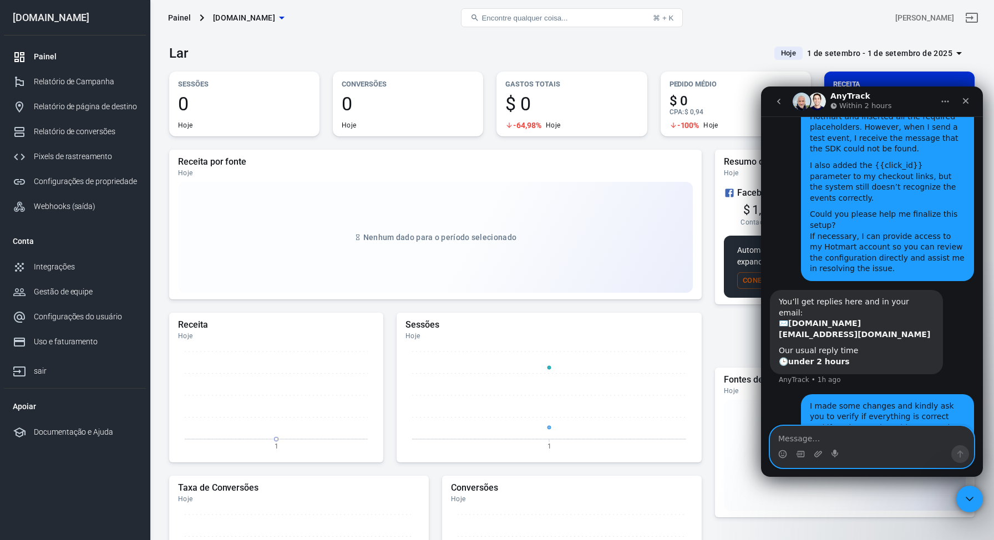
scroll to position [1771, 0]
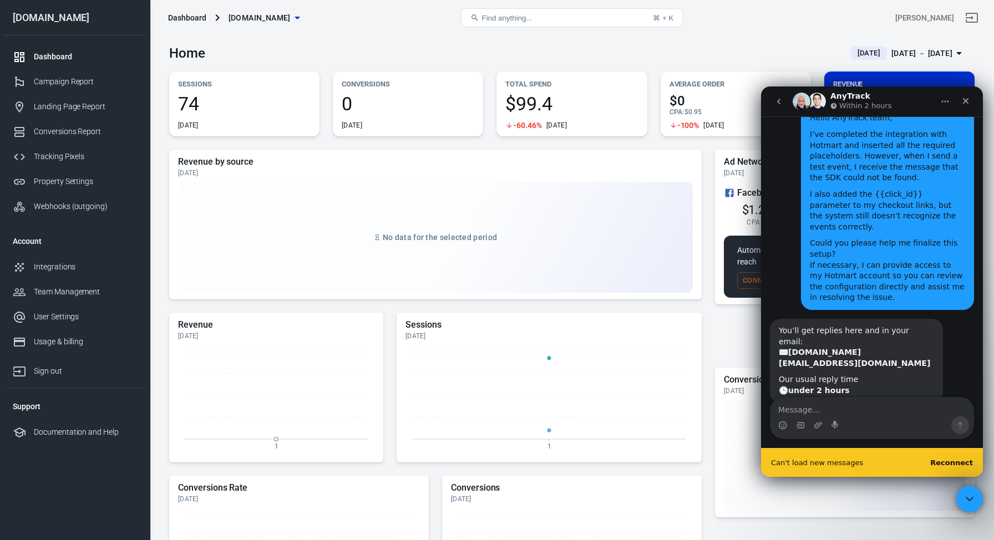
scroll to position [1800, 0]
